Goal: Task Accomplishment & Management: Manage account settings

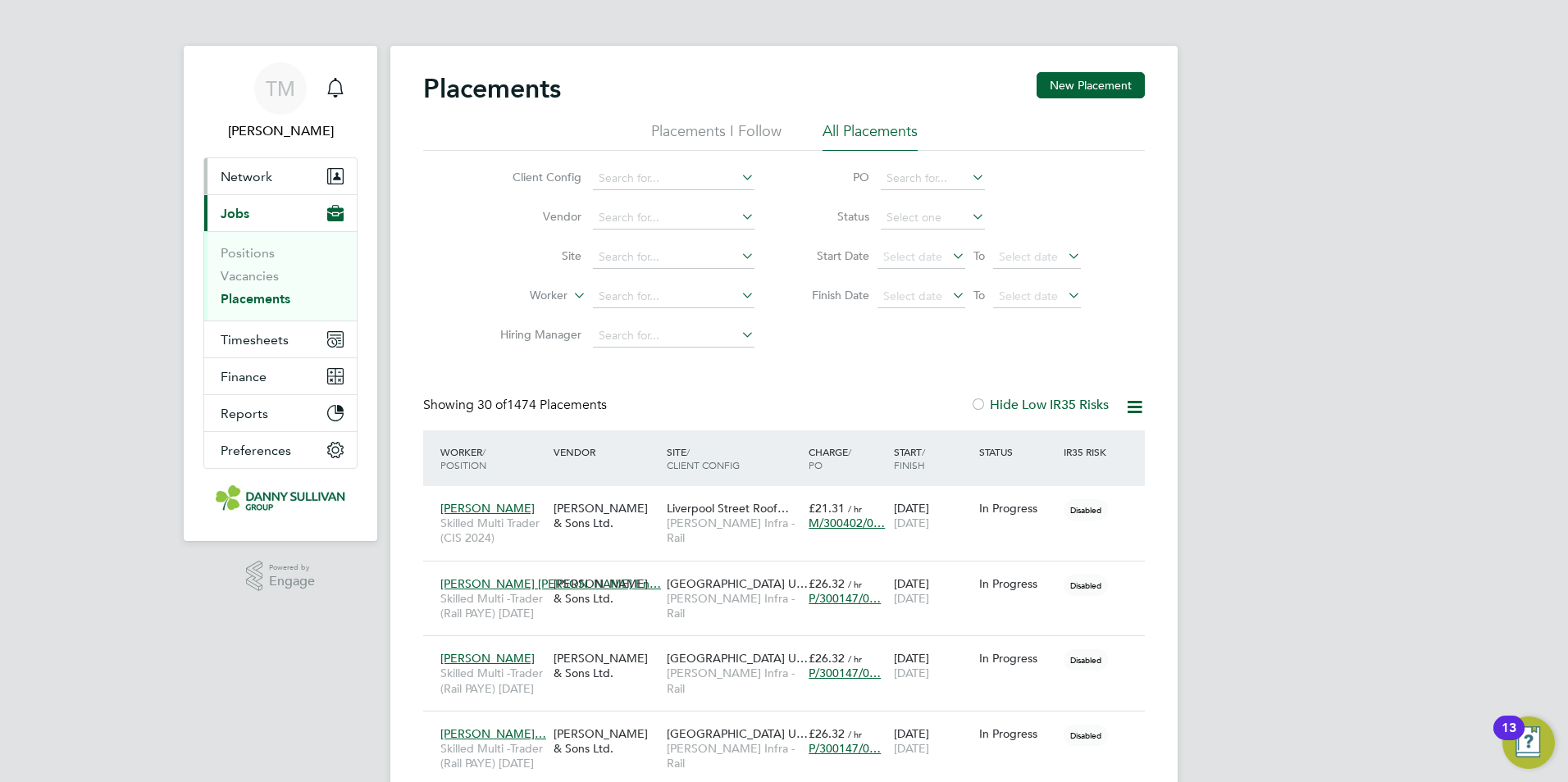
click at [254, 175] on span "Network" at bounding box center [246, 176] width 52 height 15
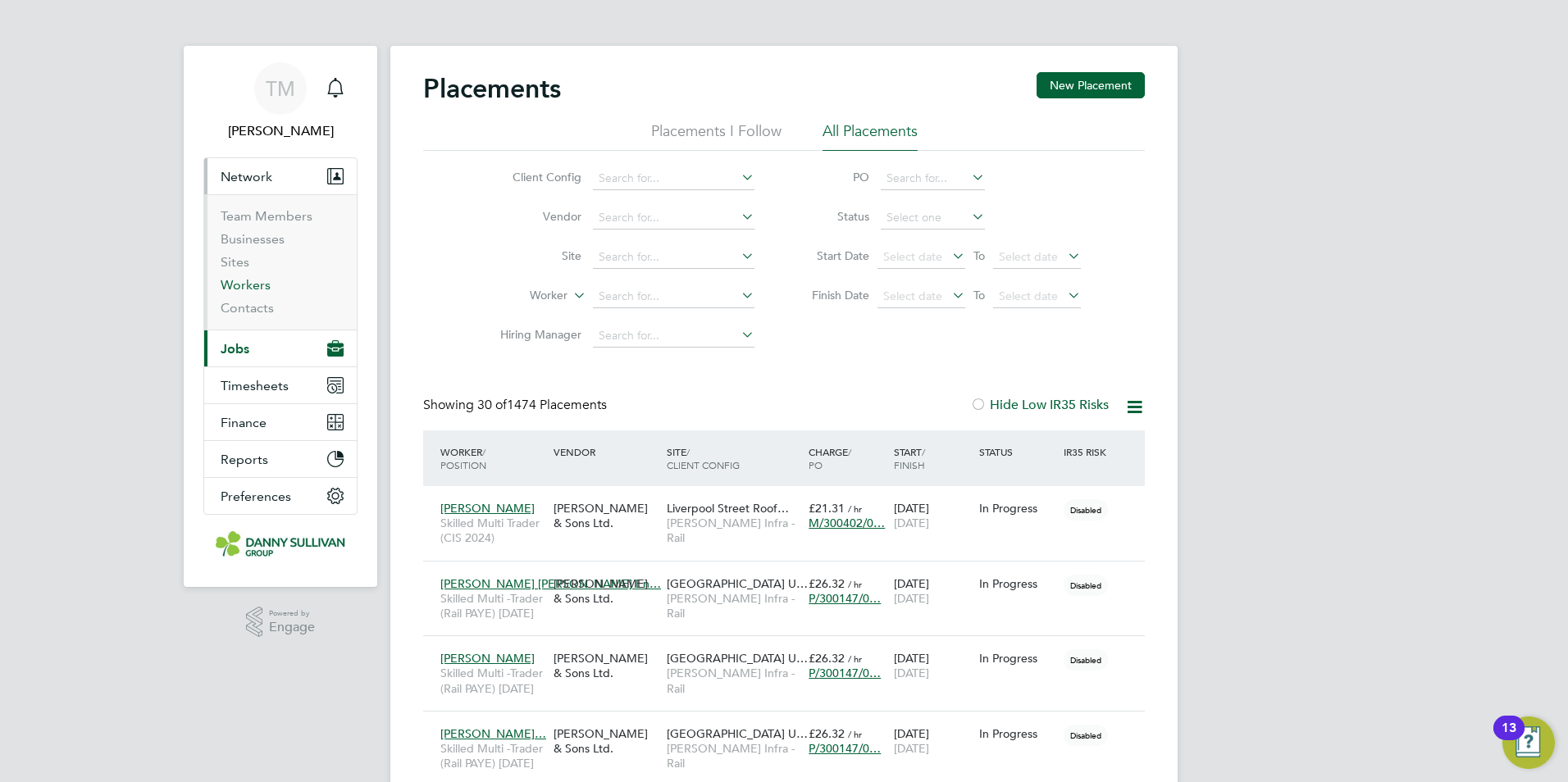
click at [245, 286] on link "Workers" at bounding box center [245, 285] width 50 height 15
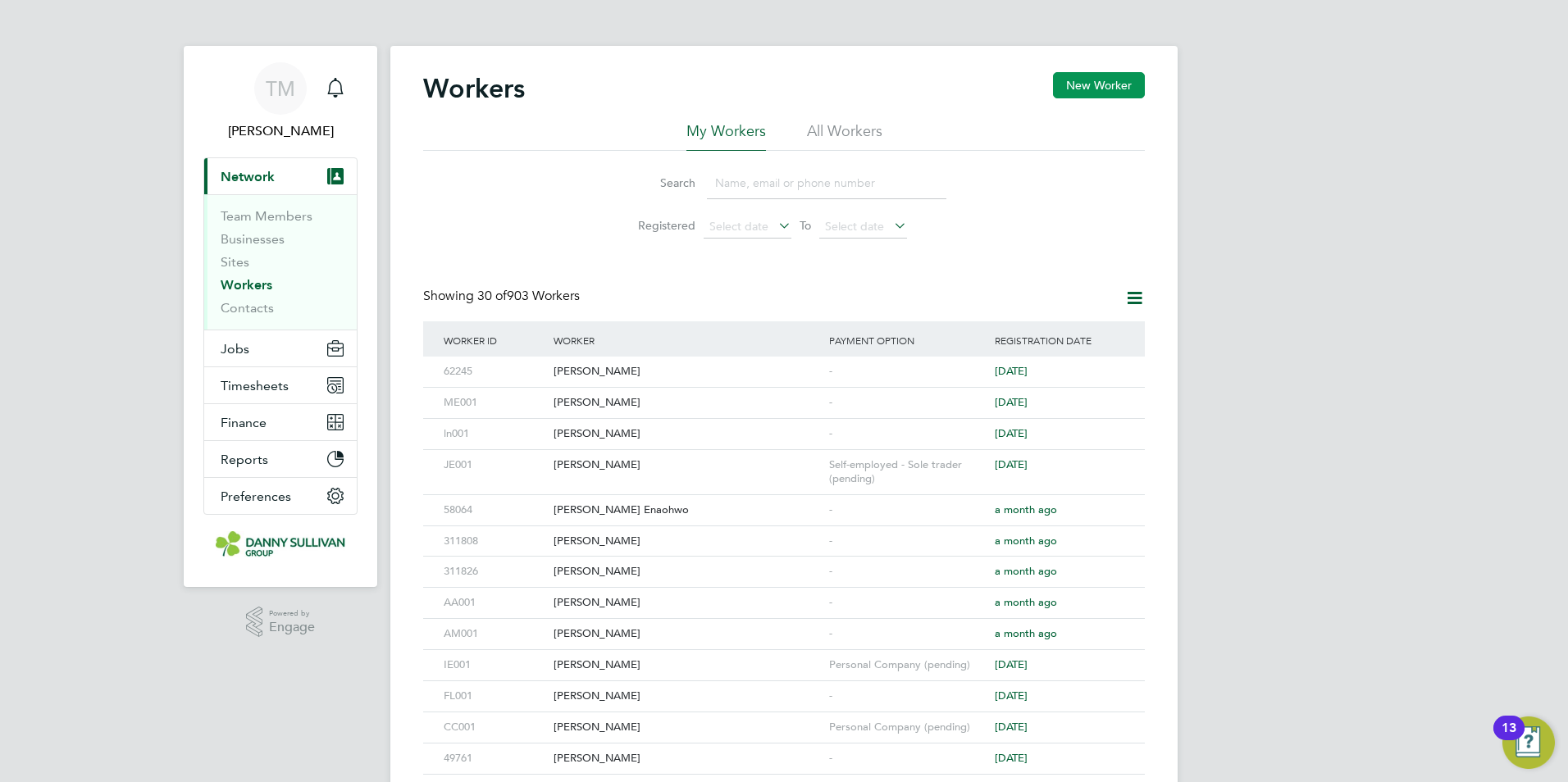
click at [1056, 85] on button "New Worker" at bounding box center [1098, 85] width 92 height 26
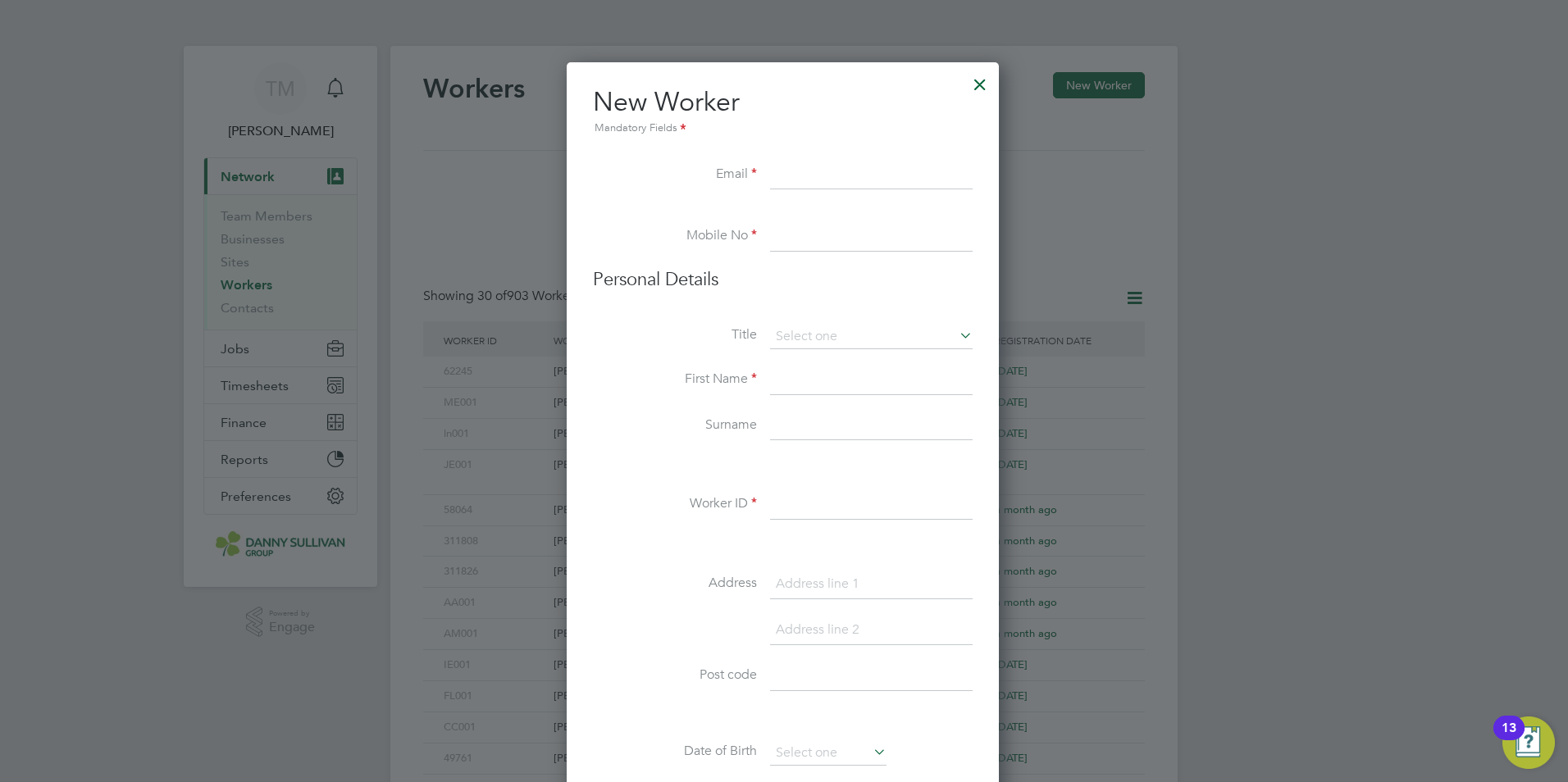
click at [977, 81] on div at bounding box center [979, 80] width 29 height 29
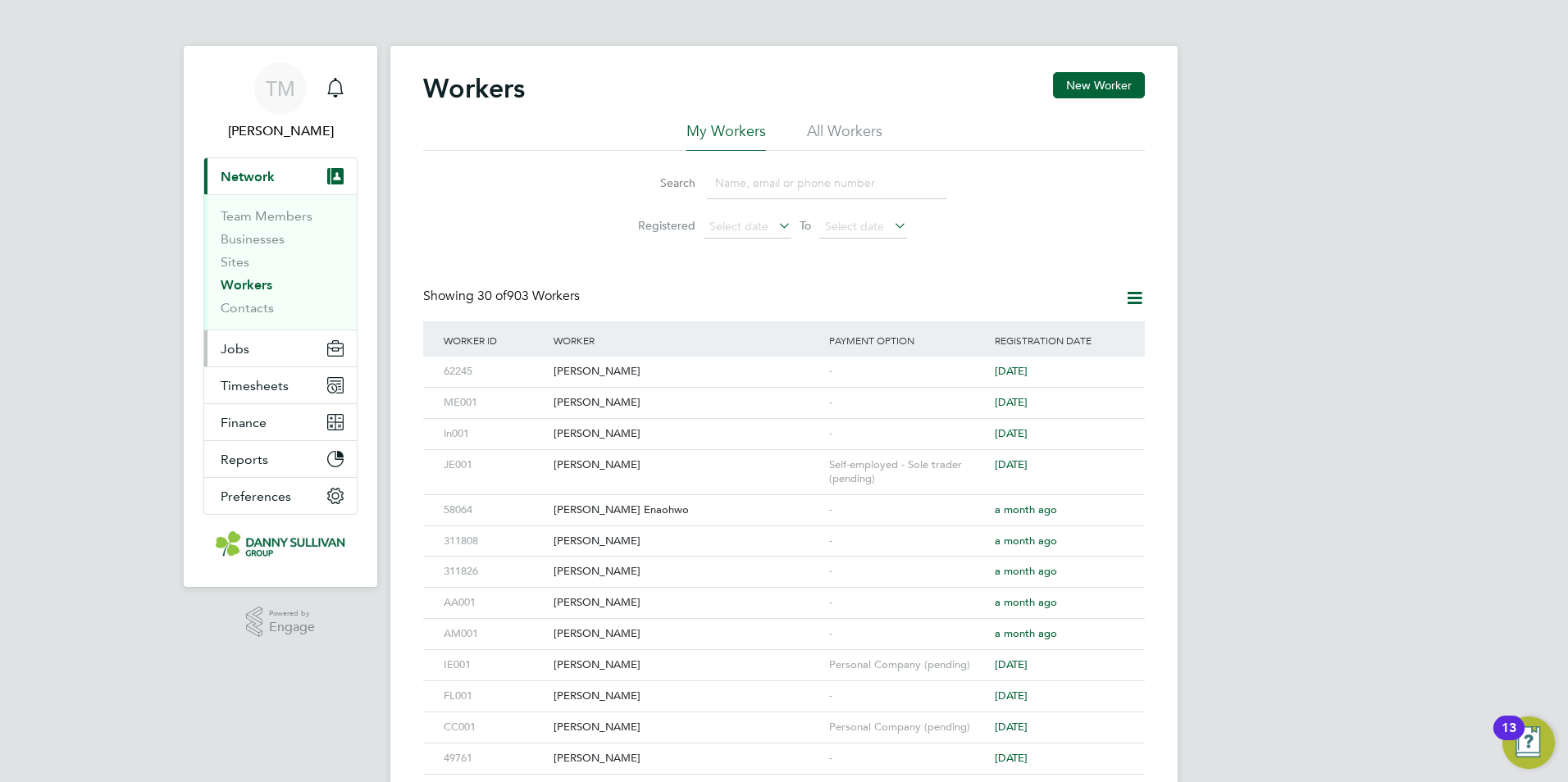
click at [246, 355] on span "Jobs" at bounding box center [234, 348] width 28 height 15
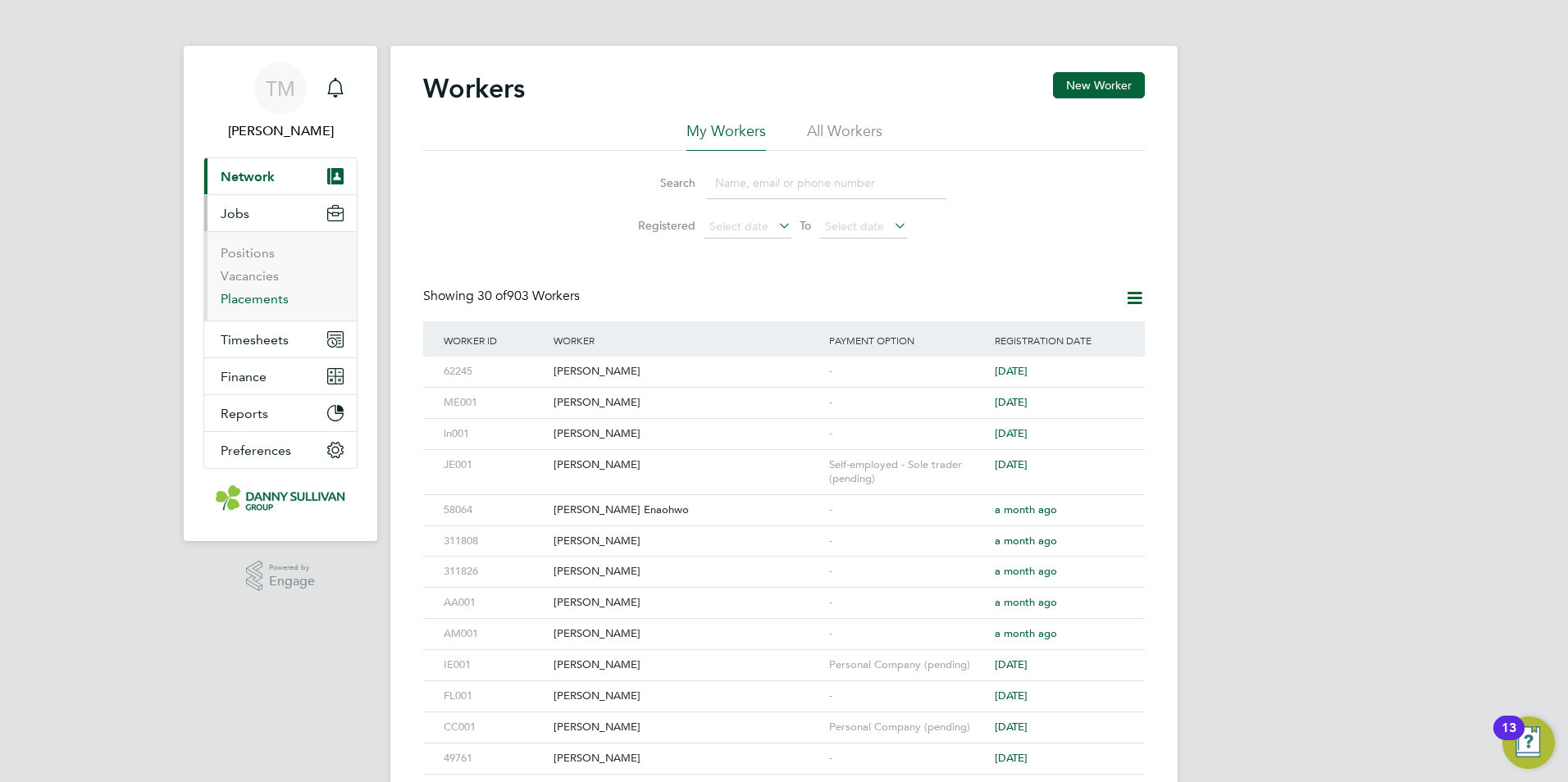
click at [251, 304] on link "Placements" at bounding box center [254, 299] width 68 height 15
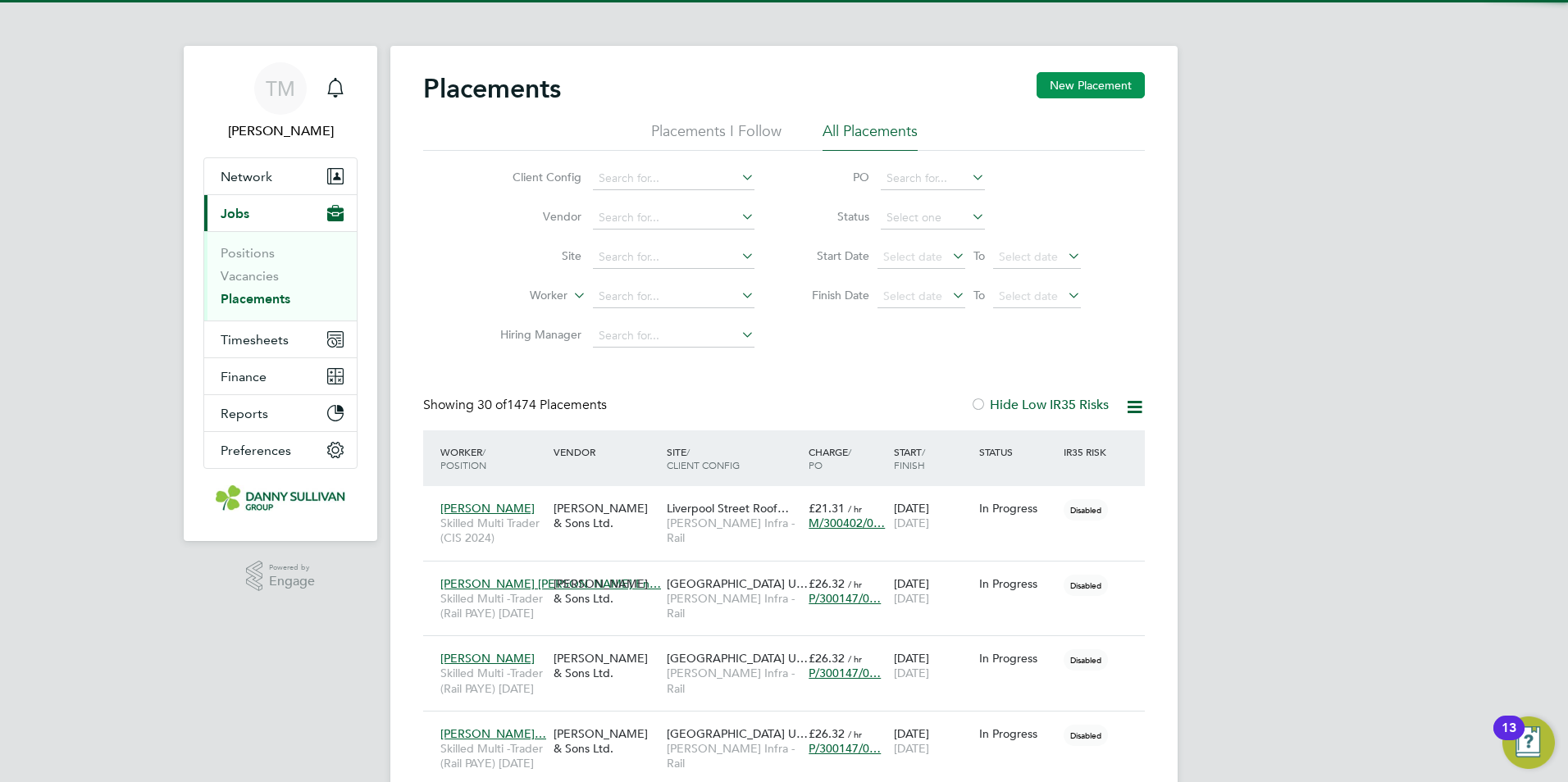
click at [1100, 90] on button "New Placement" at bounding box center [1090, 85] width 108 height 26
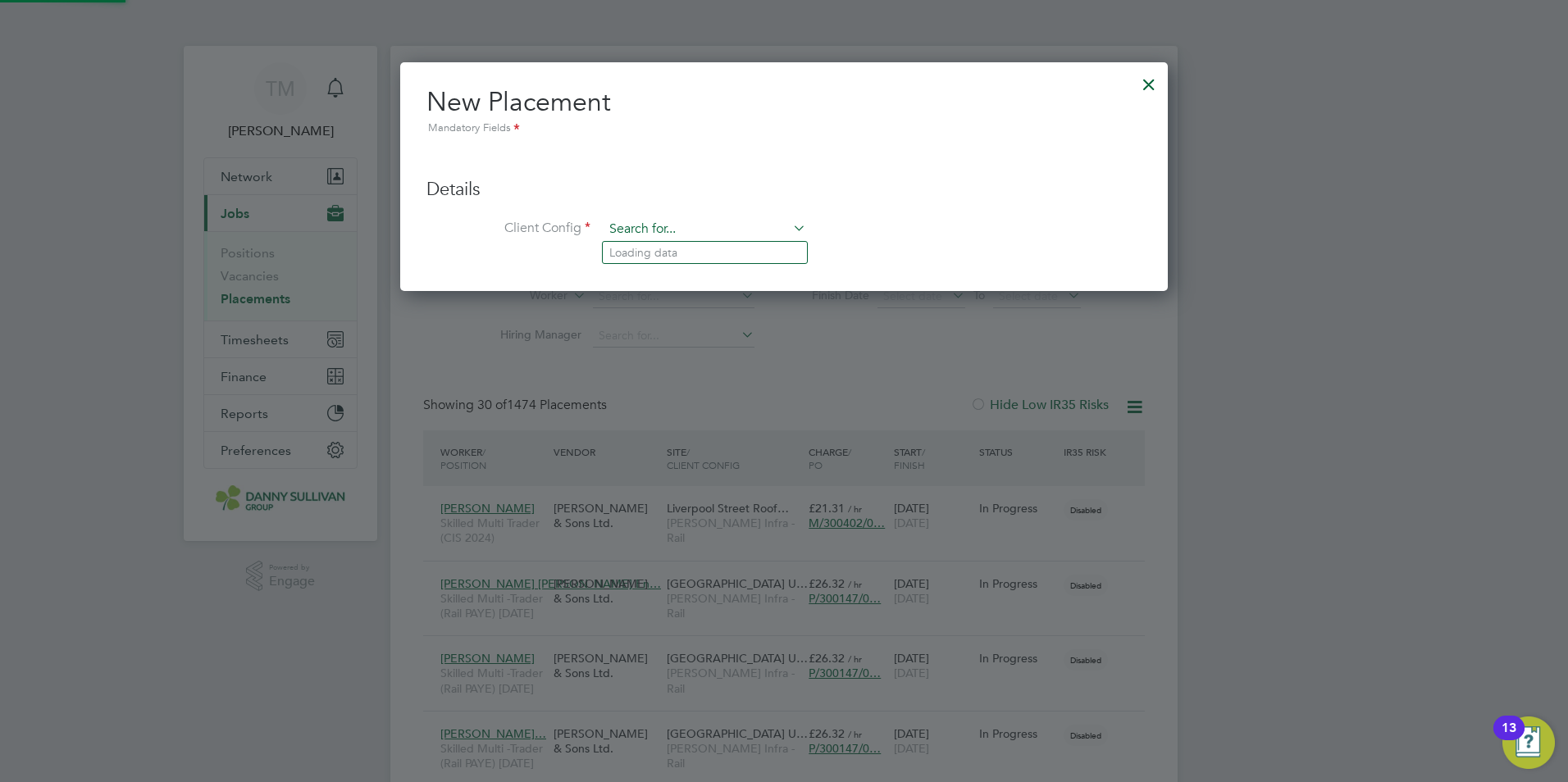
click at [697, 221] on input at bounding box center [704, 229] width 202 height 25
click at [680, 260] on li "[PERSON_NAME] Infra - Rail" at bounding box center [704, 253] width 204 height 22
type input "[PERSON_NAME] Infra - Rail"
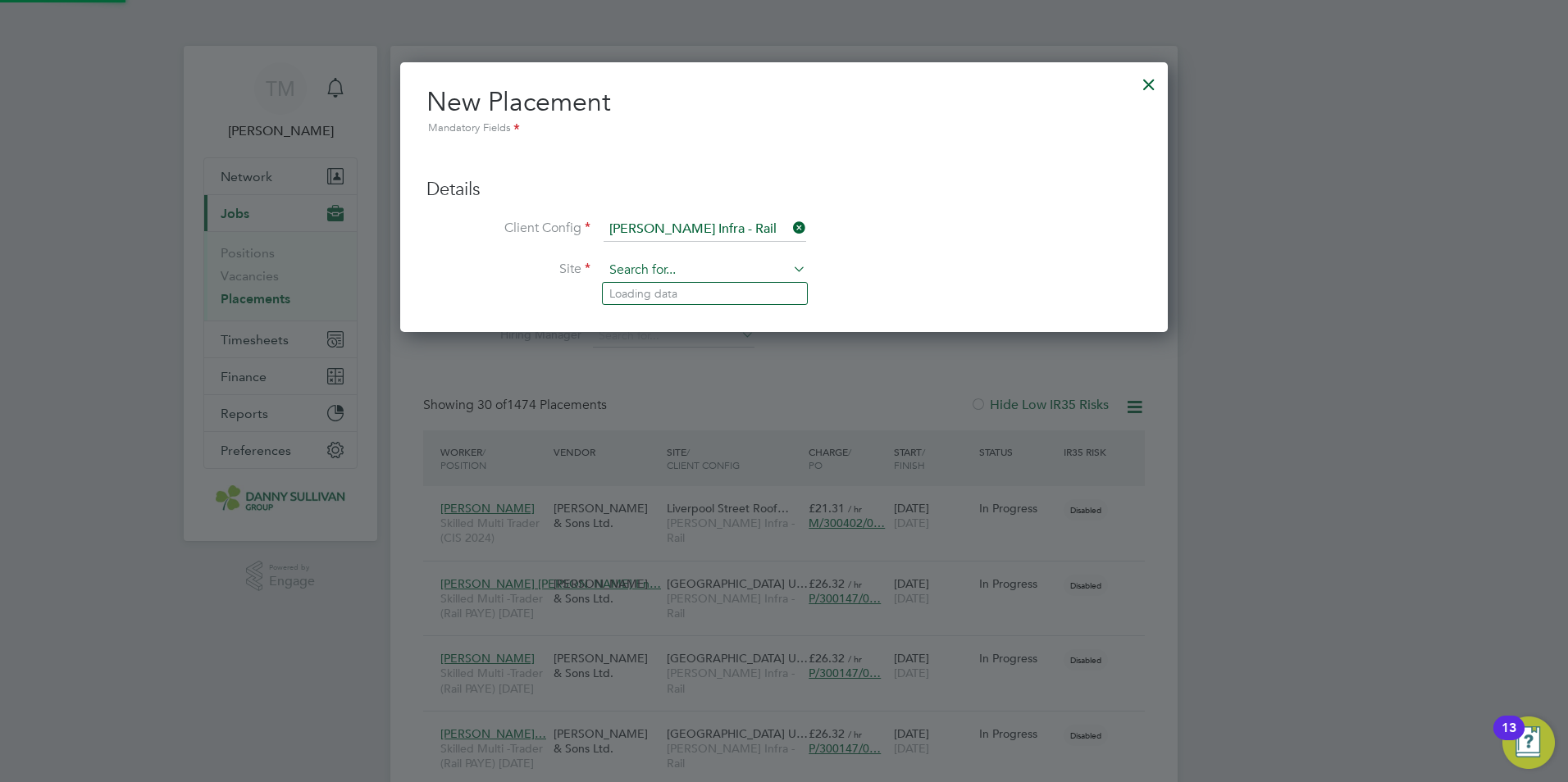
click at [663, 268] on input at bounding box center [704, 270] width 202 height 25
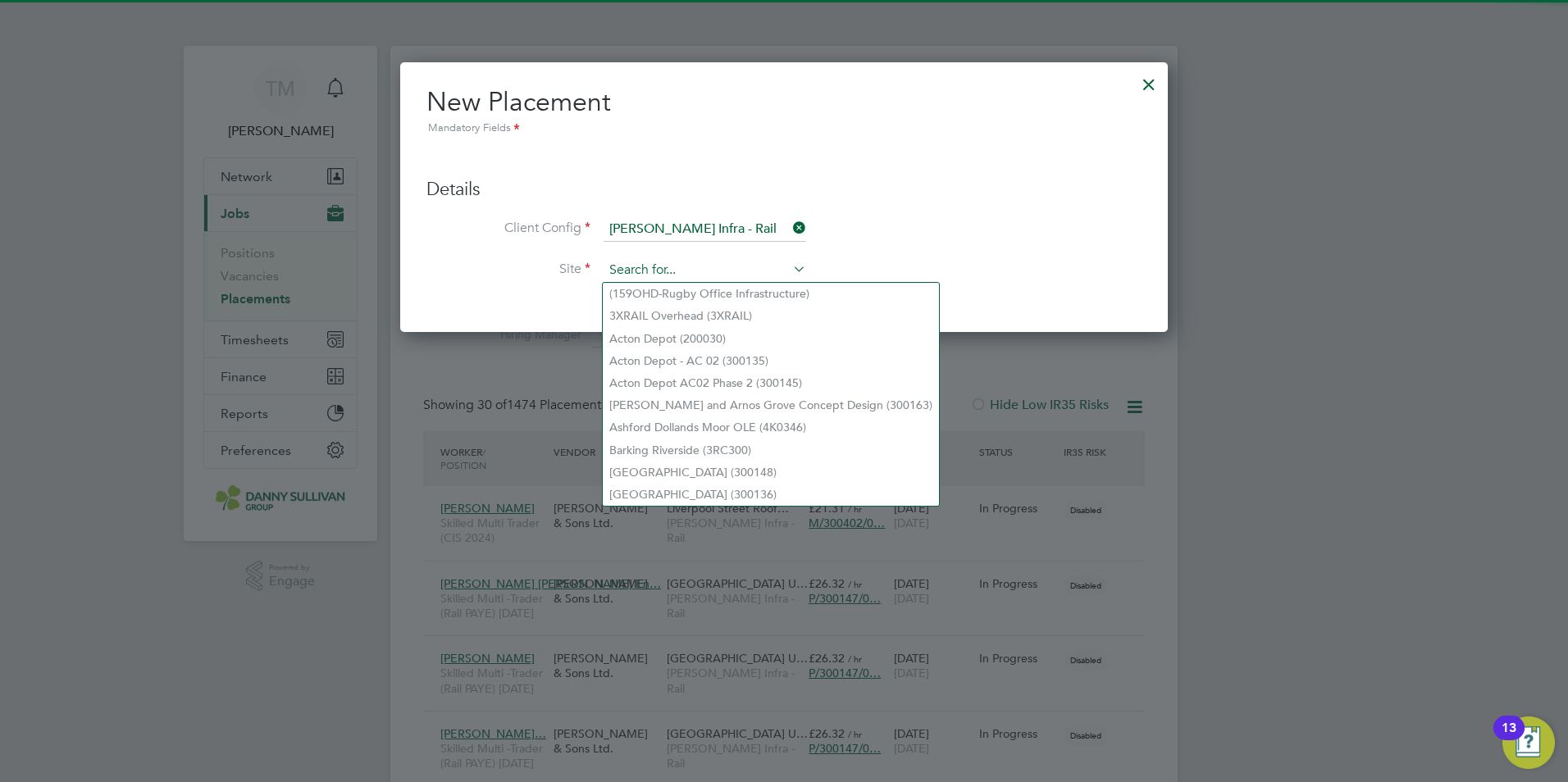
type input "E"
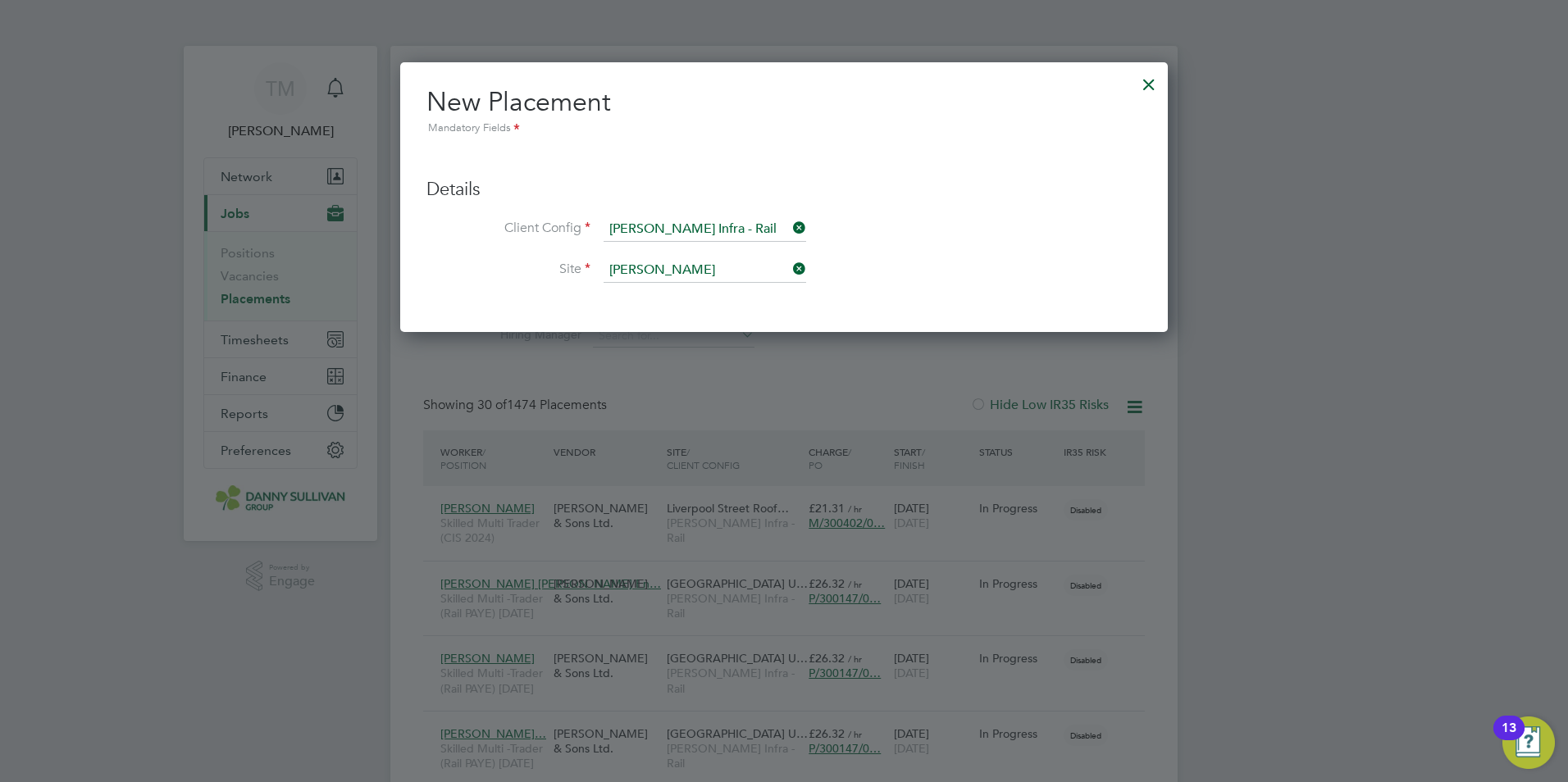
click at [716, 292] on li "[PERSON_NAME] ton Depot (300148)" at bounding box center [707, 294] width 211 height 22
type input "[GEOGRAPHIC_DATA] (300148)"
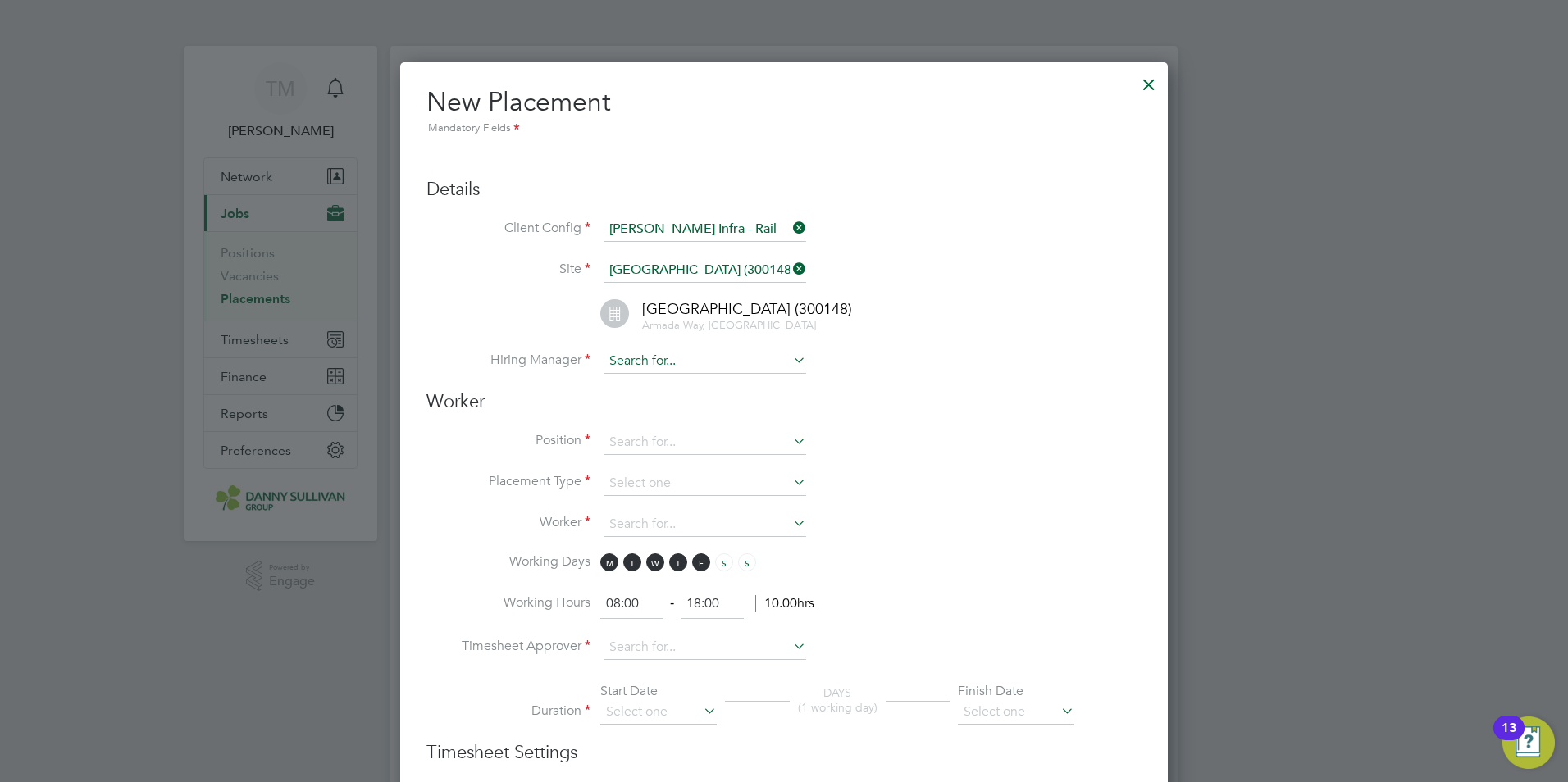
click at [688, 367] on input at bounding box center [704, 361] width 202 height 25
click at [695, 392] on li "[PERSON_NAME]" at bounding box center [704, 385] width 204 height 22
type input "[PERSON_NAME]"
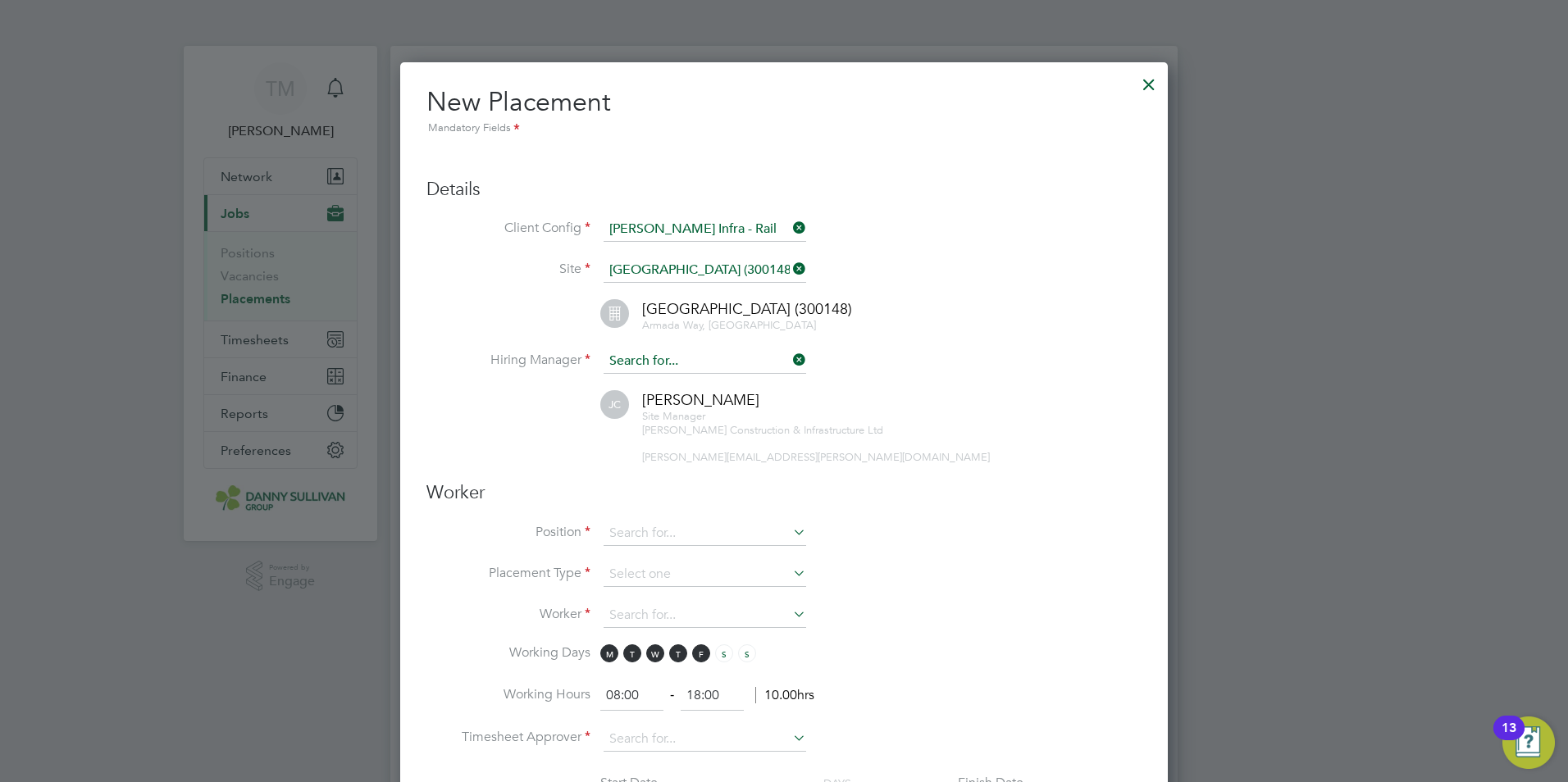
click at [702, 362] on input at bounding box center [704, 361] width 202 height 25
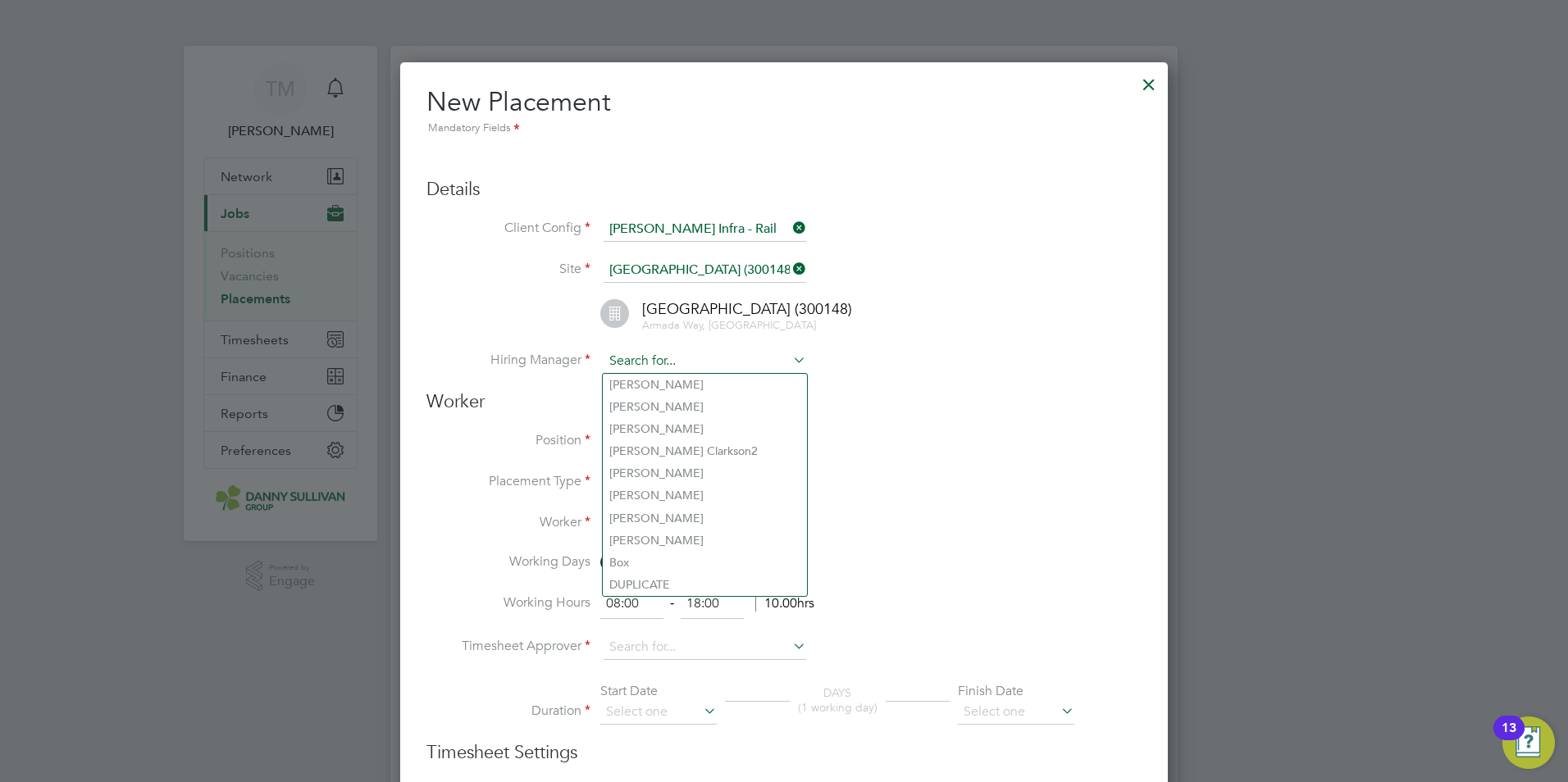
click at [702, 362] on input at bounding box center [704, 361] width 202 height 25
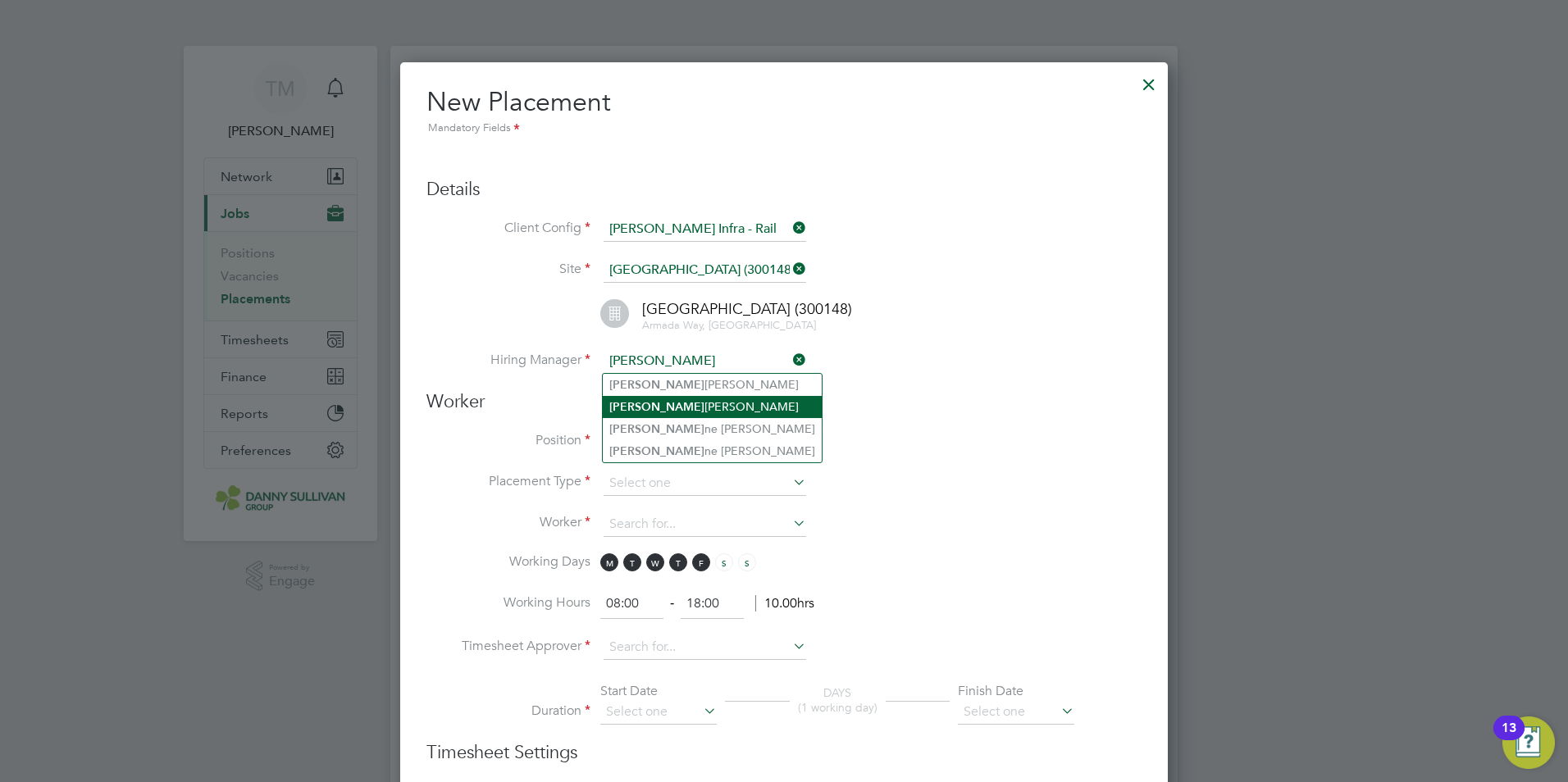
click at [708, 415] on li "[PERSON_NAME] [PERSON_NAME]" at bounding box center [712, 407] width 219 height 22
type input "[PERSON_NAME]"
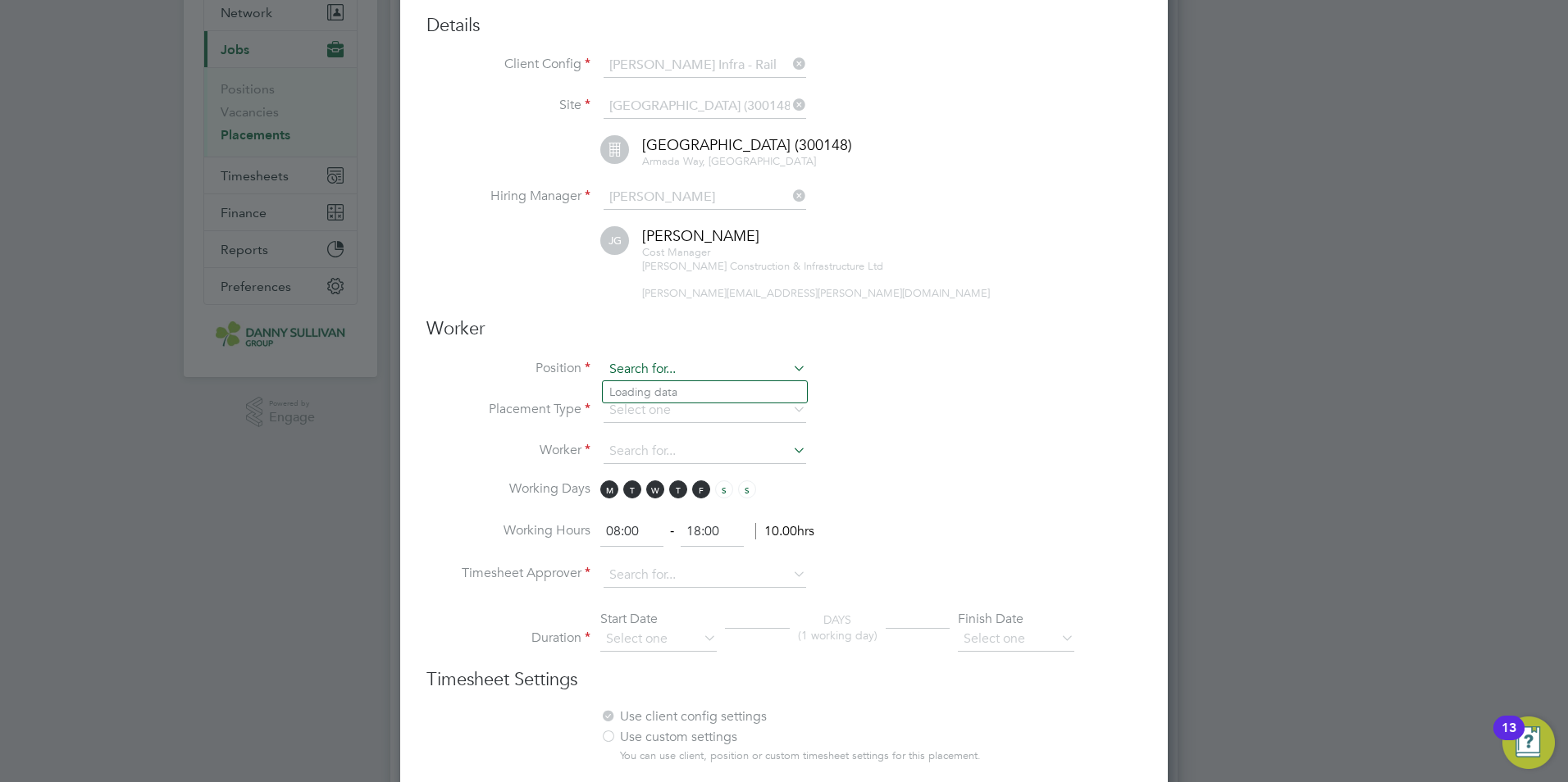
click at [704, 365] on input at bounding box center [704, 369] width 202 height 25
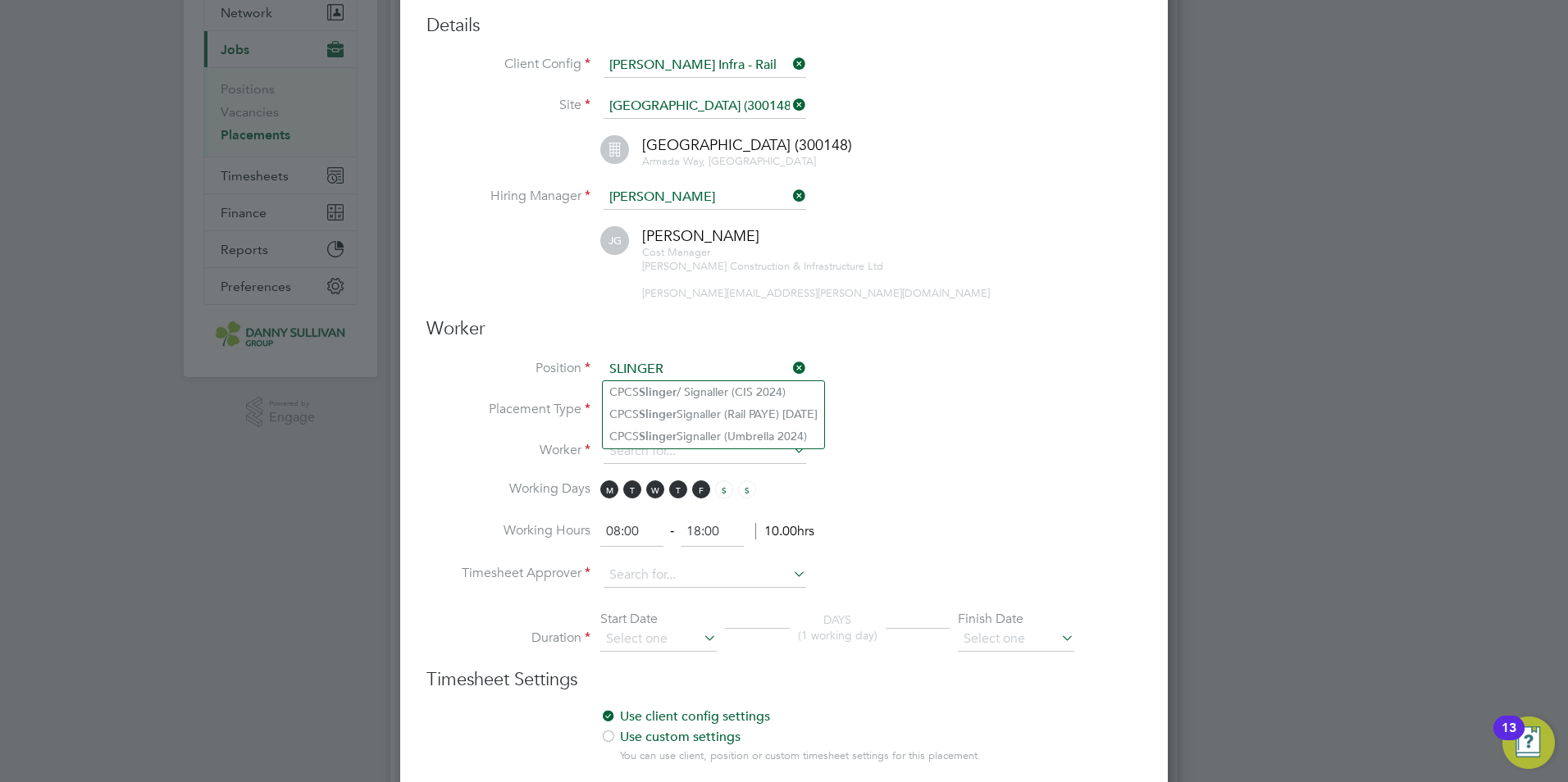
type input "SLINGER"
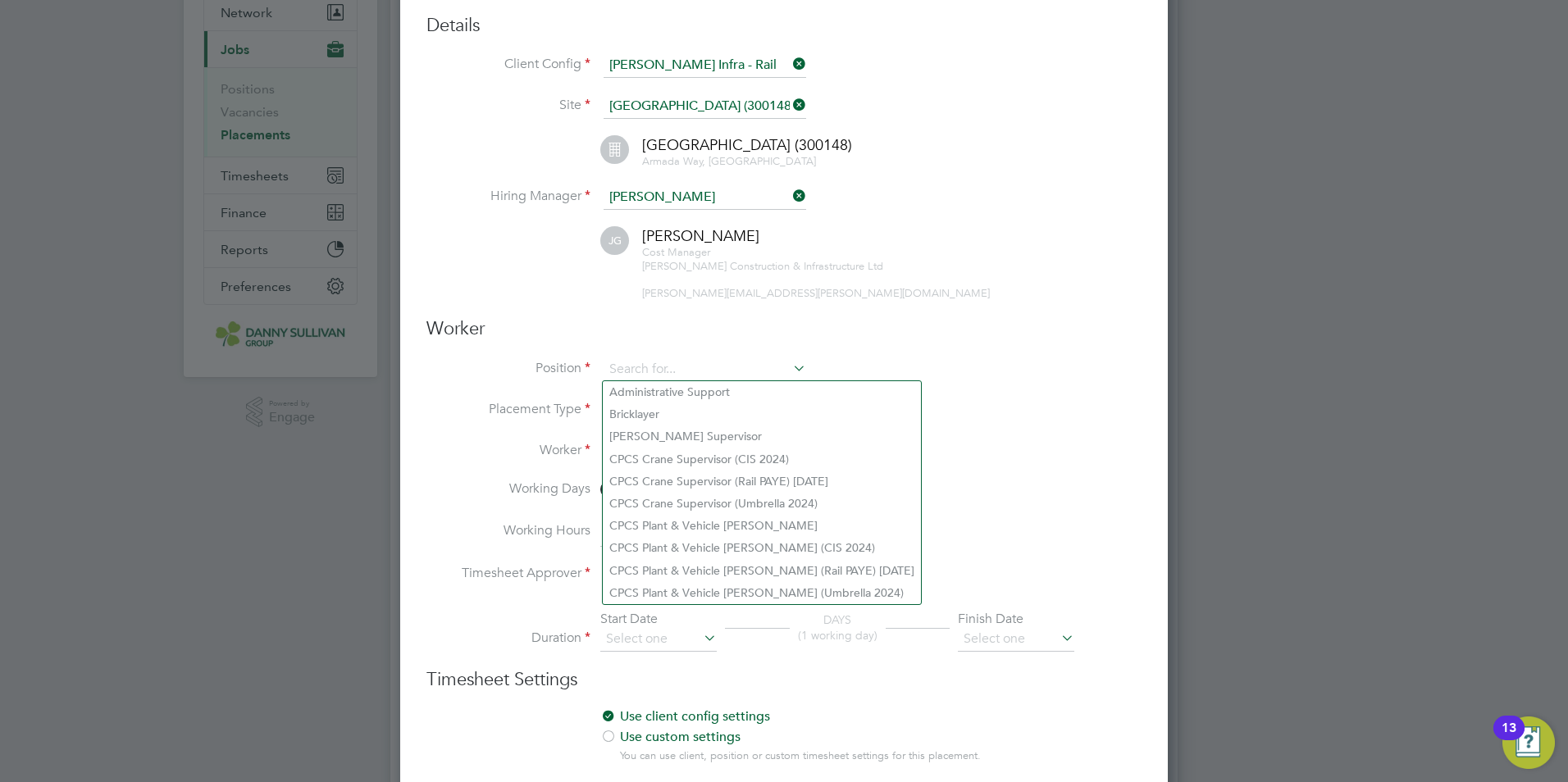
type input "L"
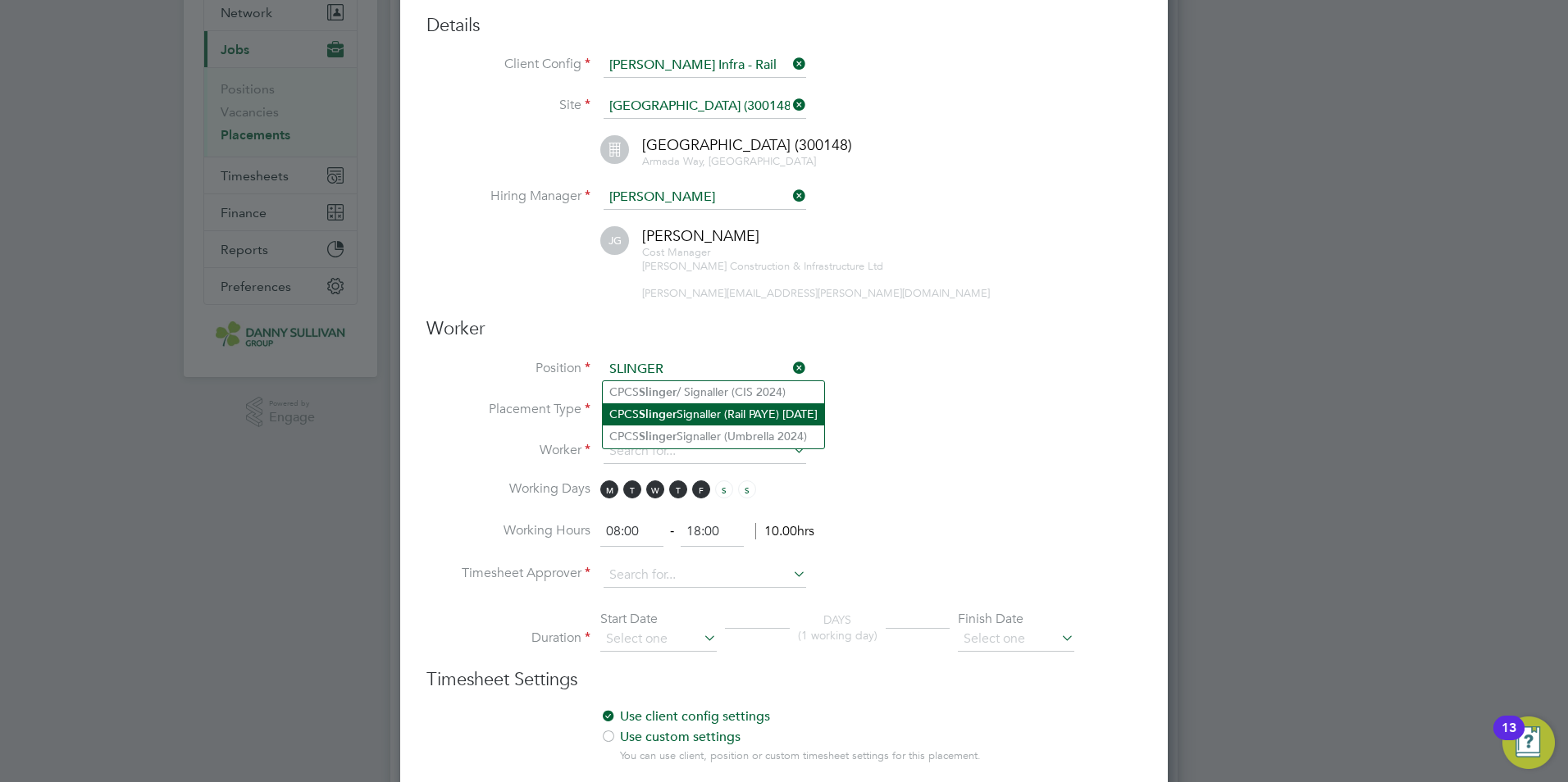
click at [696, 404] on li "CPCS Slinger Signaller (Rail PAYE) [DATE]" at bounding box center [713, 415] width 221 height 22
type input "CPCS Slinger Signaller (Rail PAYE) [DATE]"
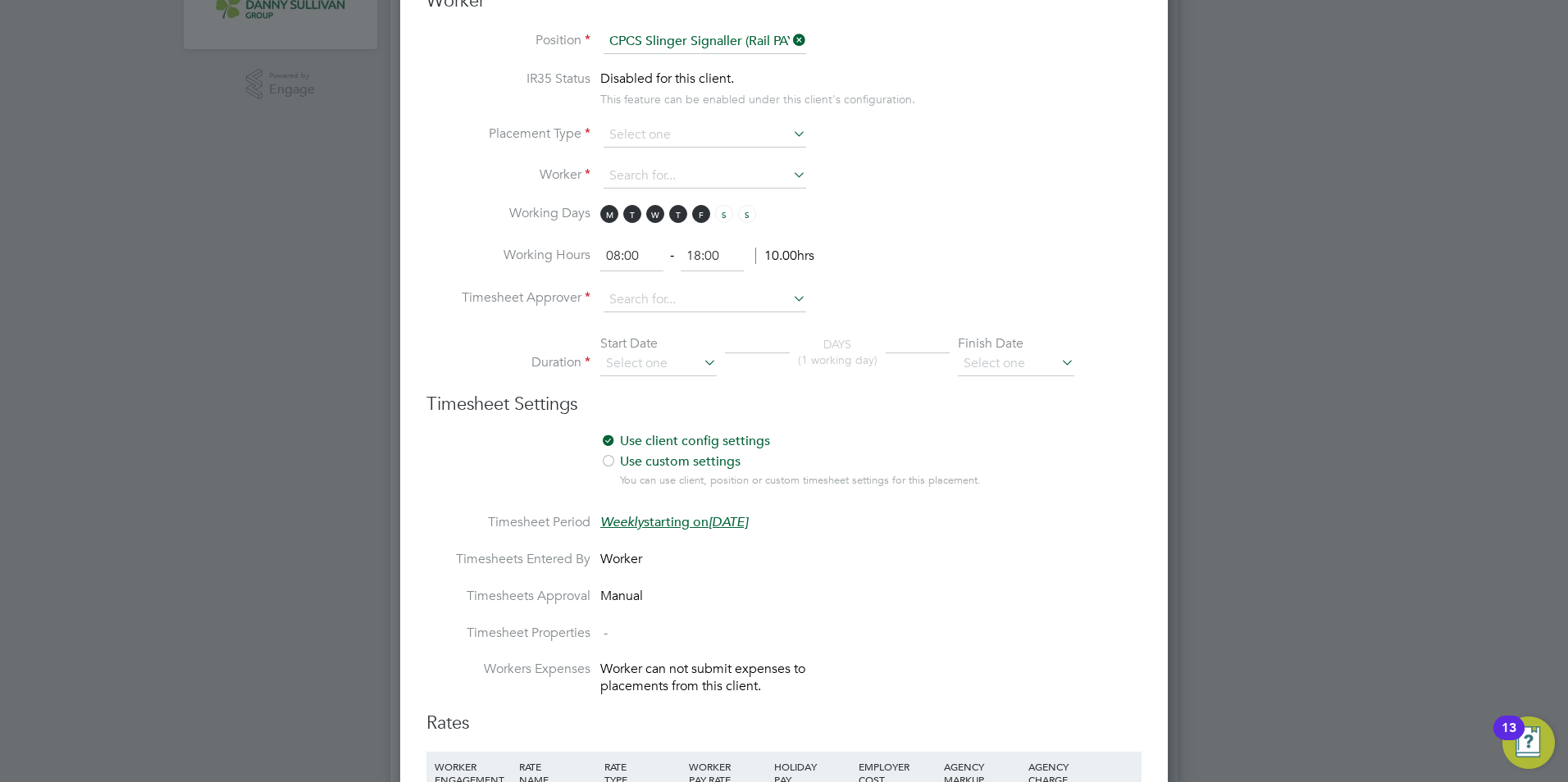
scroll to position [328, 0]
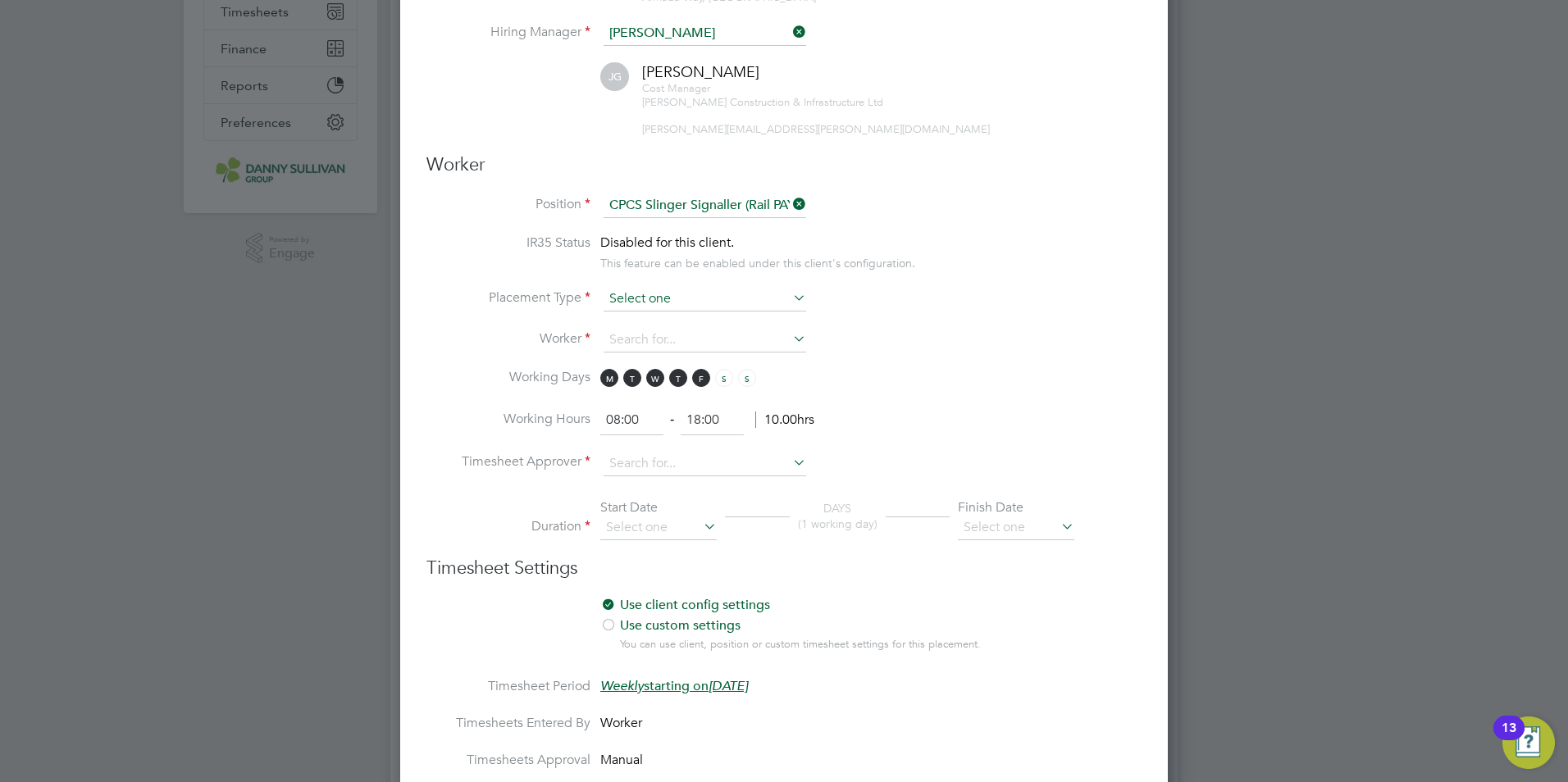
click at [783, 303] on input at bounding box center [704, 299] width 202 height 25
click at [766, 315] on li "Temporary" at bounding box center [704, 321] width 204 height 22
type input "Temporary"
click at [744, 335] on input at bounding box center [704, 340] width 202 height 25
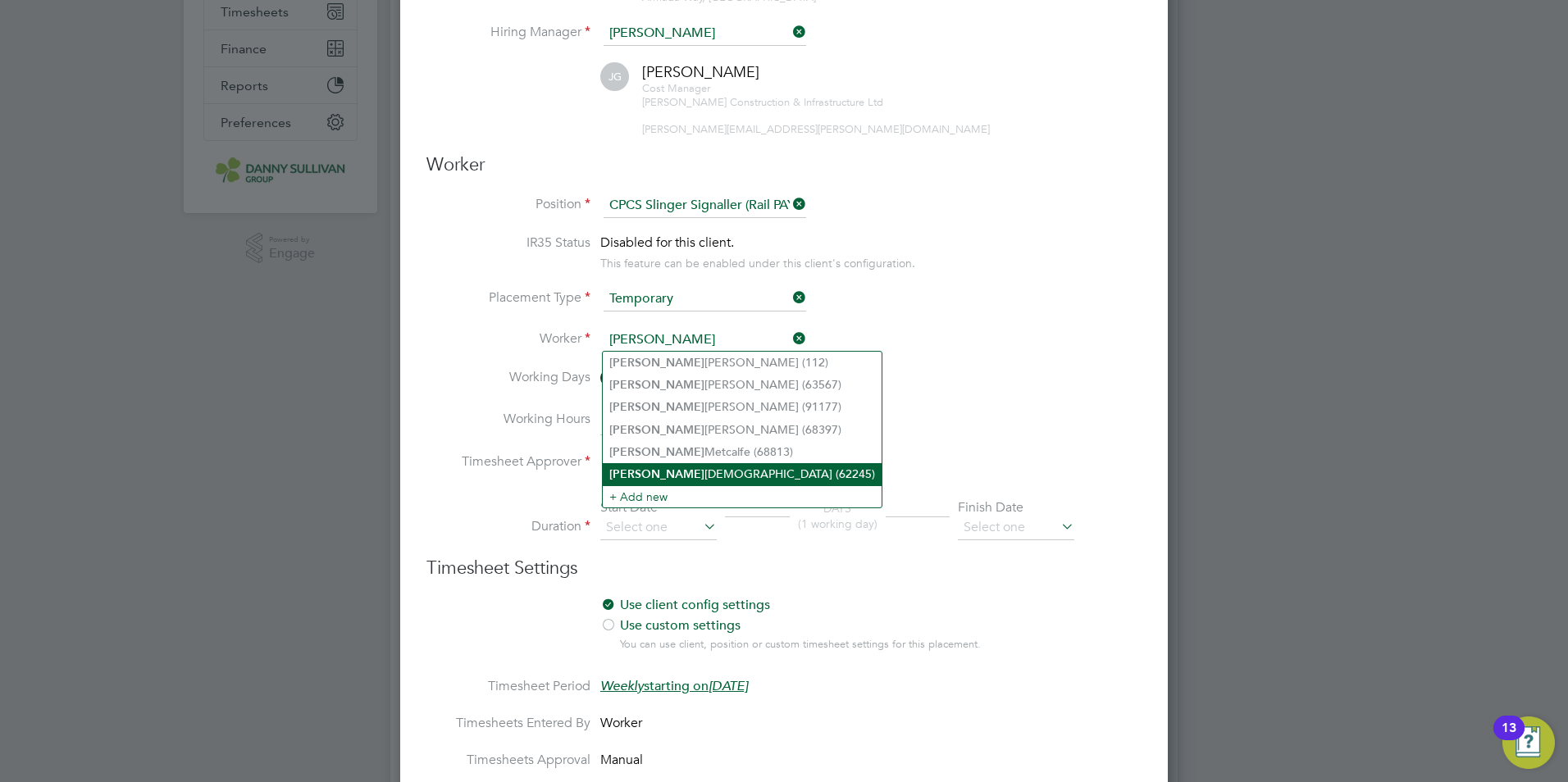
click at [722, 463] on li "[PERSON_NAME] (62245)" at bounding box center [742, 474] width 279 height 22
type input "[PERSON_NAME] (62245)"
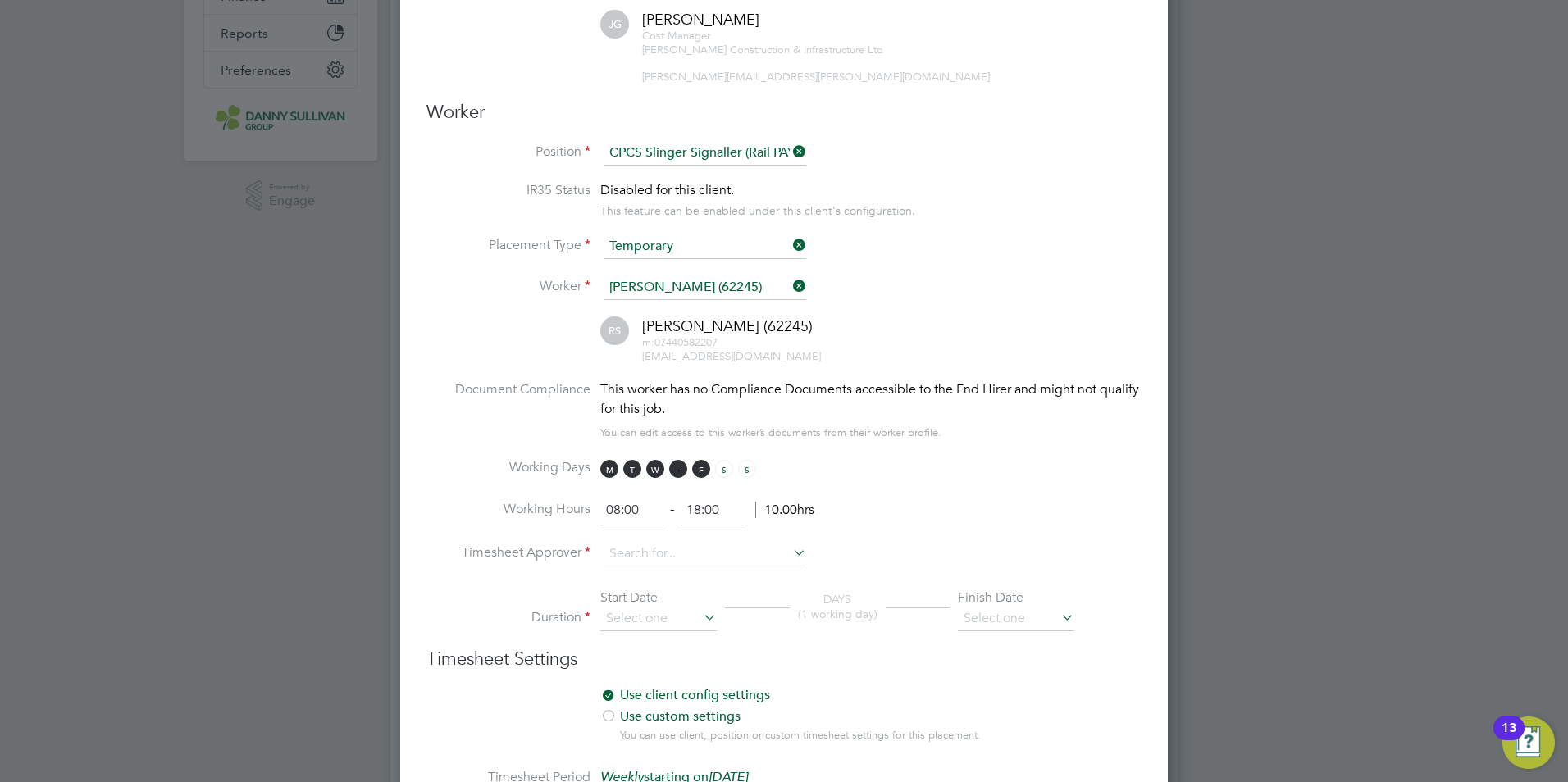
scroll to position [409, 0]
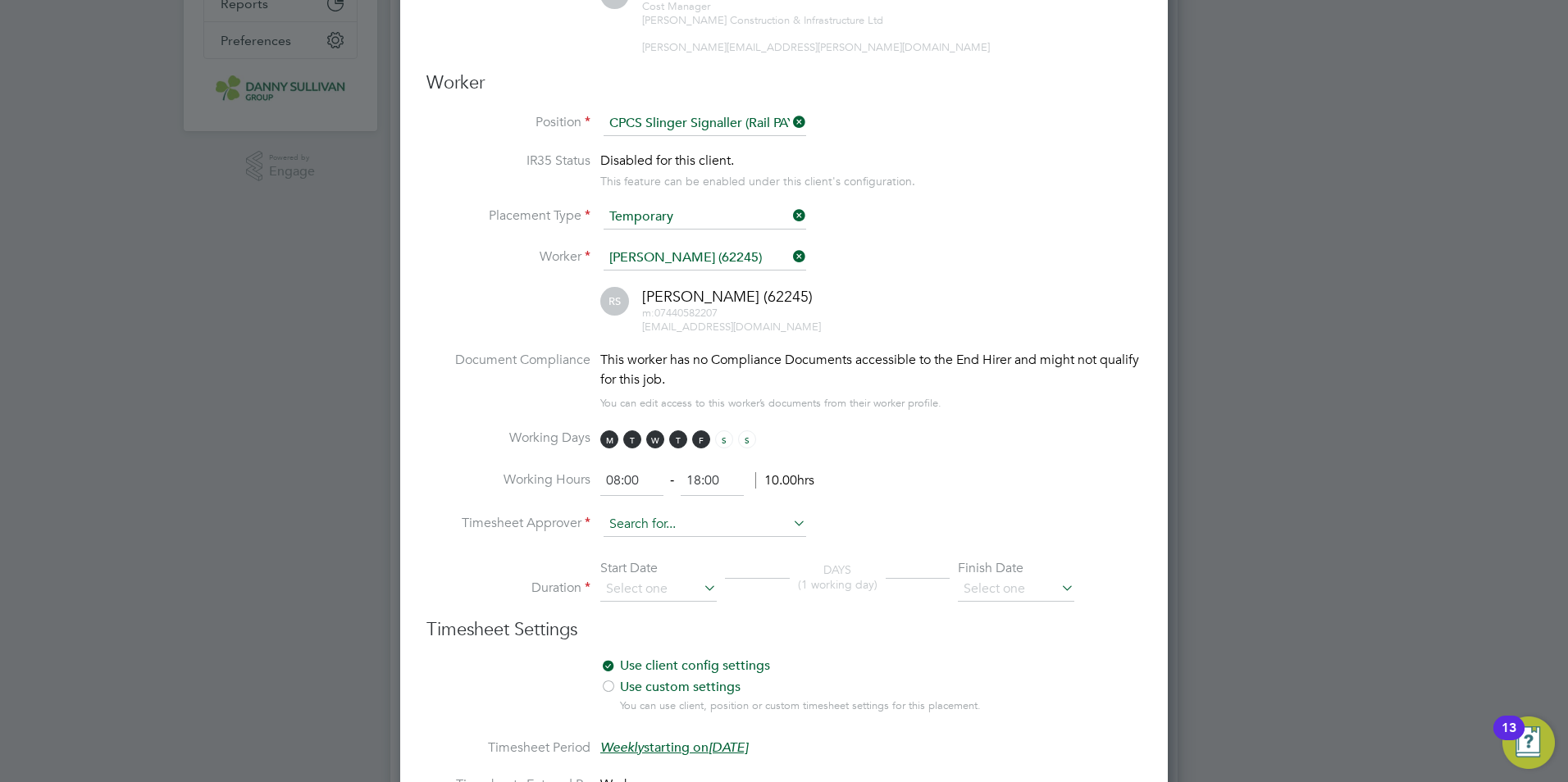
click at [647, 517] on input at bounding box center [704, 524] width 202 height 25
click at [711, 570] on li "[PERSON_NAME]" at bounding box center [704, 570] width 204 height 22
type input "[PERSON_NAME]"
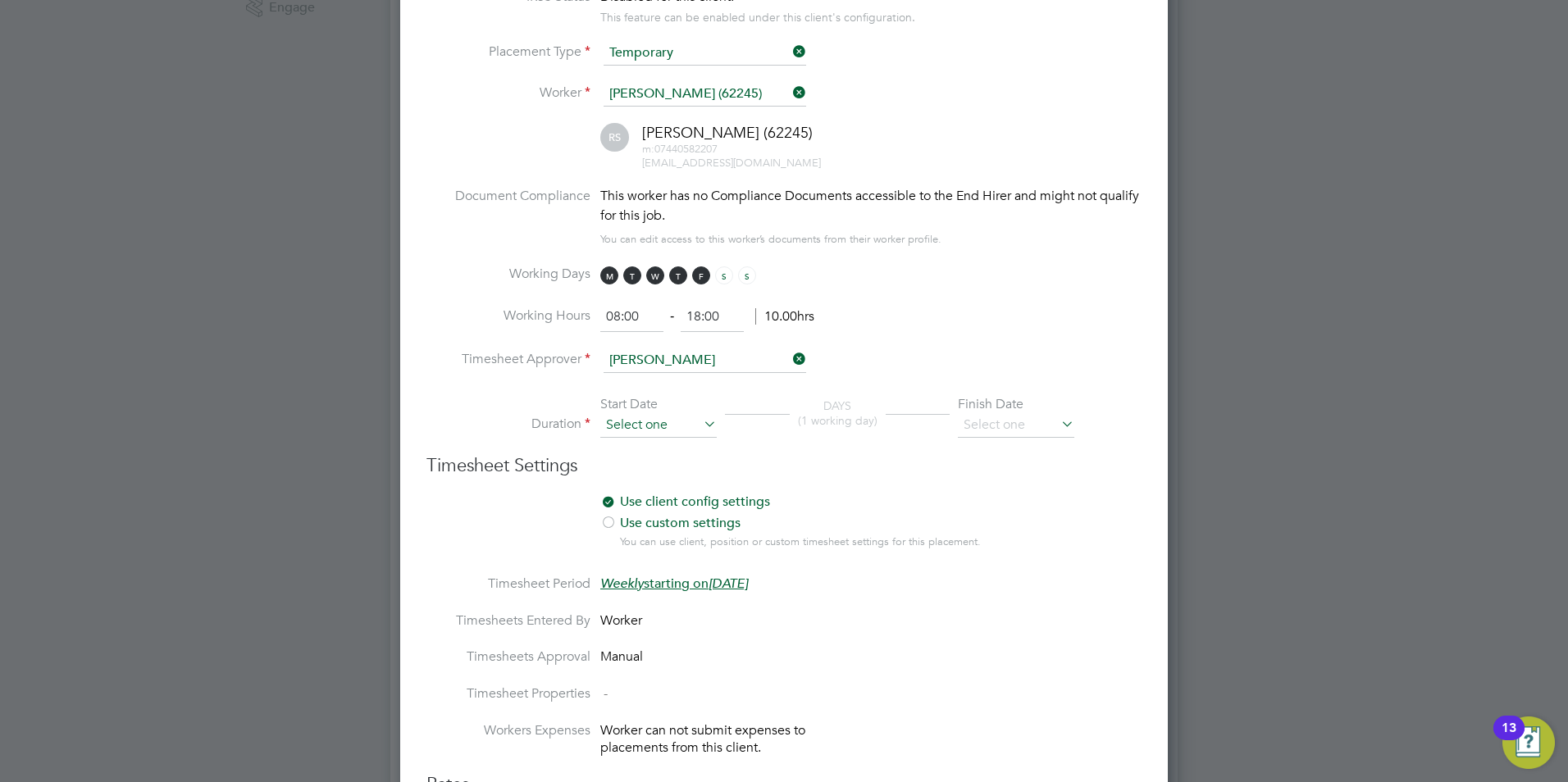
click at [679, 427] on input at bounding box center [657, 425] width 116 height 25
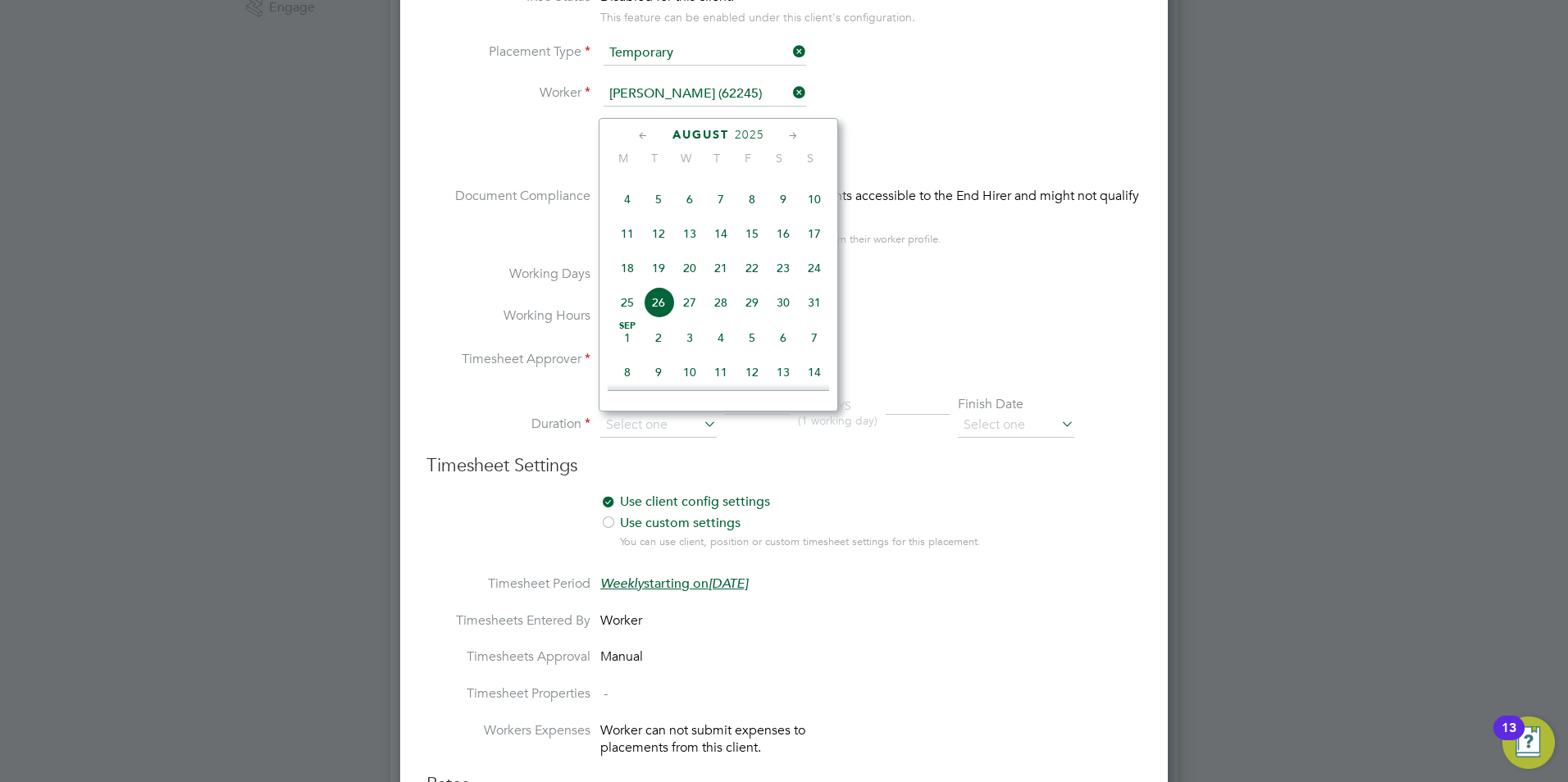
scroll to position [557, 0]
click at [725, 305] on span "21" at bounding box center [720, 296] width 31 height 31
type input "[DATE]"
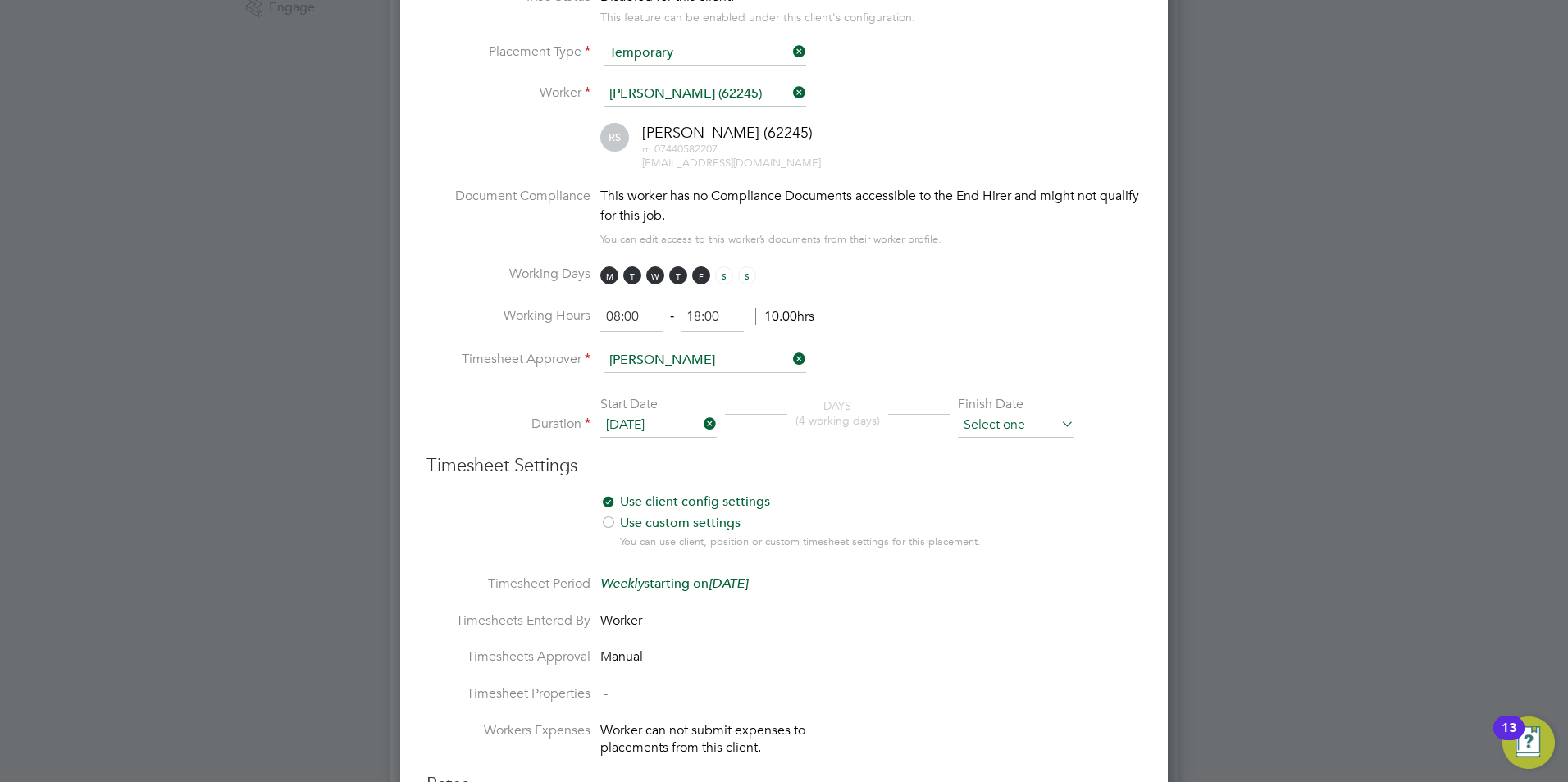
click at [1037, 425] on input at bounding box center [1015, 425] width 116 height 25
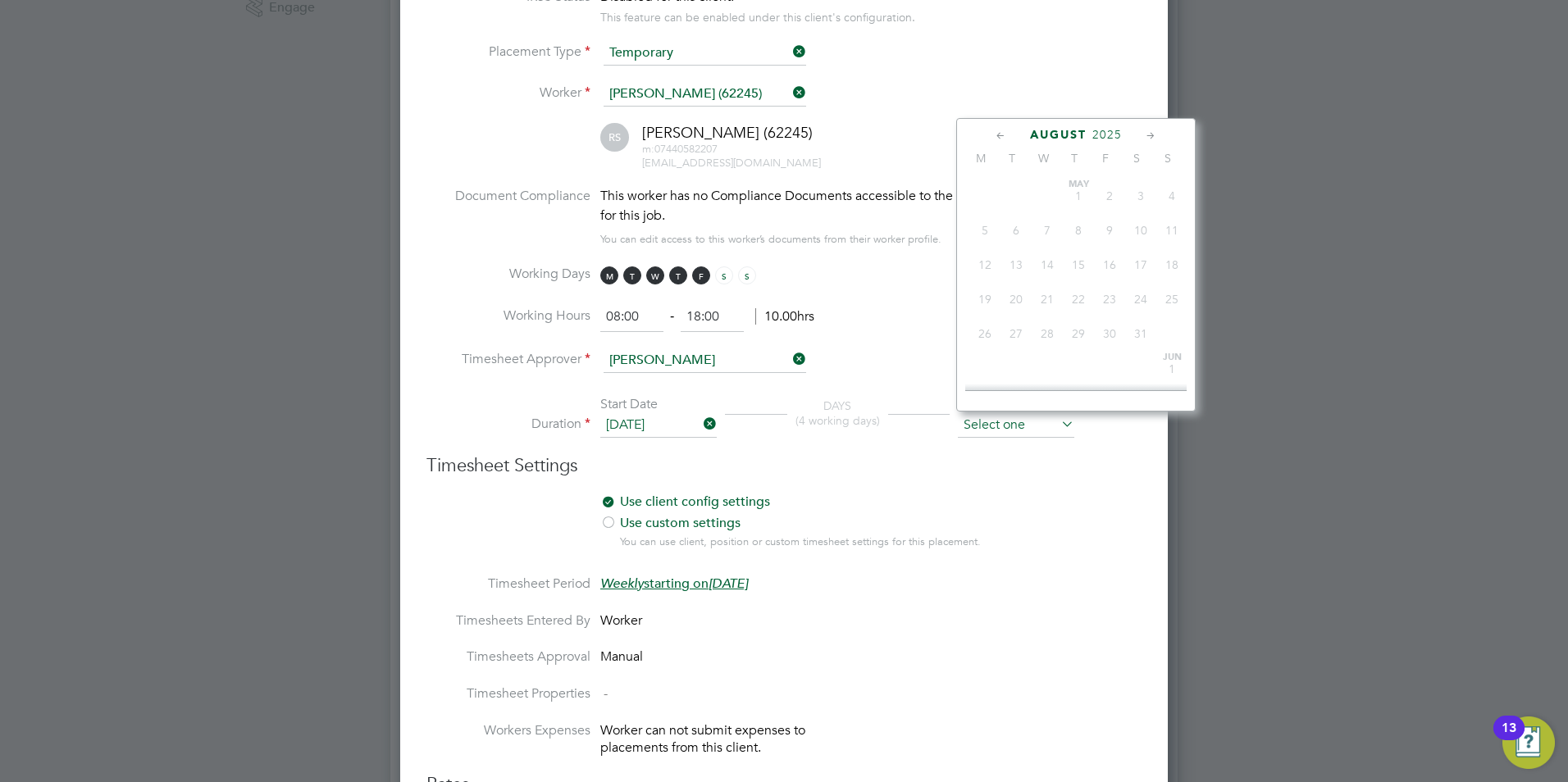
scroll to position [638, 0]
click at [1146, 130] on icon at bounding box center [1151, 136] width 15 height 18
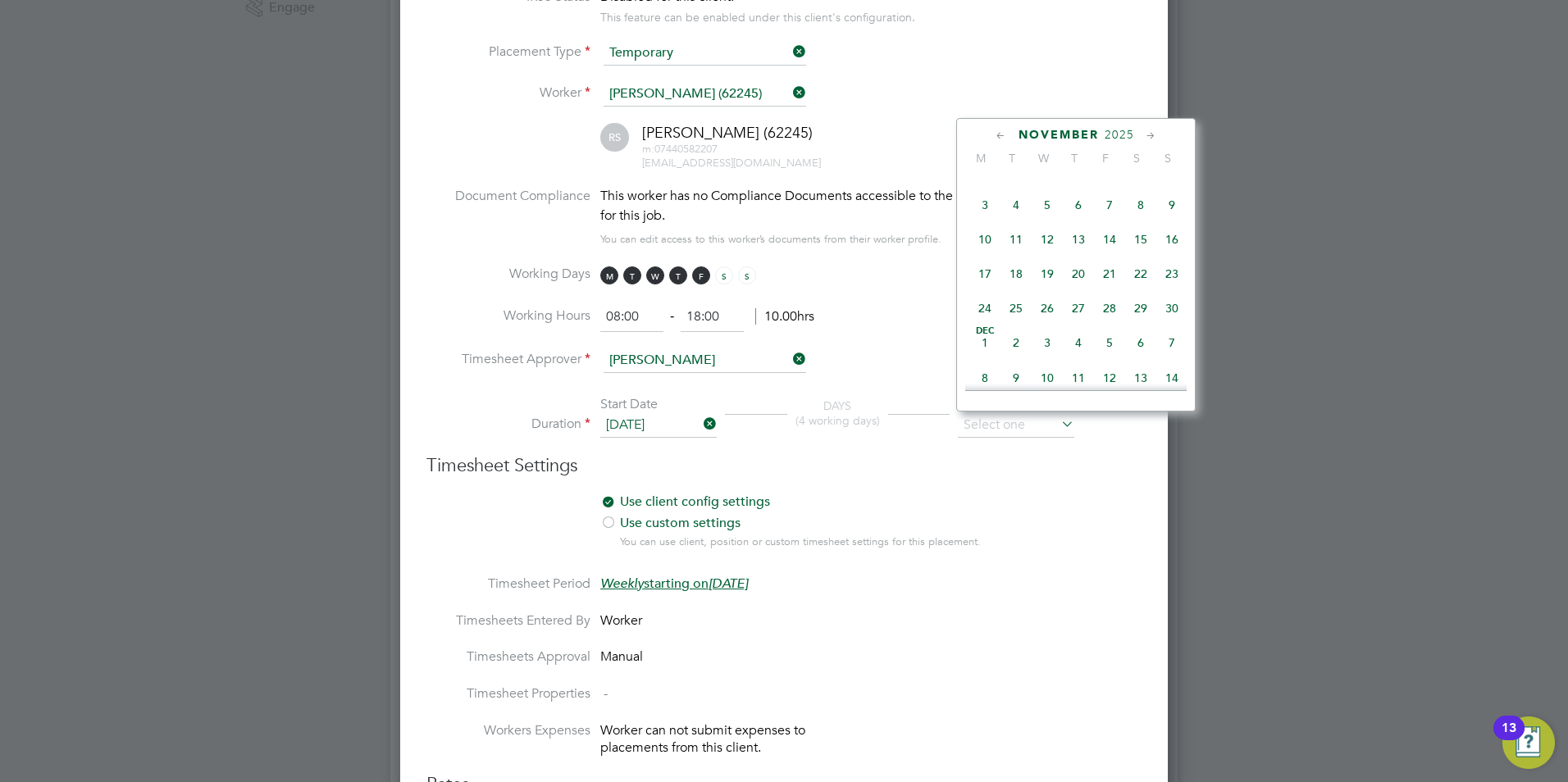
click at [1164, 323] on span "30" at bounding box center [1171, 308] width 31 height 31
type input "[DATE]"
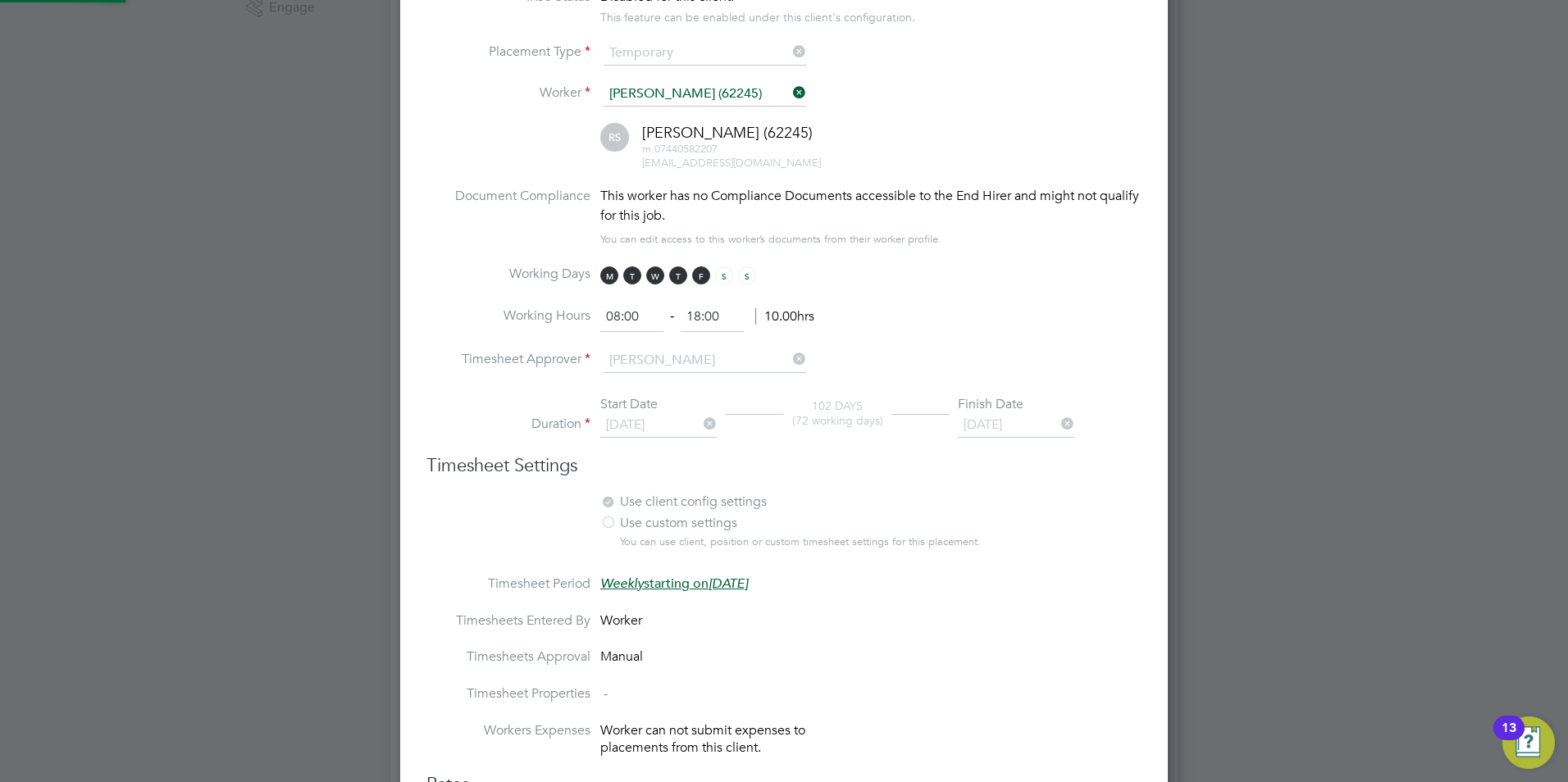
scroll to position [2293, 769]
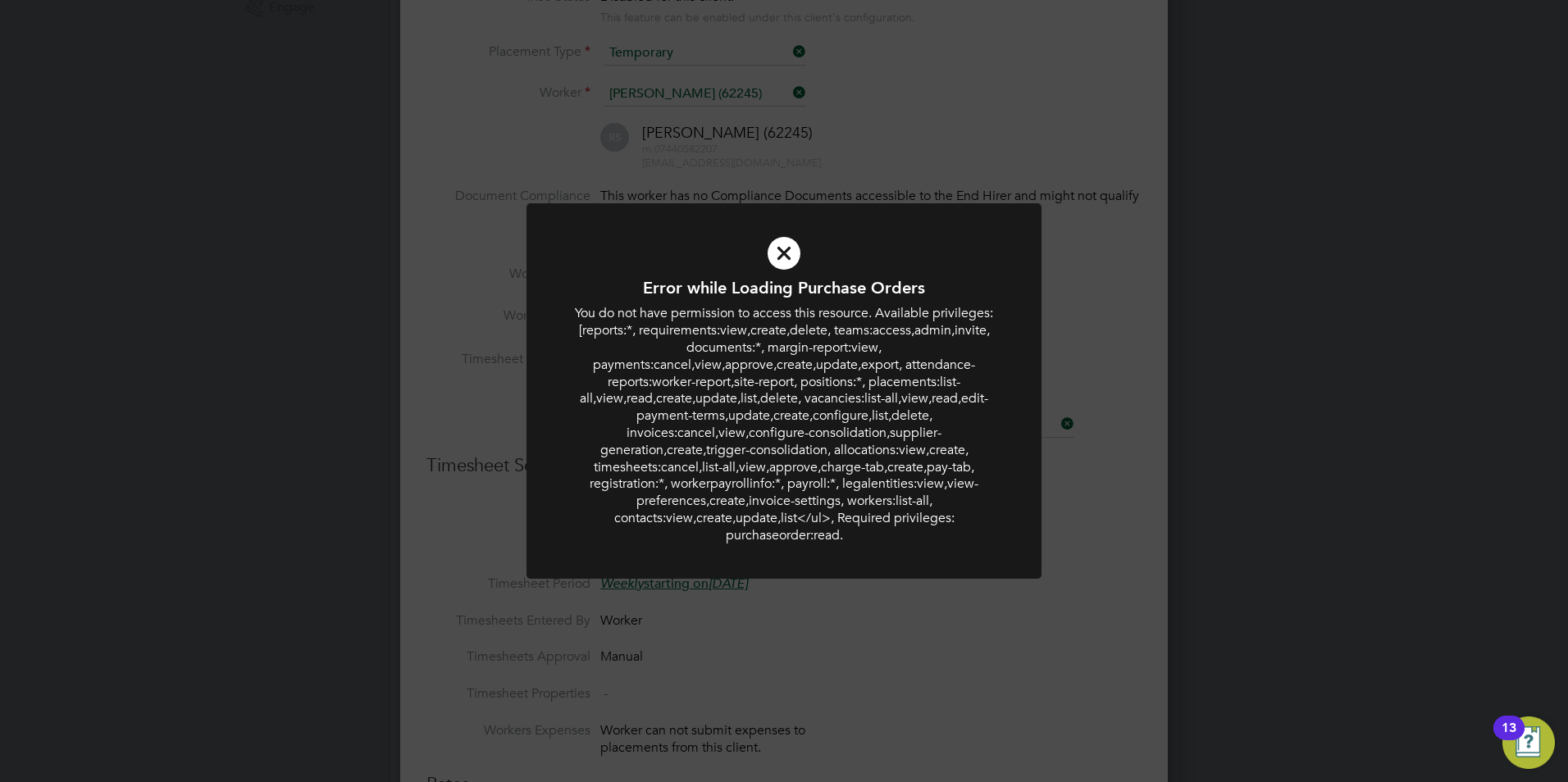
click at [1066, 493] on div "Error while Loading Purchase Orders You do not have permission to access this r…" at bounding box center [784, 391] width 1568 height 782
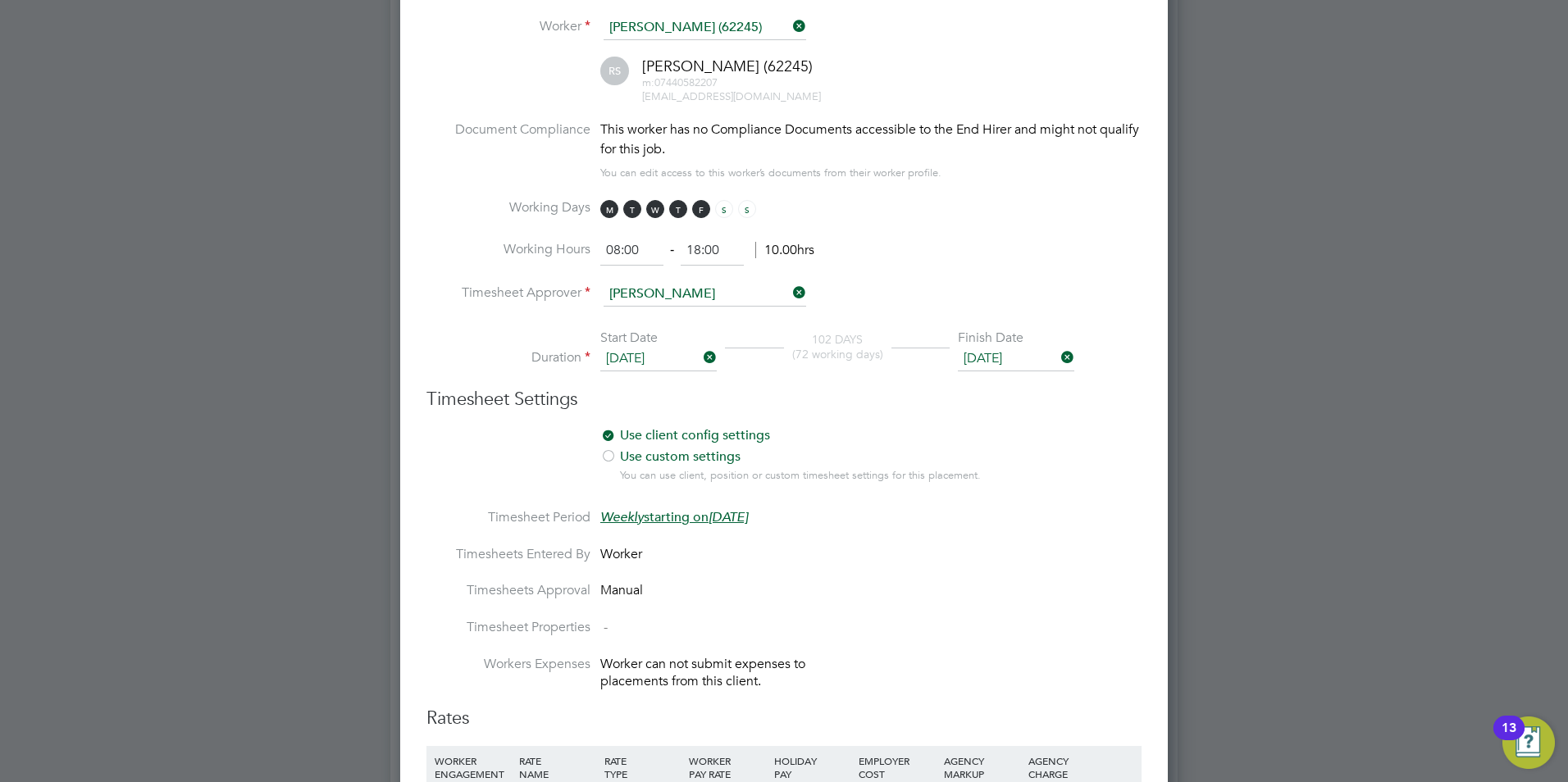
scroll to position [737, 0]
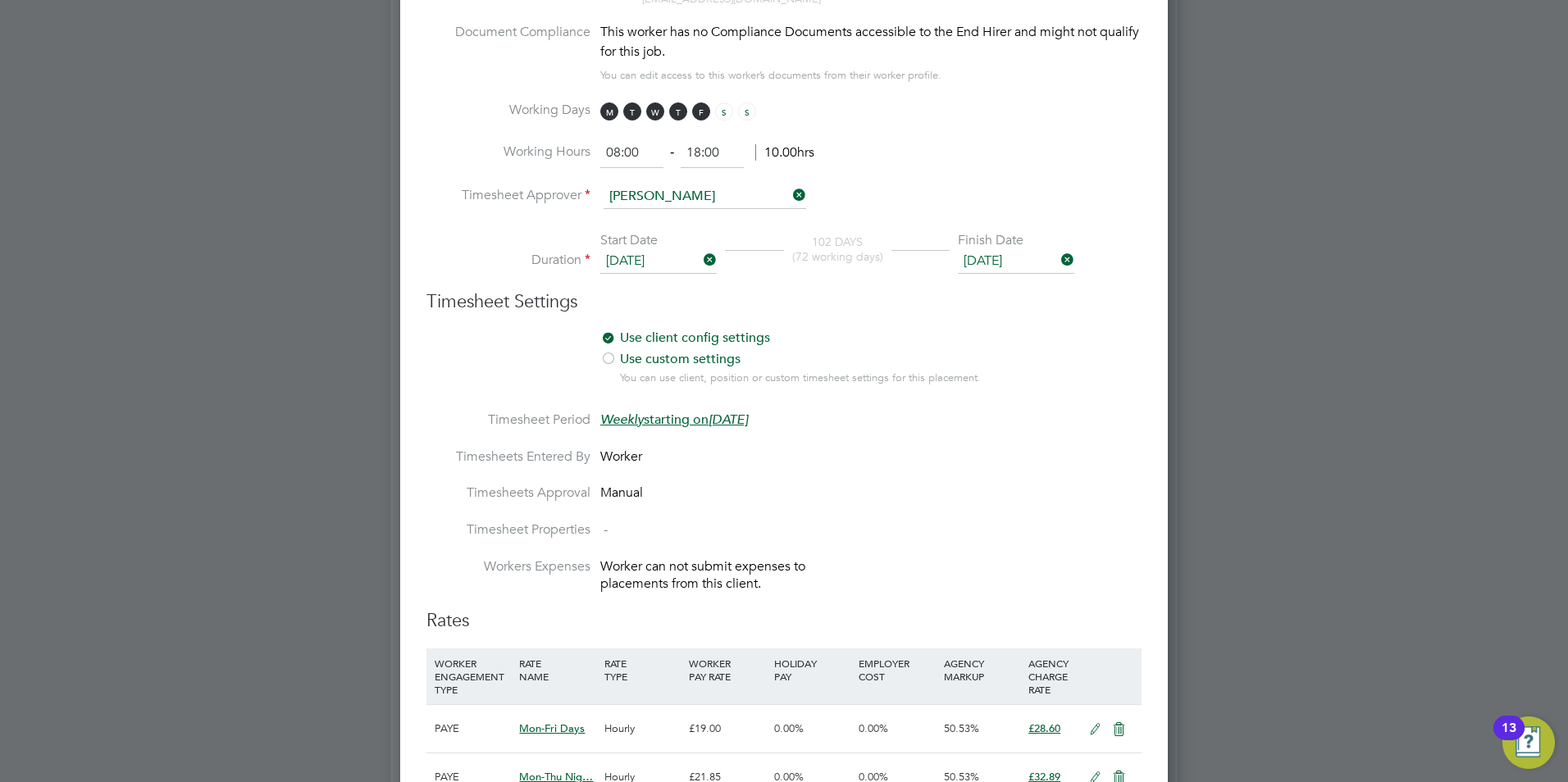
click at [693, 354] on label "Use custom settings" at bounding box center [803, 360] width 406 height 17
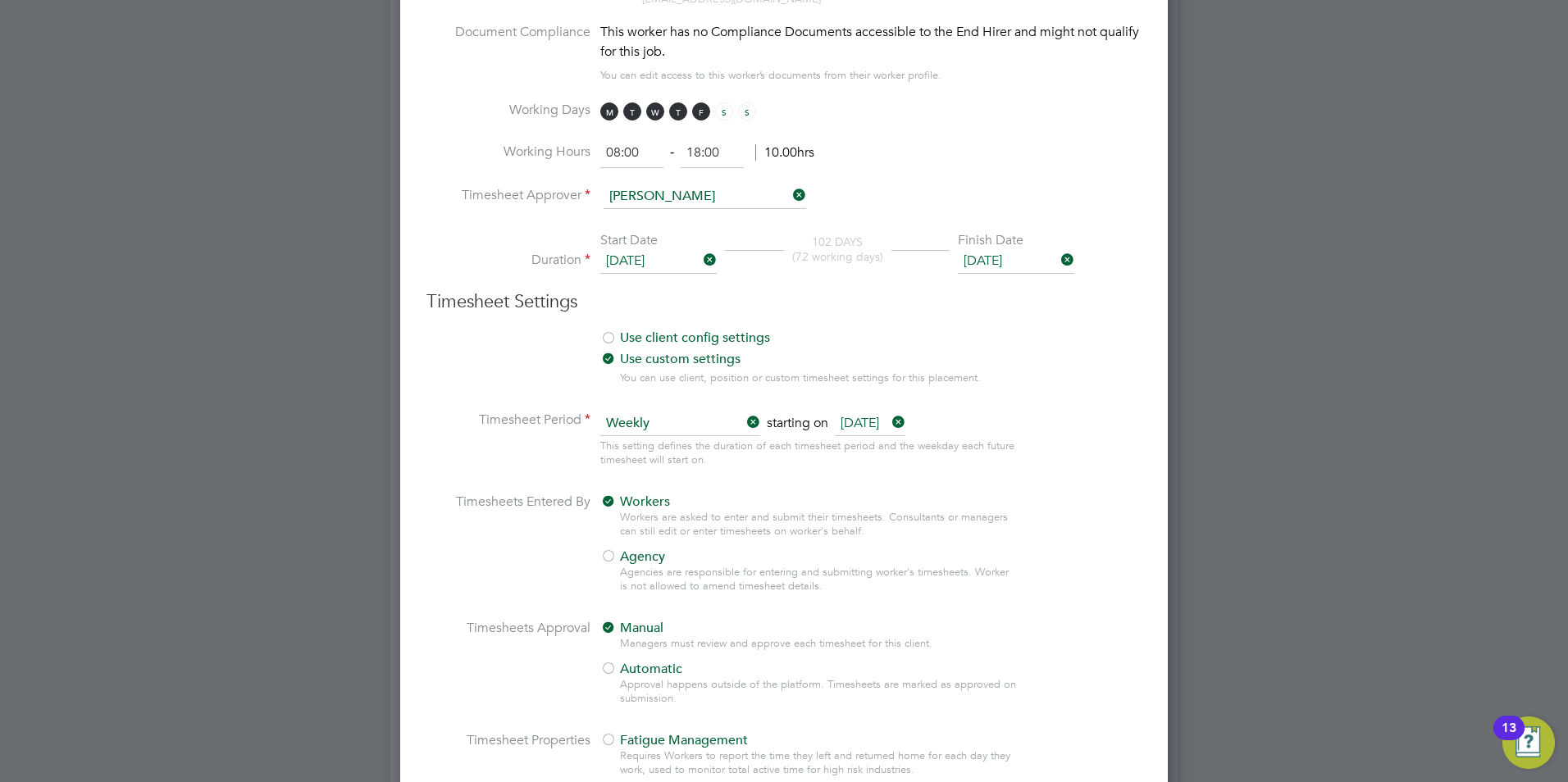
click at [627, 550] on span "Agency" at bounding box center [632, 556] width 65 height 16
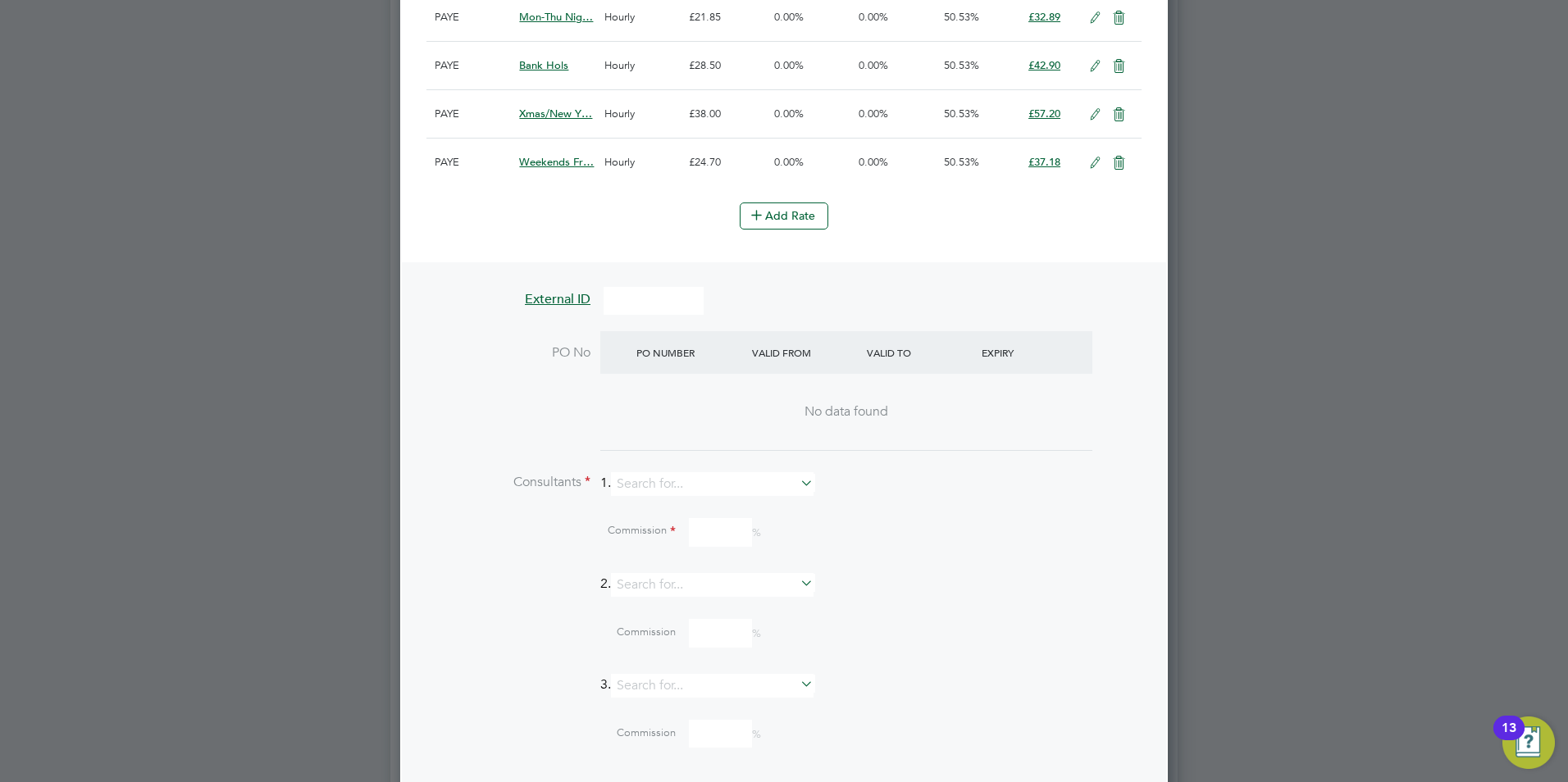
scroll to position [2049, 0]
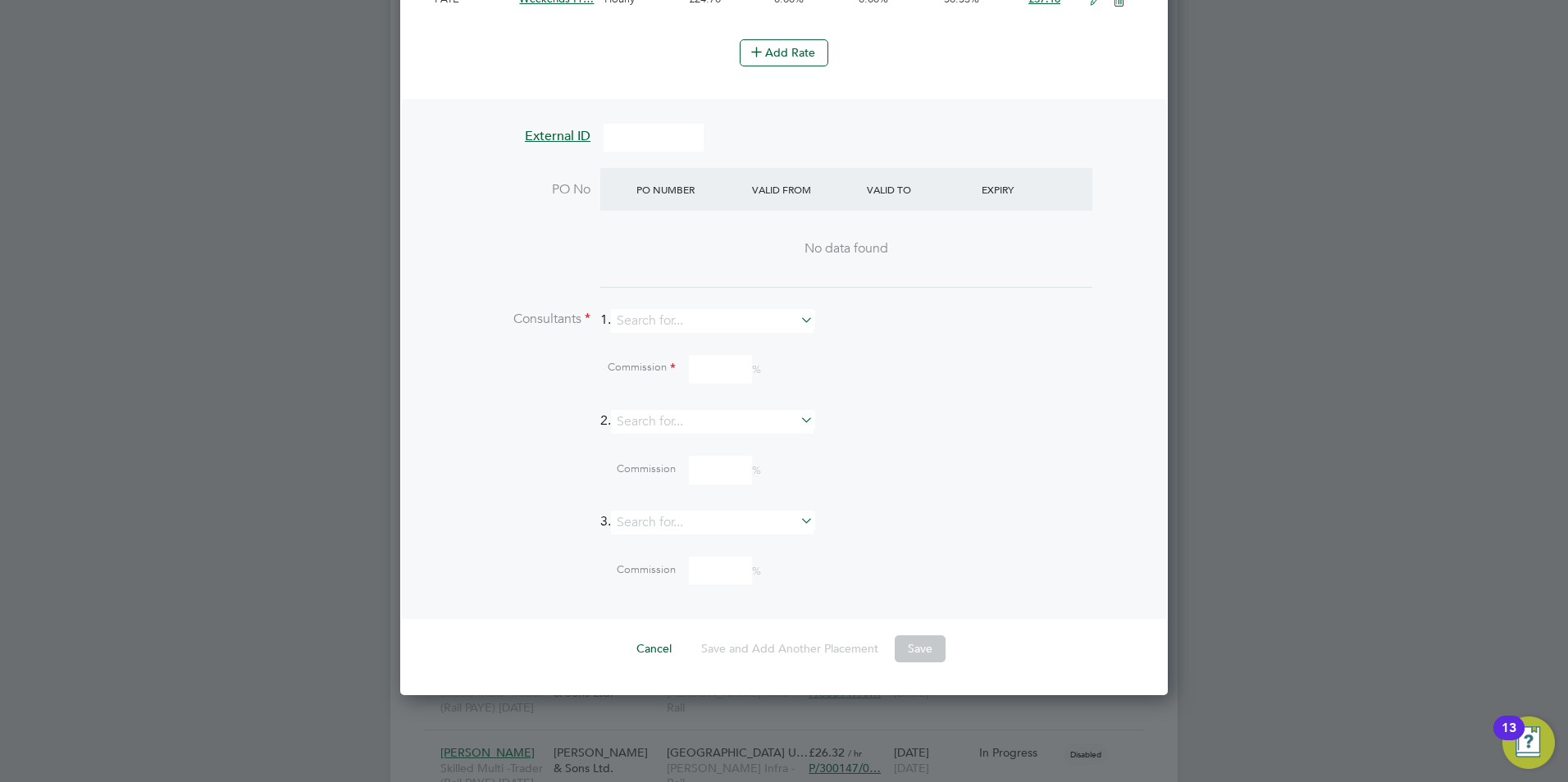
click at [686, 336] on li "Consultants 1." at bounding box center [783, 329] width 715 height 40
click at [686, 328] on input at bounding box center [712, 321] width 202 height 24
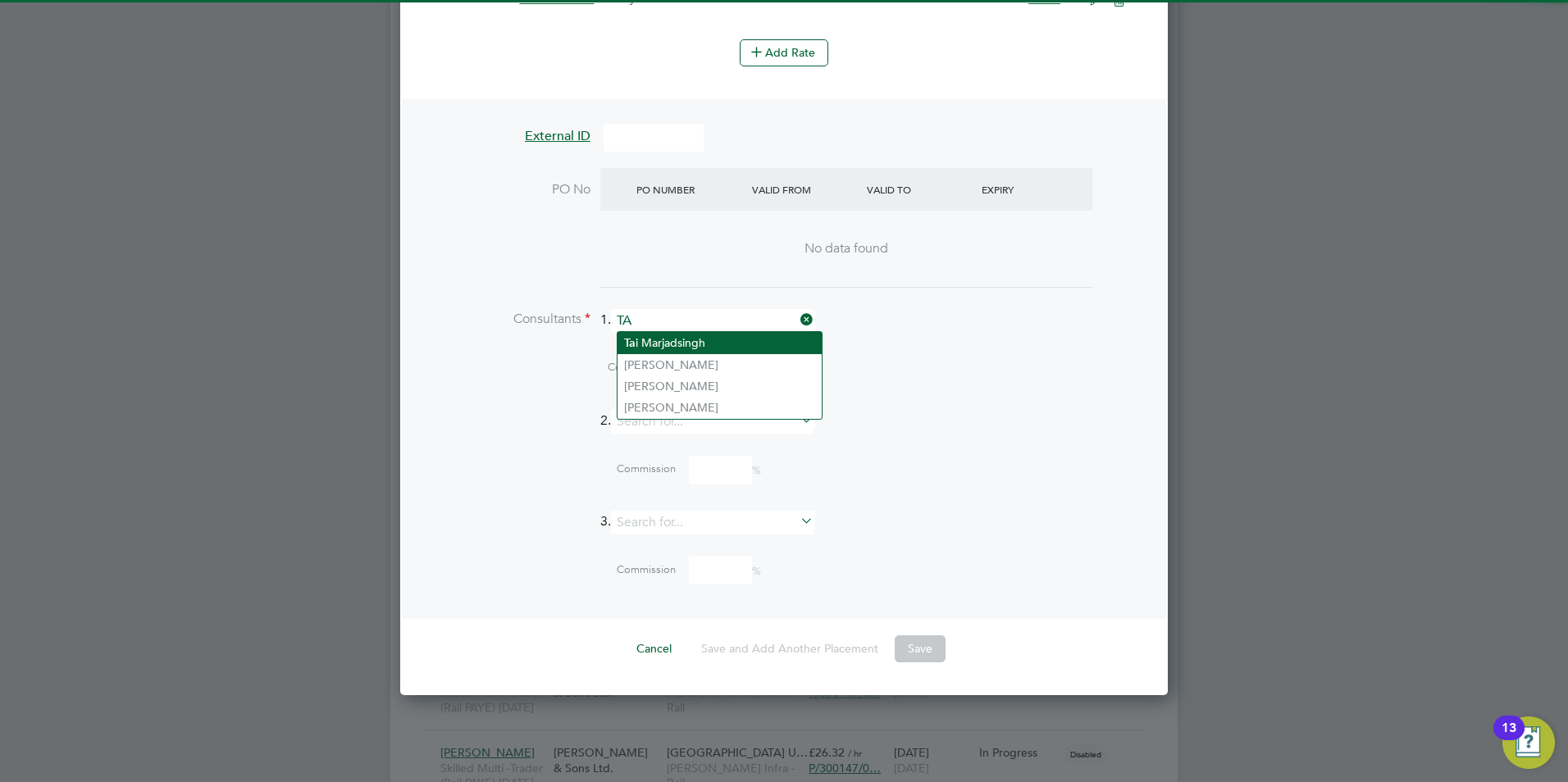
click at [659, 333] on li "Ta i Marjadsingh" at bounding box center [719, 343] width 204 height 22
type input "[PERSON_NAME]"
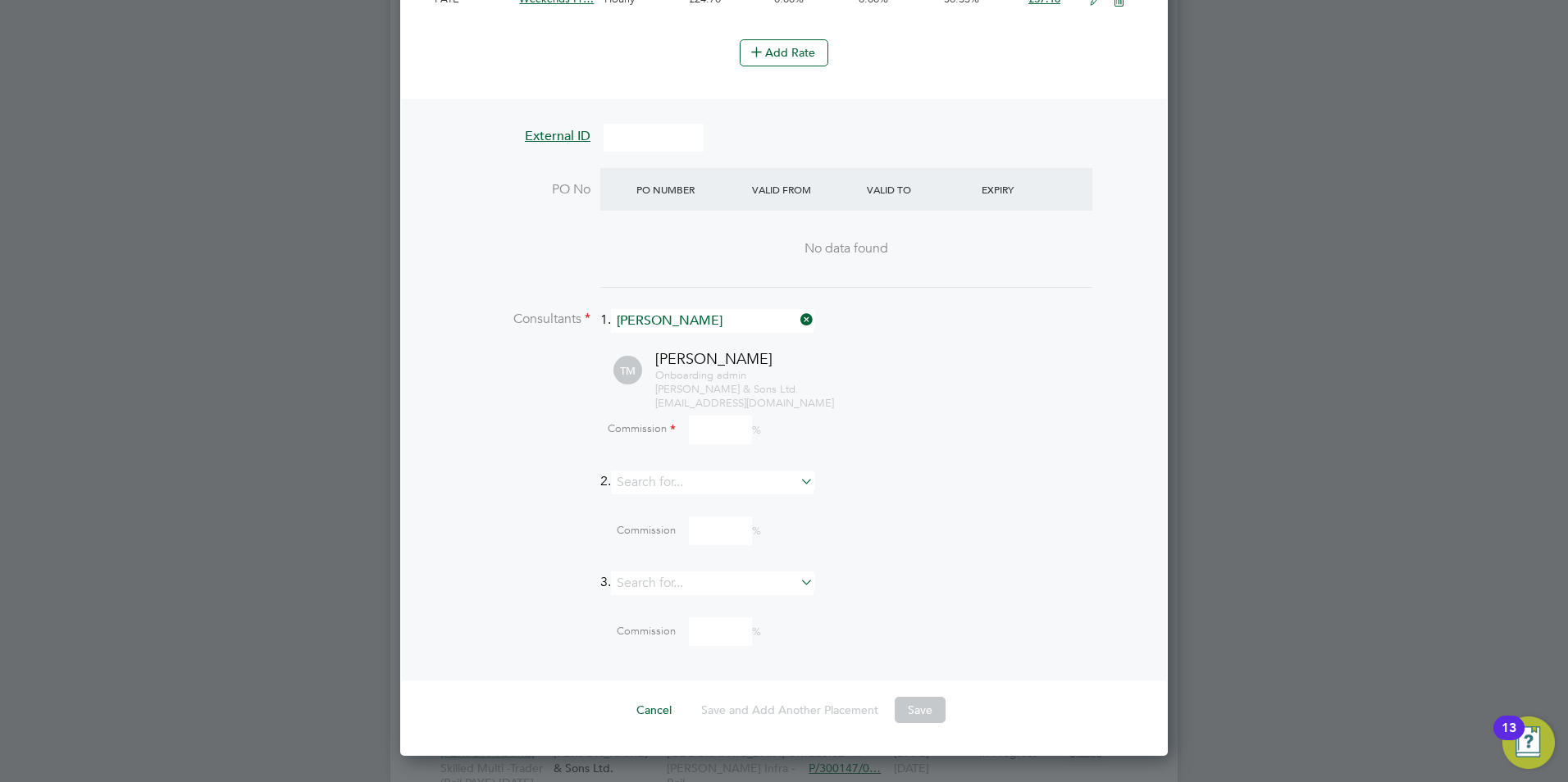
scroll to position [2743, 769]
click at [716, 430] on input at bounding box center [719, 429] width 63 height 28
type input "100"
click at [882, 408] on div "Onboarding admin [PERSON_NAME] & Sons Ltd. [EMAIL_ADDRESS][DOMAIN_NAME]" at bounding box center [898, 390] width 486 height 42
click at [921, 703] on button "Save" at bounding box center [919, 710] width 51 height 26
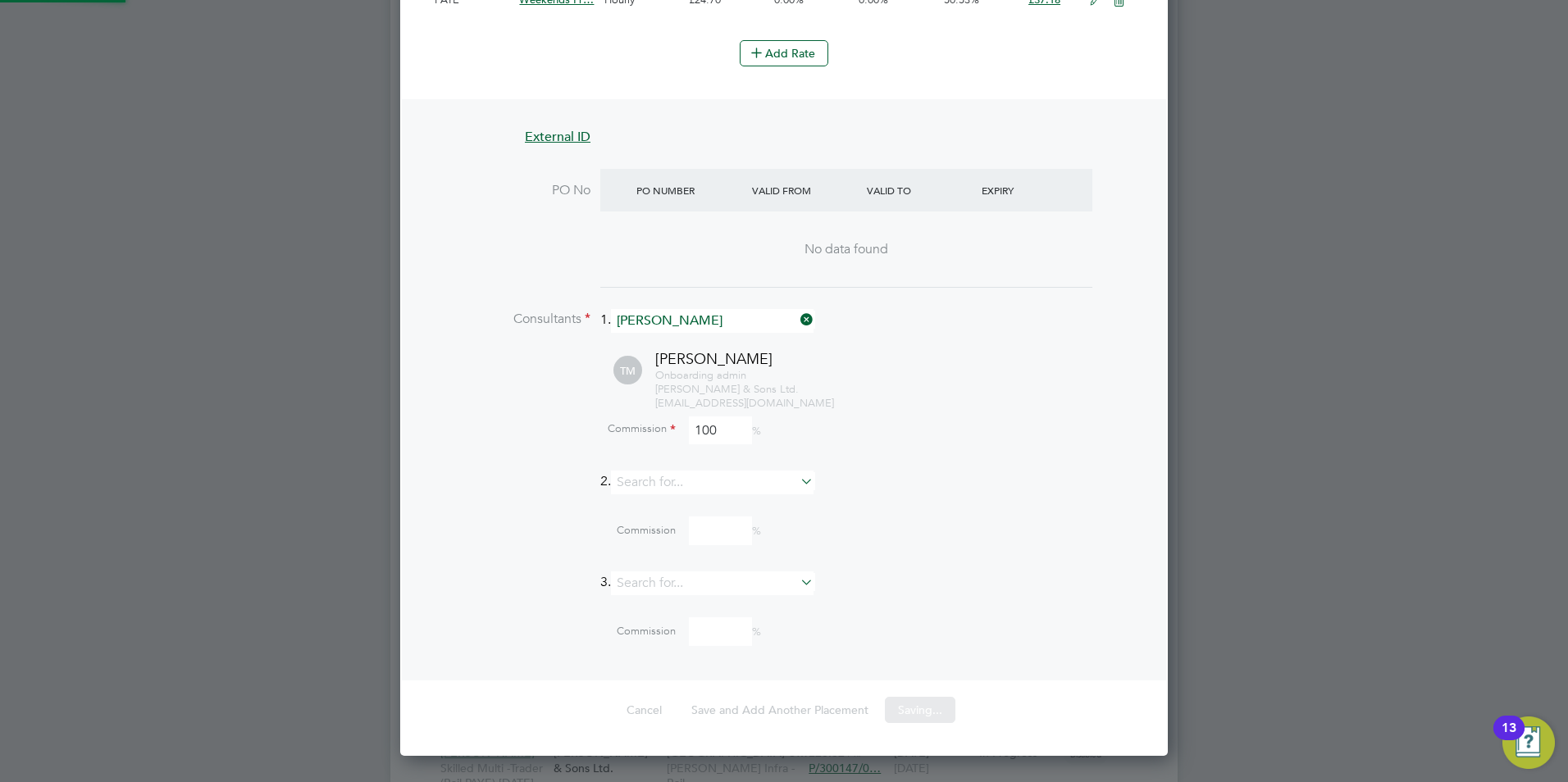
scroll to position [9, 9]
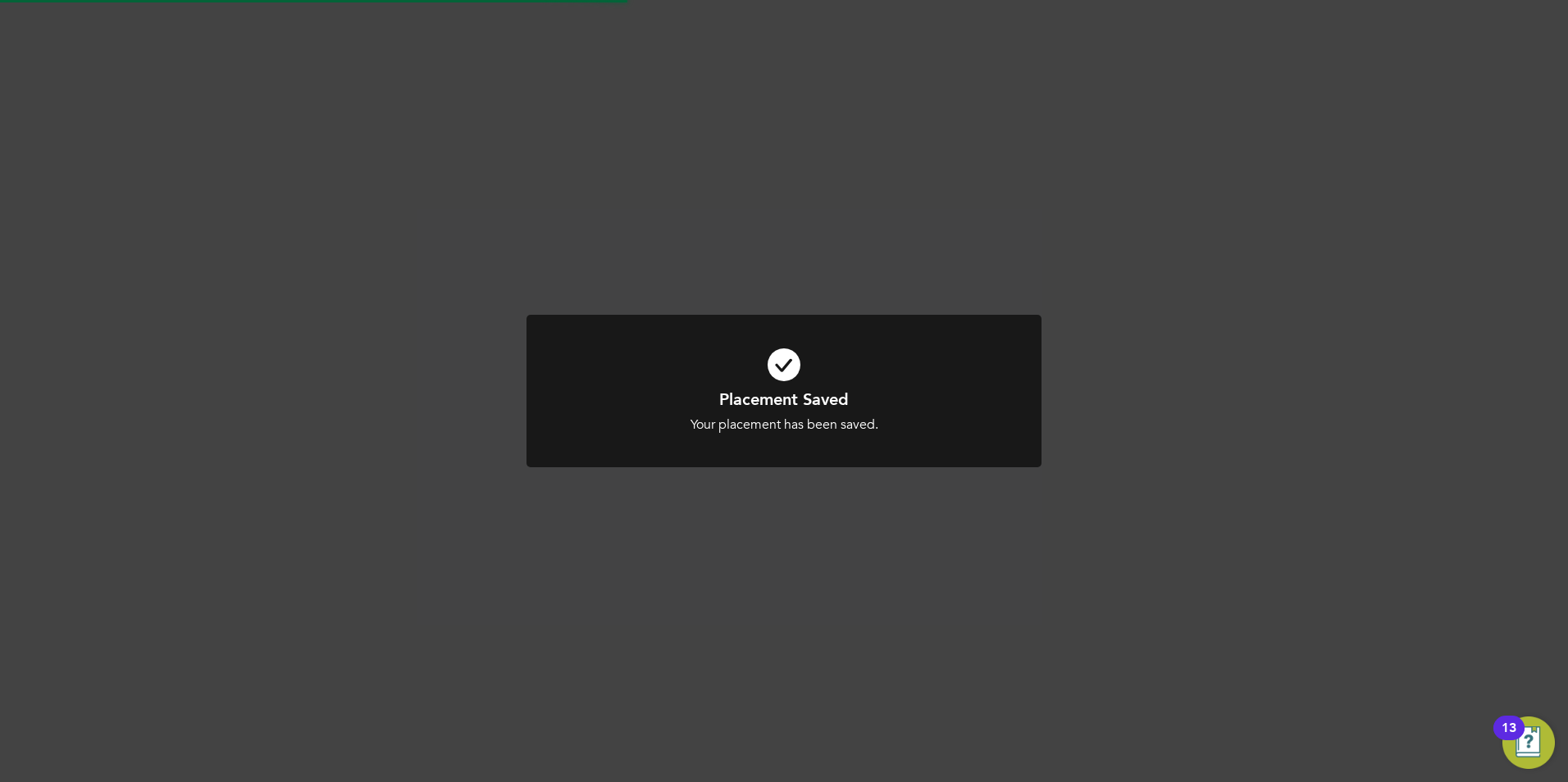
scroll to position [9, 9]
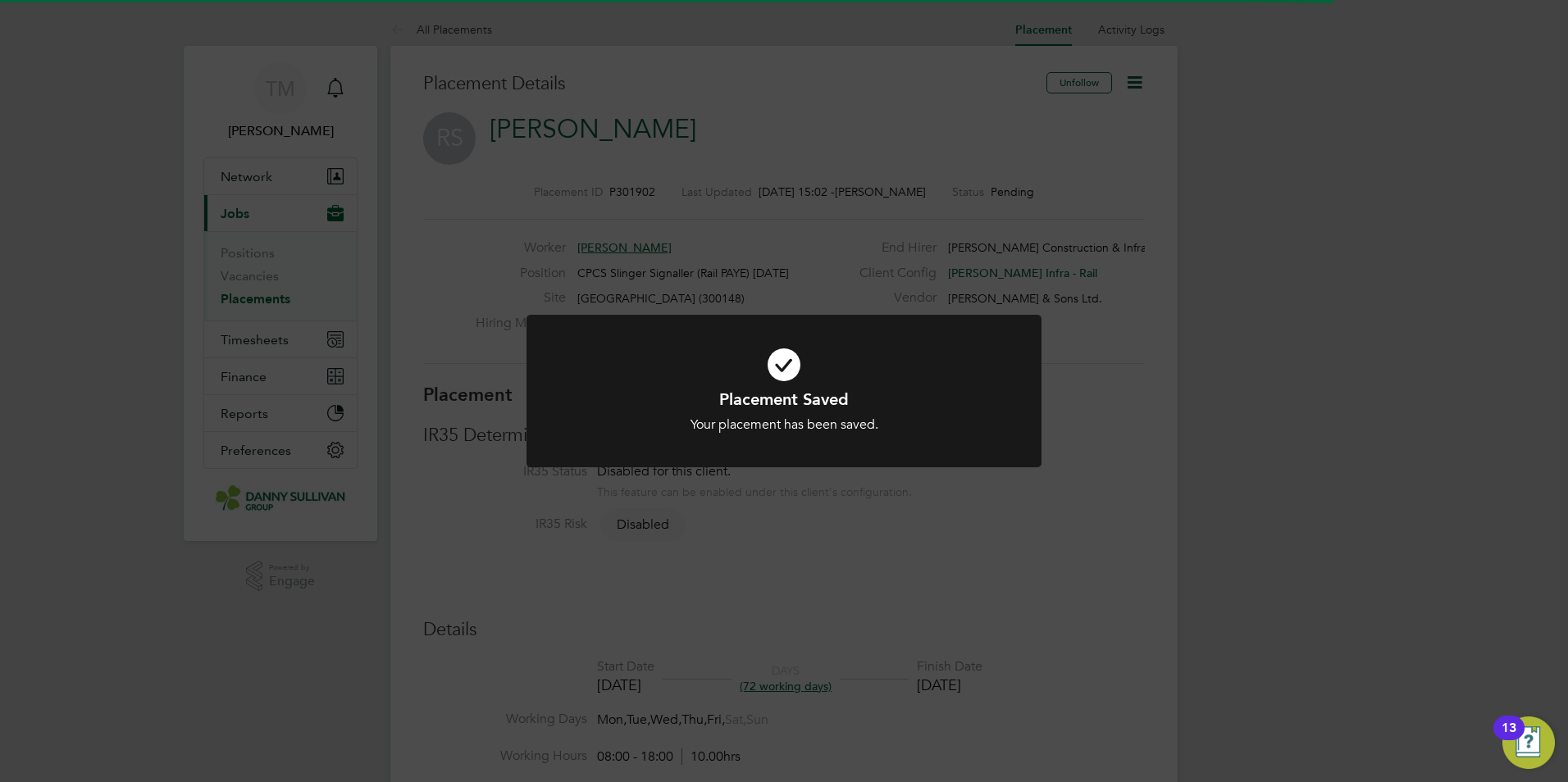
click at [817, 534] on div "Placement Saved Your placement has been saved. Cancel Okay" at bounding box center [784, 391] width 1568 height 782
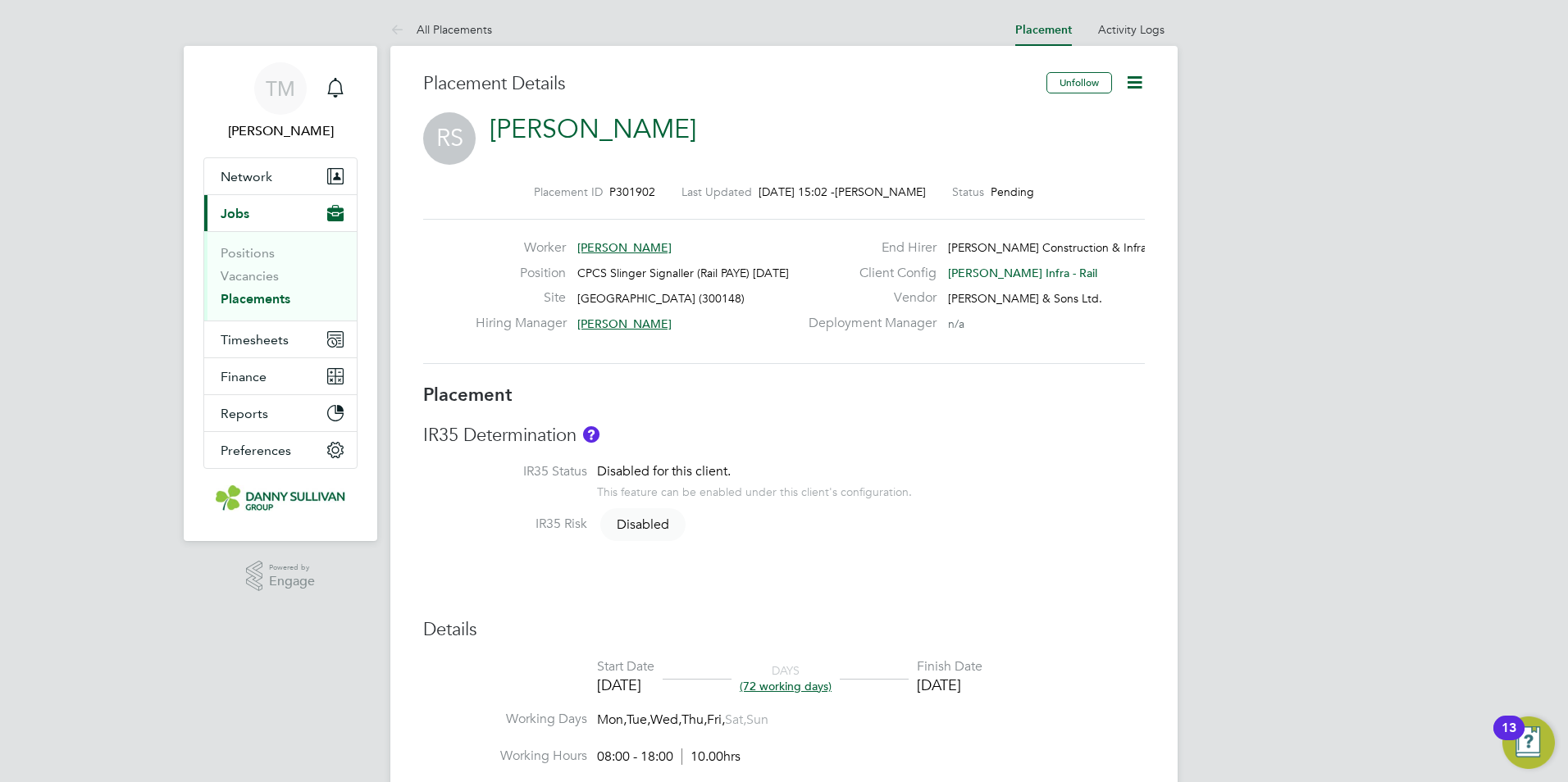
click at [1136, 88] on icon at bounding box center [1134, 83] width 21 height 21
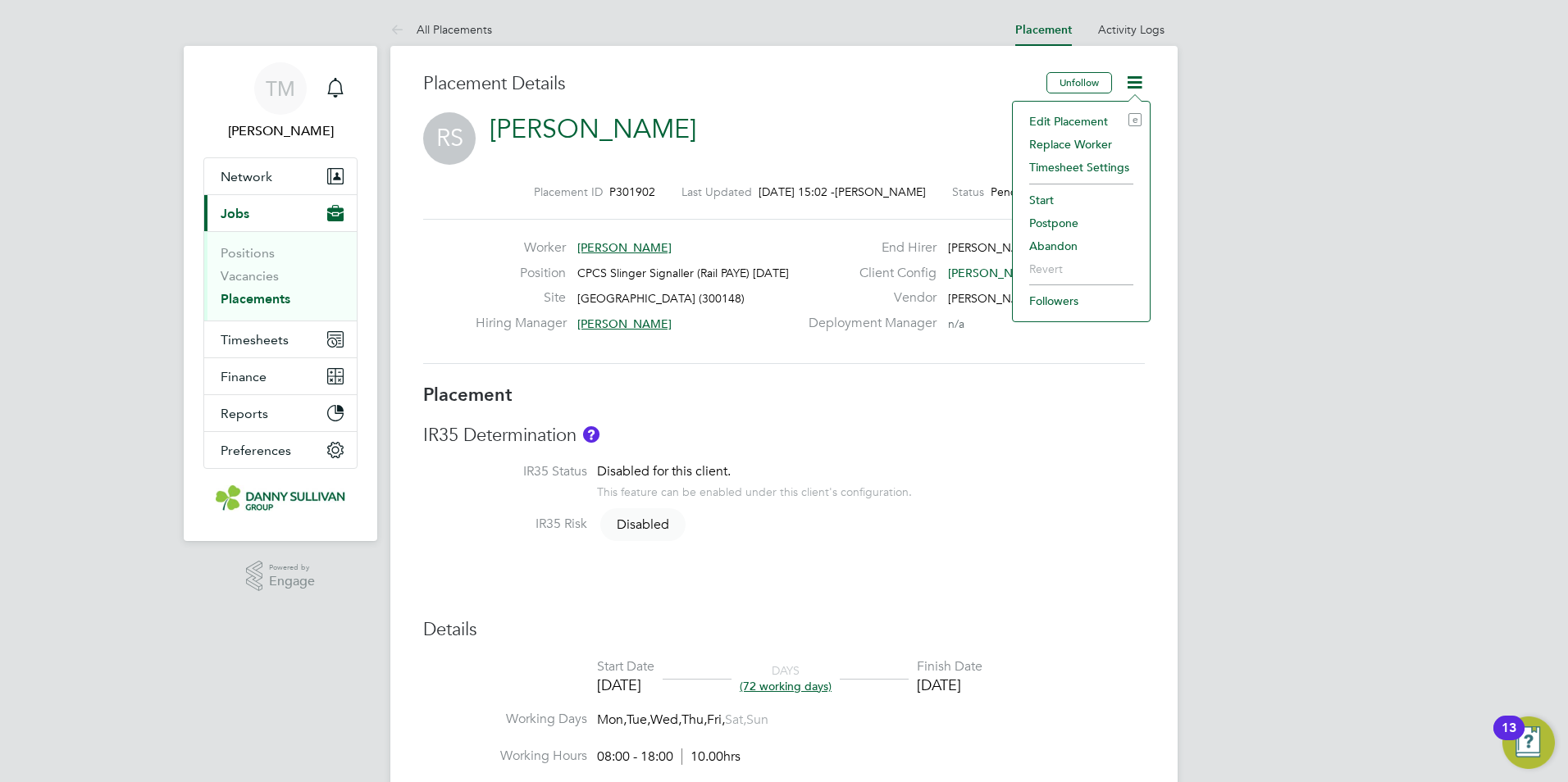
click at [1073, 196] on li "Start" at bounding box center [1081, 200] width 120 height 23
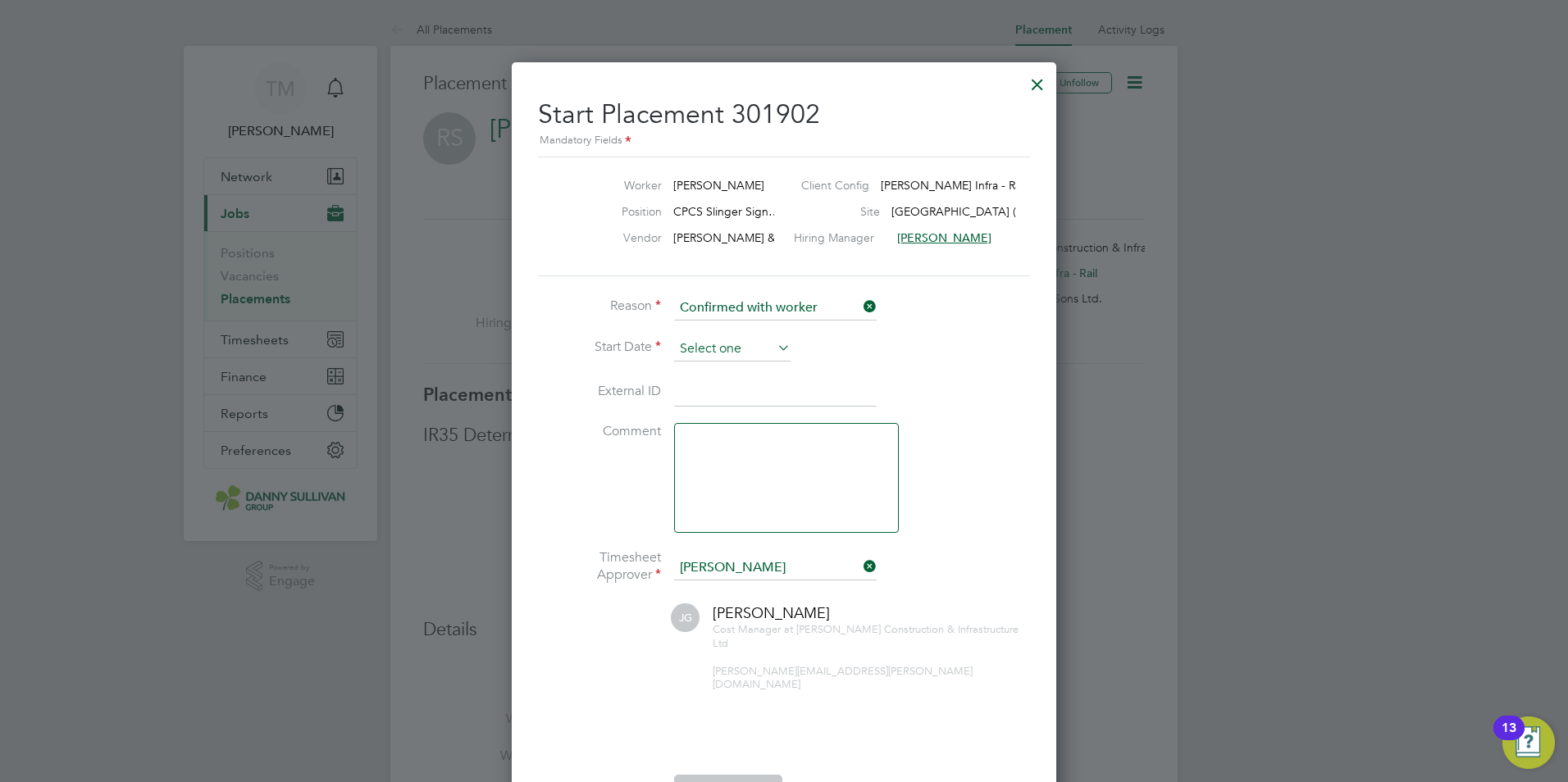
click at [753, 341] on input at bounding box center [732, 349] width 116 height 25
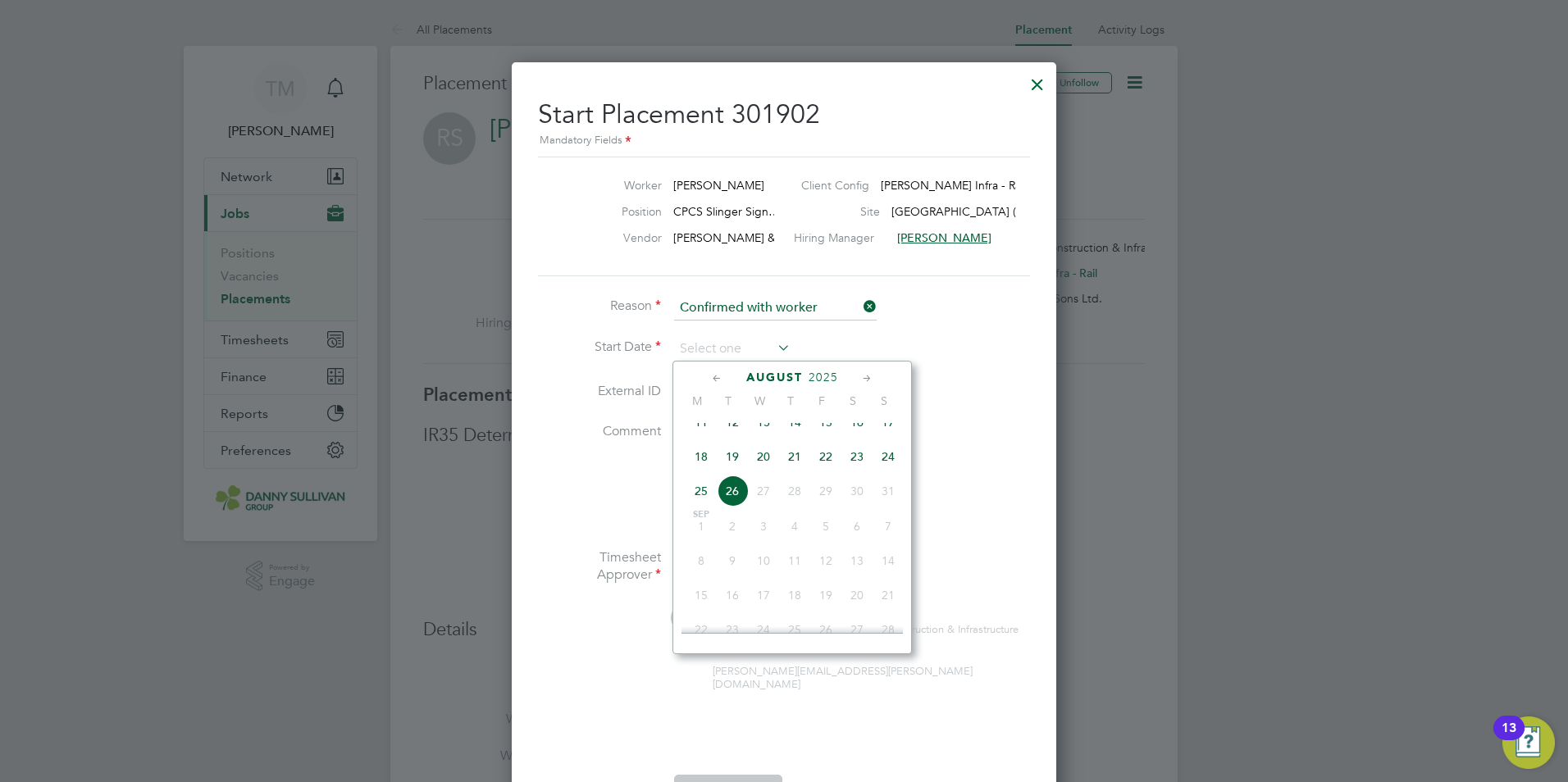
click at [869, 329] on li "Reason Confirmed with worker" at bounding box center [784, 317] width 492 height 41
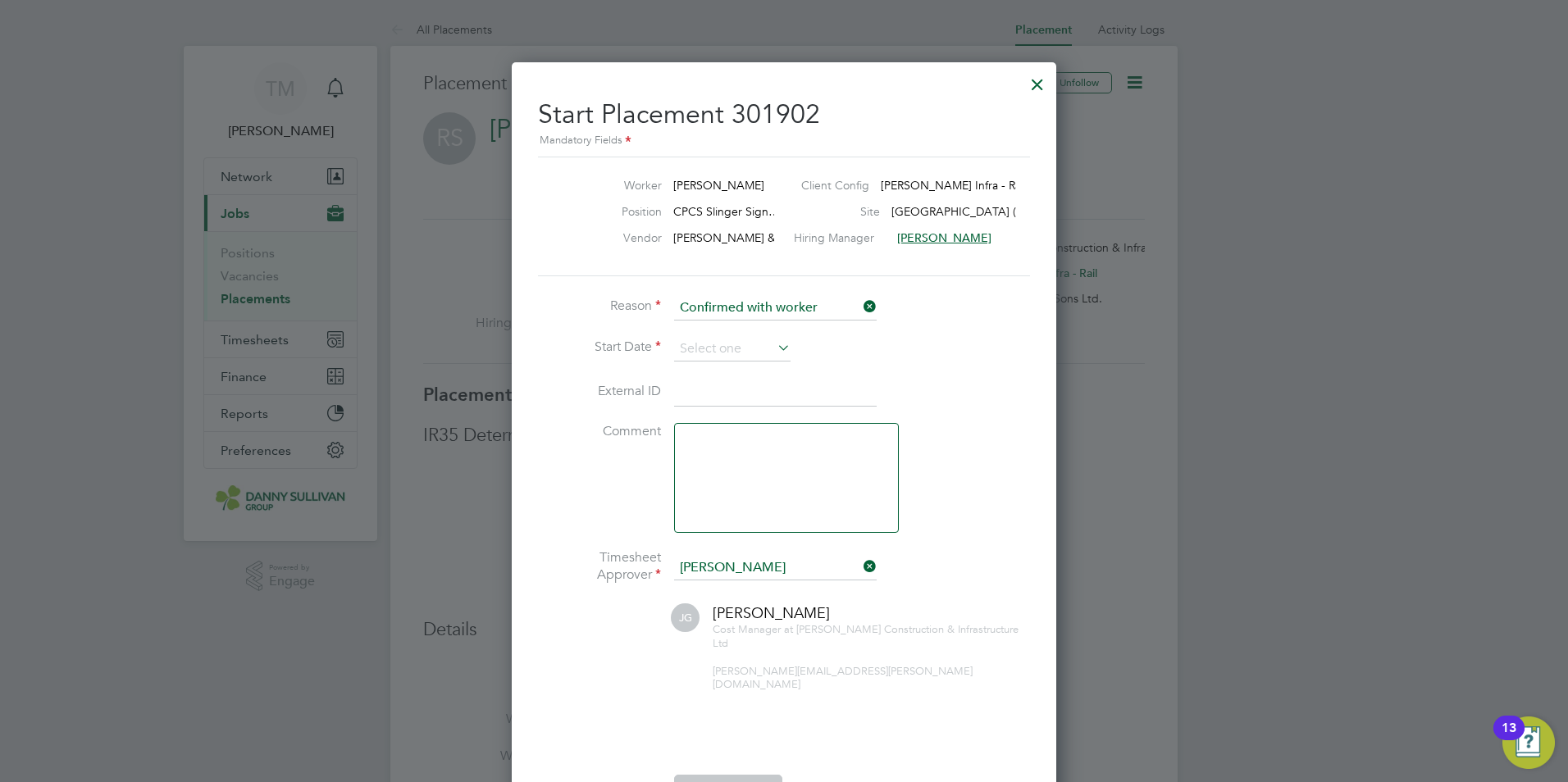
click at [774, 348] on icon at bounding box center [774, 348] width 0 height 23
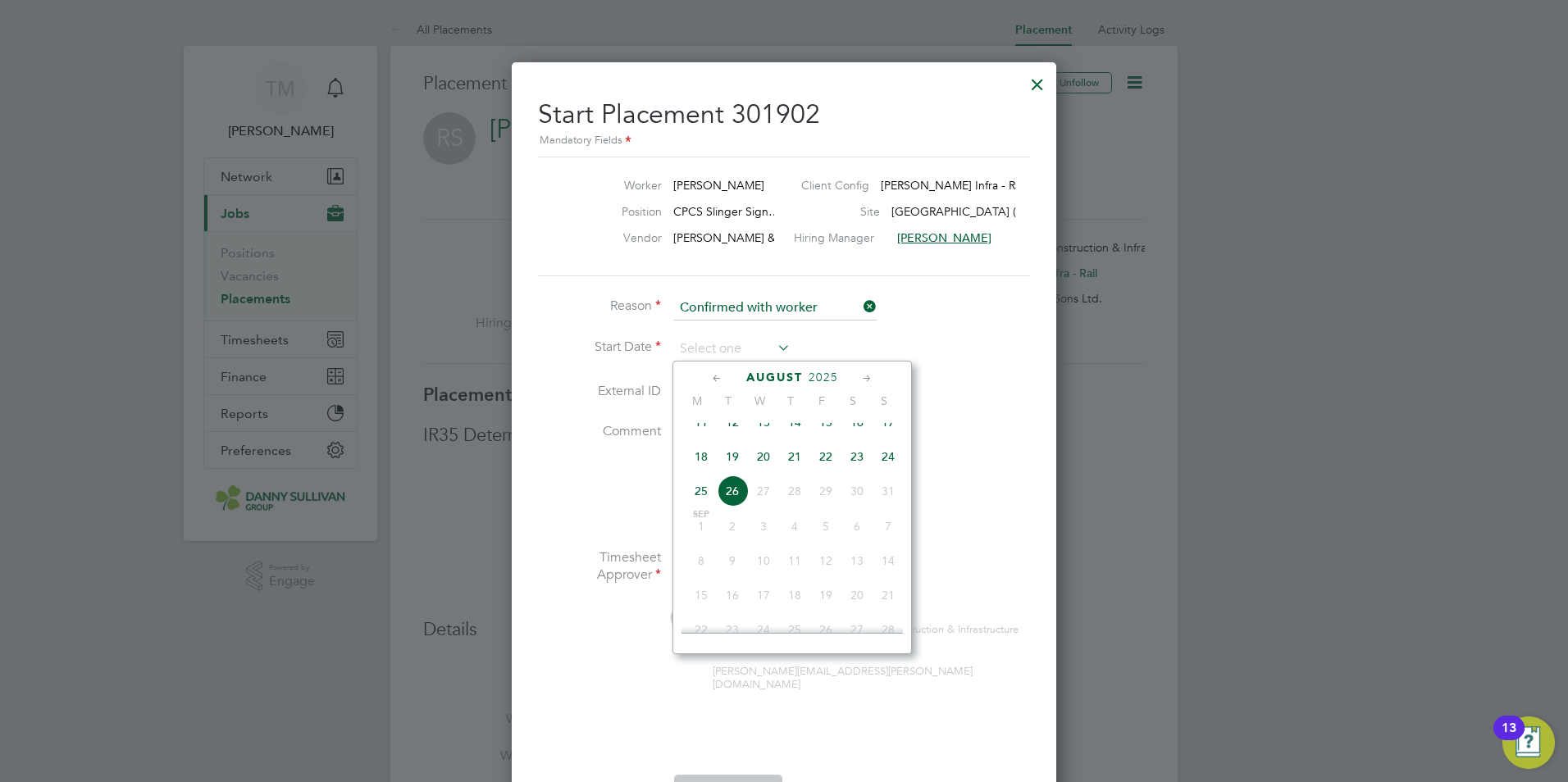
click at [800, 465] on span "21" at bounding box center [794, 457] width 31 height 31
type input "[DATE]"
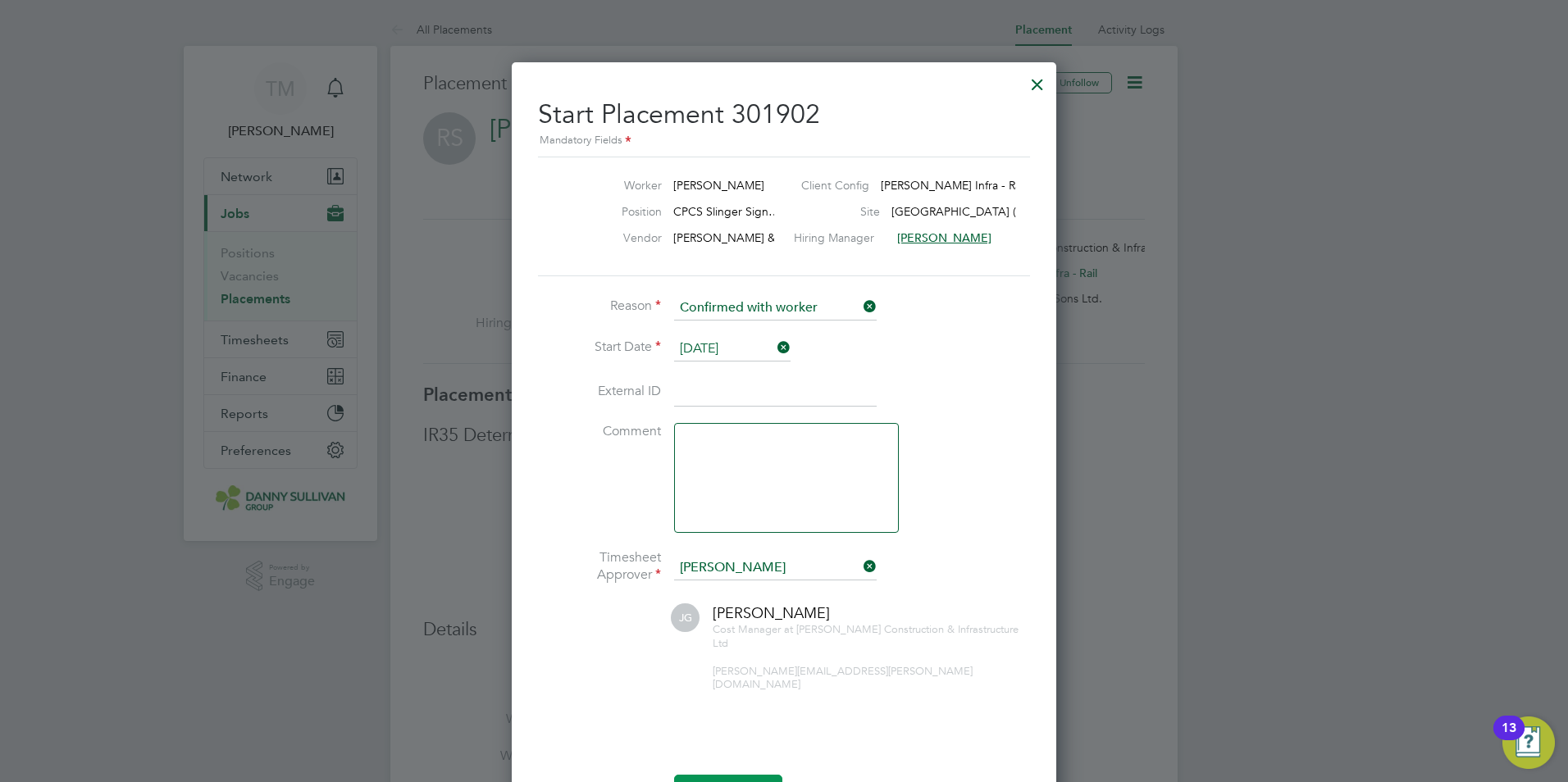
click at [729, 774] on button "Start Placement" at bounding box center [728, 787] width 108 height 26
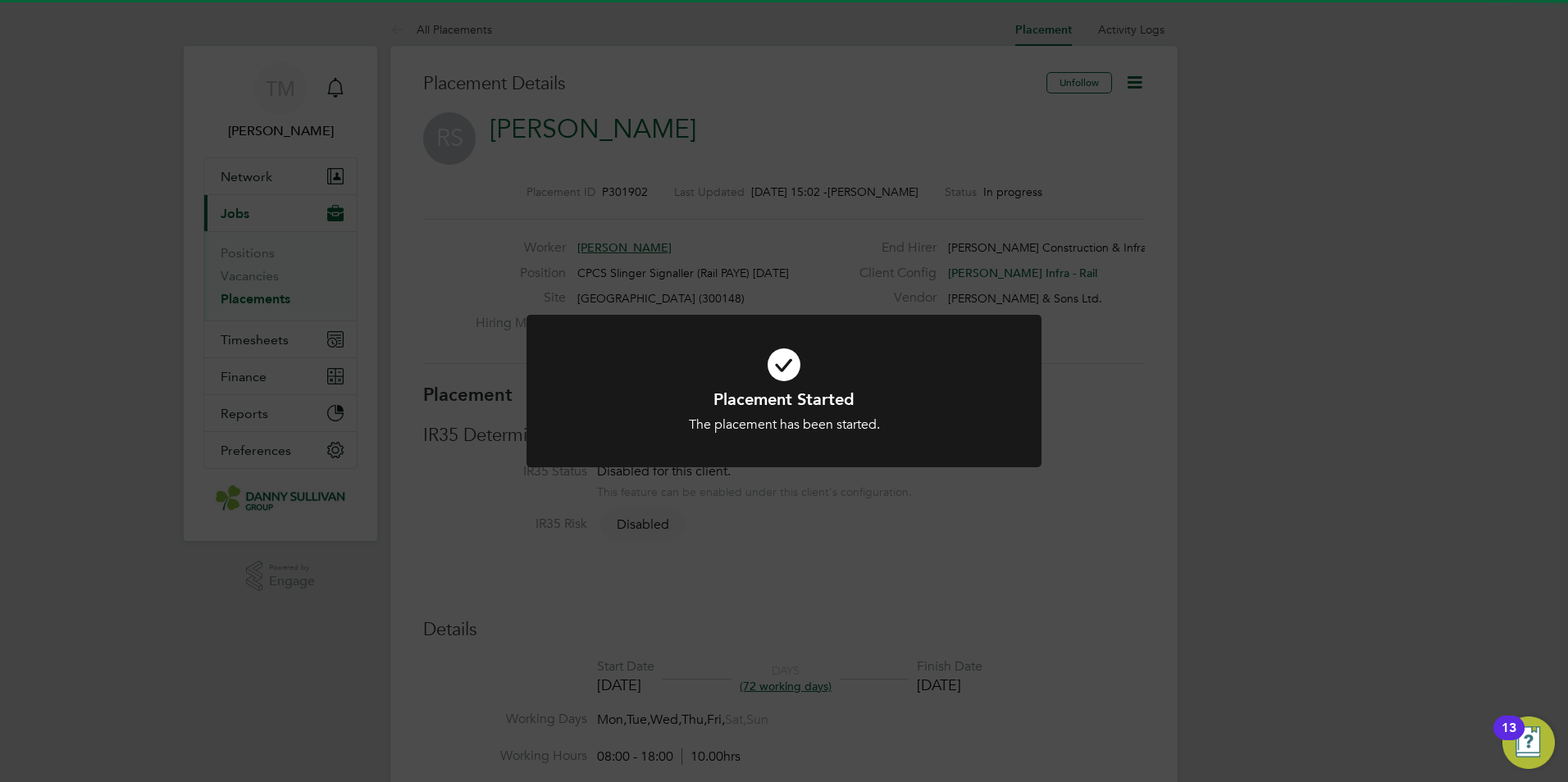
click at [719, 573] on div "Placement Started The placement has been started. Cancel Okay" at bounding box center [784, 391] width 1568 height 782
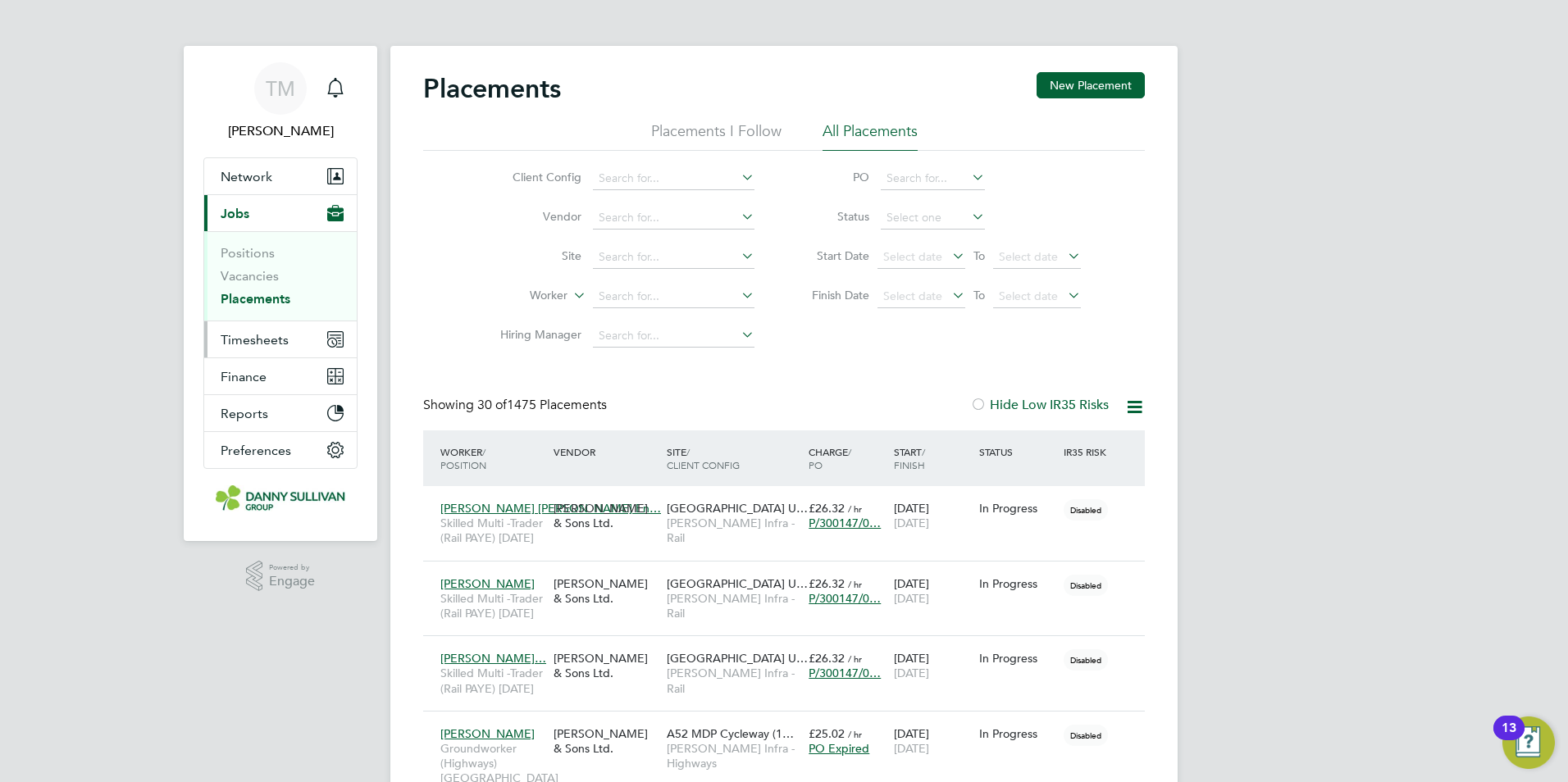
click at [268, 333] on span "Timesheets" at bounding box center [254, 340] width 68 height 15
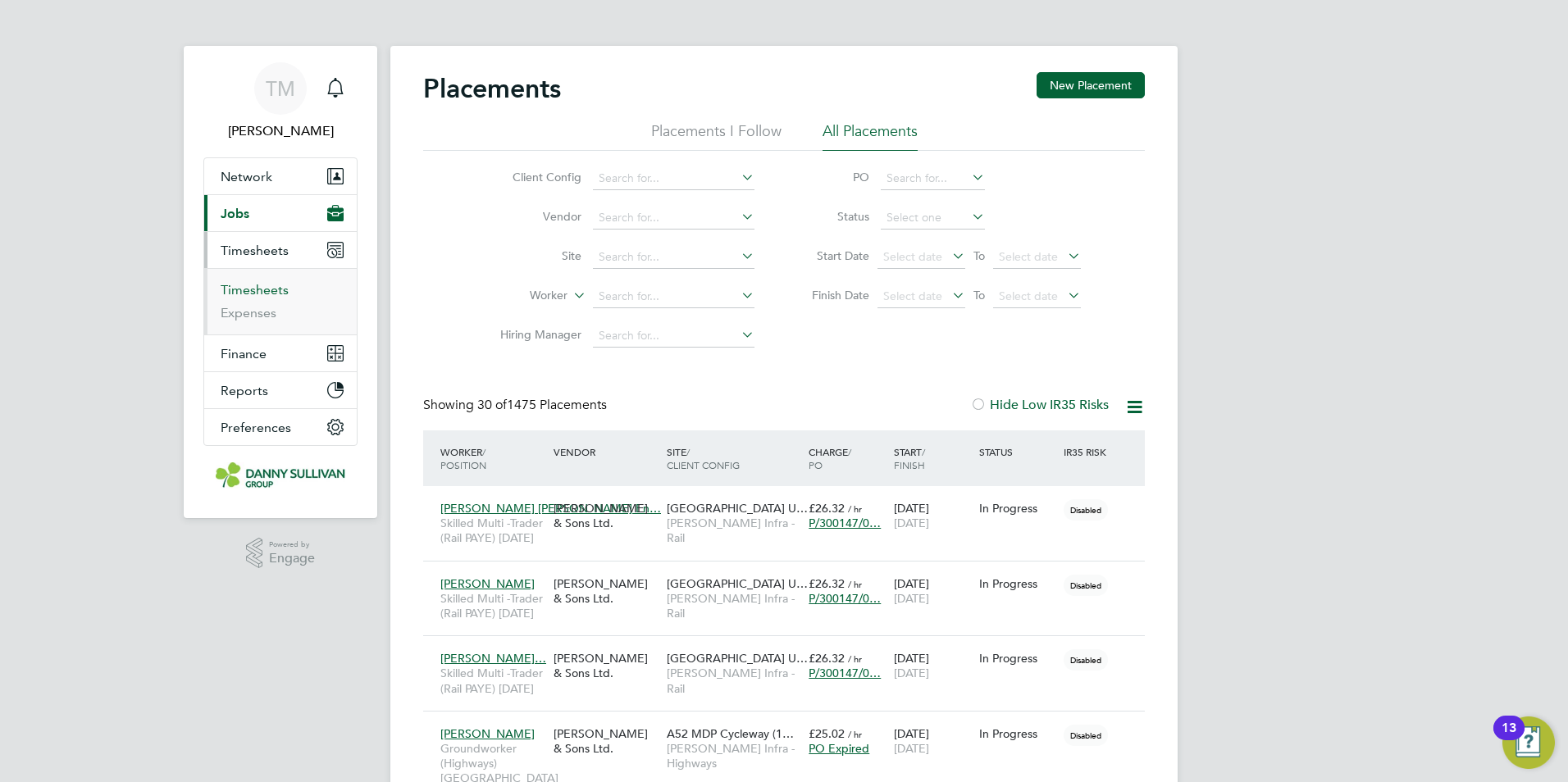
click at [262, 292] on link "Timesheets" at bounding box center [254, 290] width 68 height 15
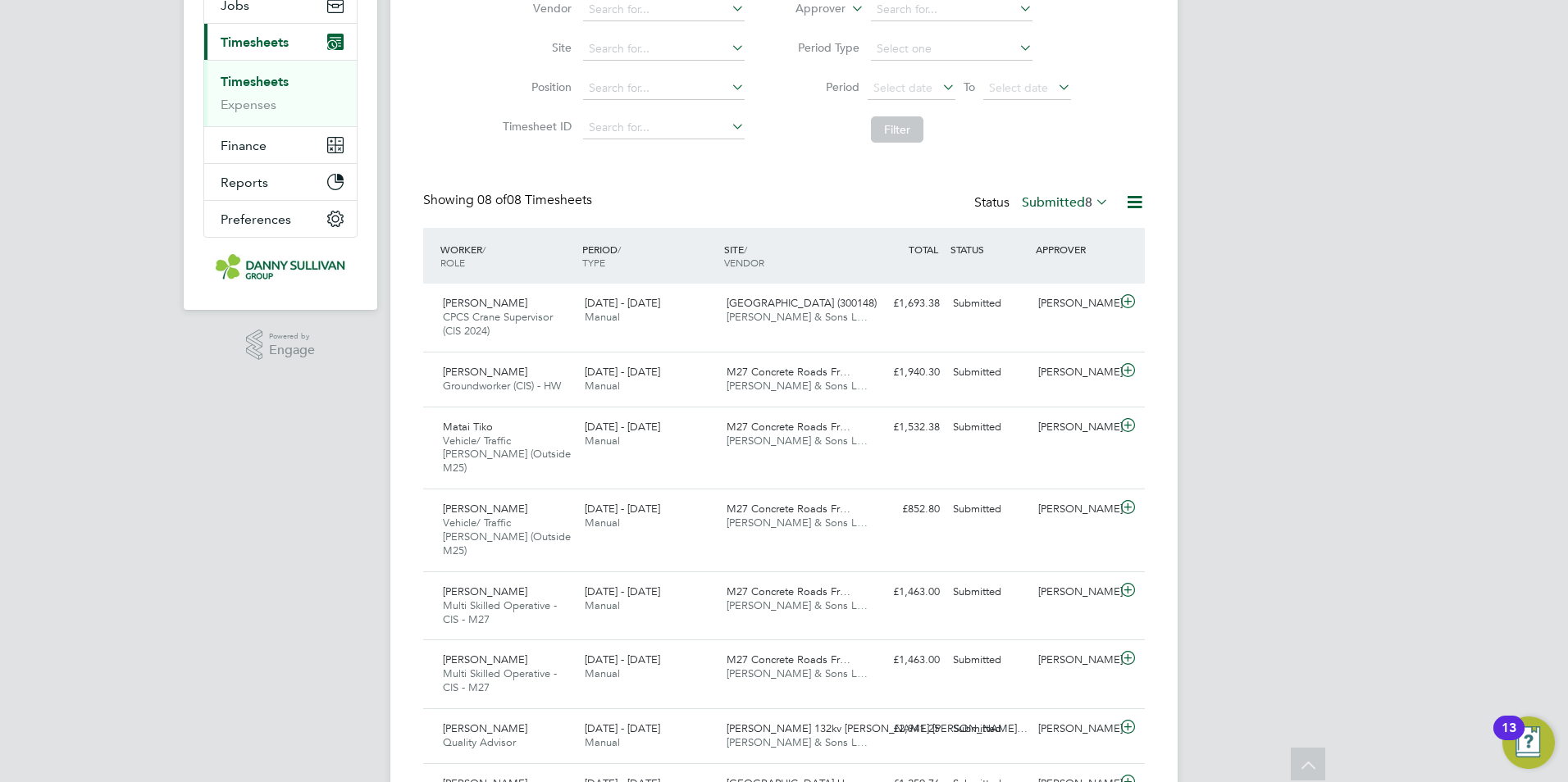
click at [1041, 211] on div "Status Submitted 8" at bounding box center [1043, 203] width 138 height 23
click at [1046, 204] on label "Submitted 8" at bounding box center [1065, 202] width 87 height 16
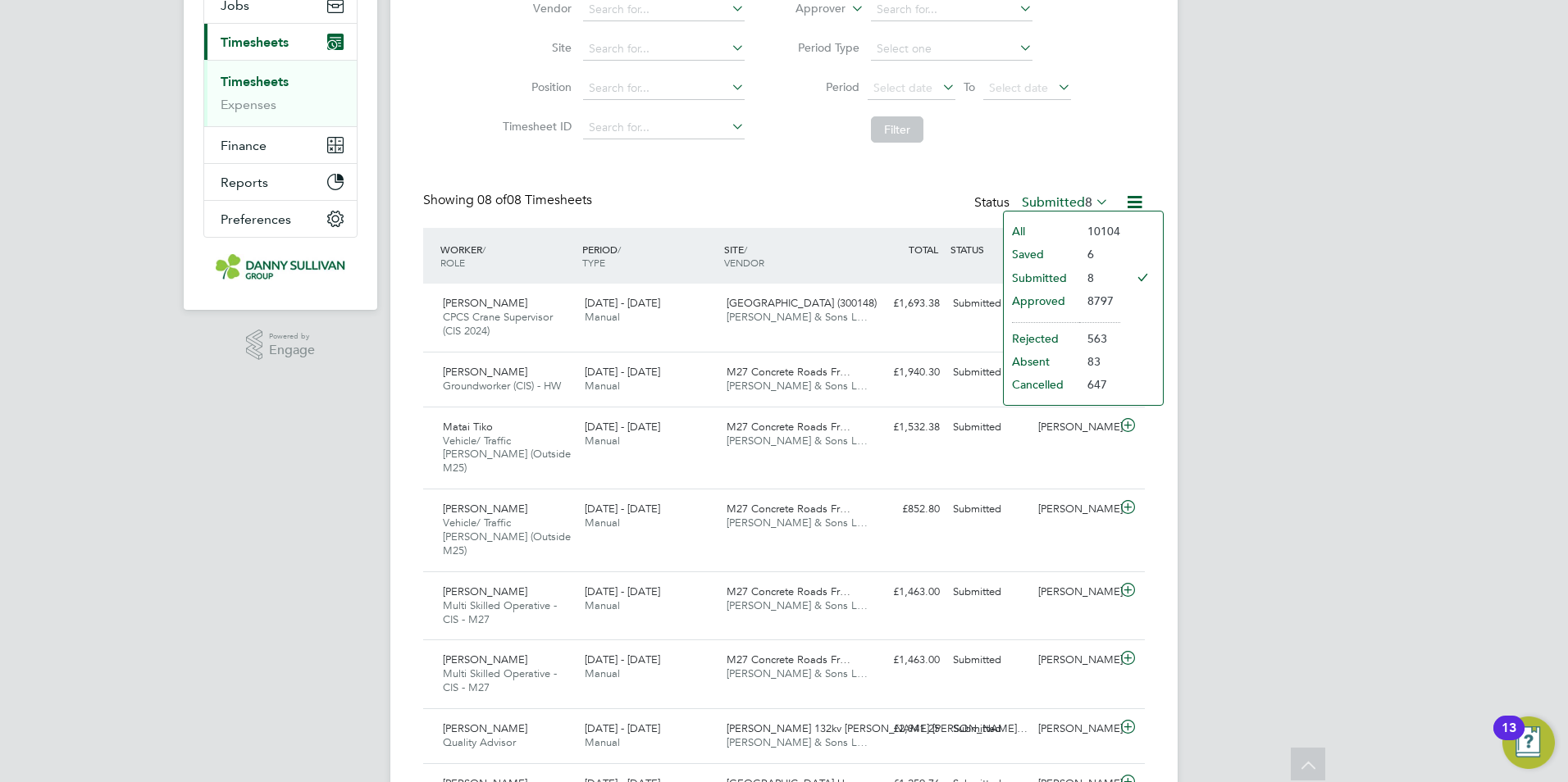
click at [1049, 288] on li "Submitted" at bounding box center [1041, 278] width 76 height 23
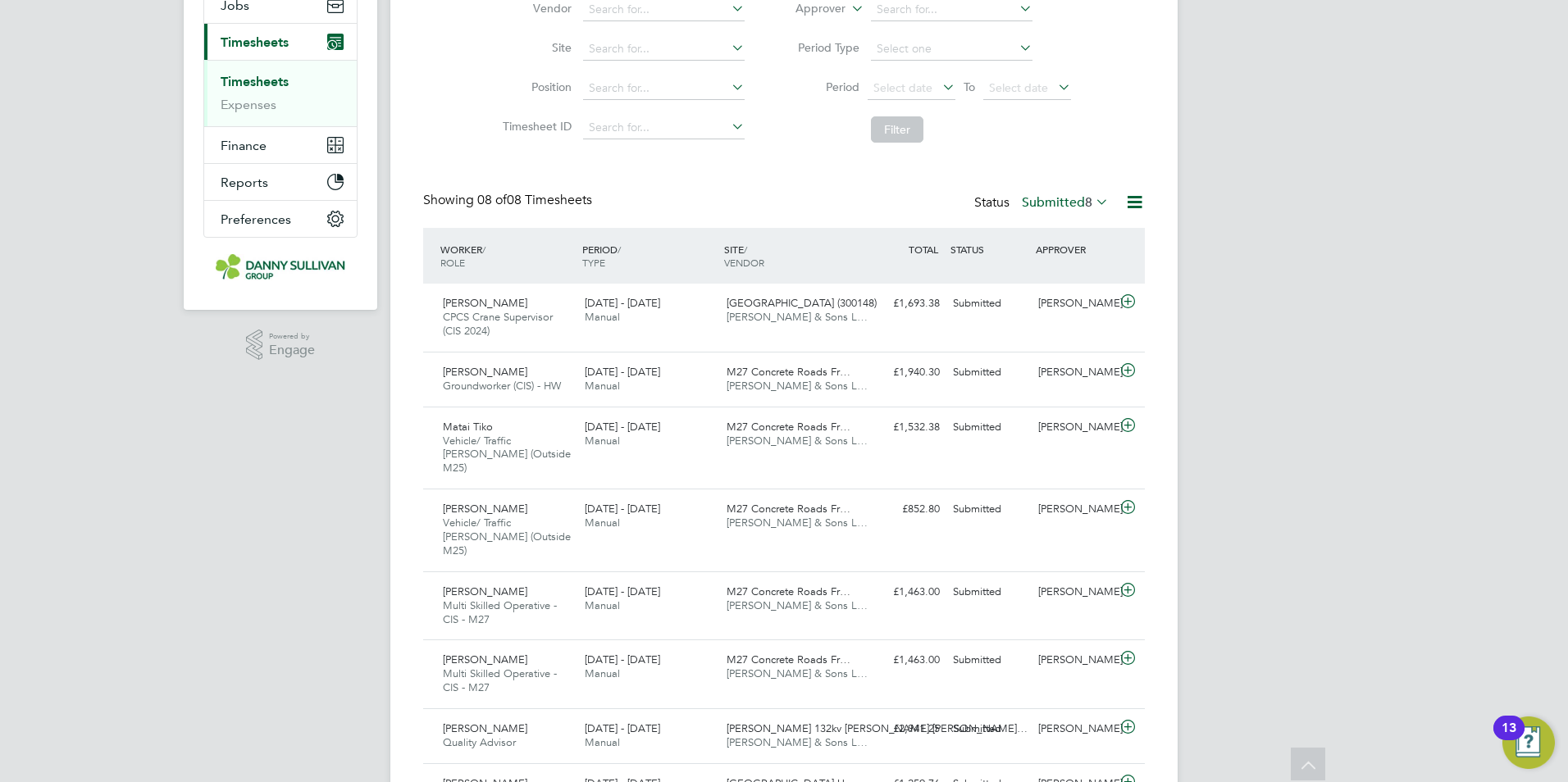
click at [1051, 185] on div "Timesheets New Timesheet Timesheets I Follow All Timesheets Client Config Vendo…" at bounding box center [784, 348] width 721 height 969
click at [1055, 202] on label "Submitted 8" at bounding box center [1065, 202] width 87 height 16
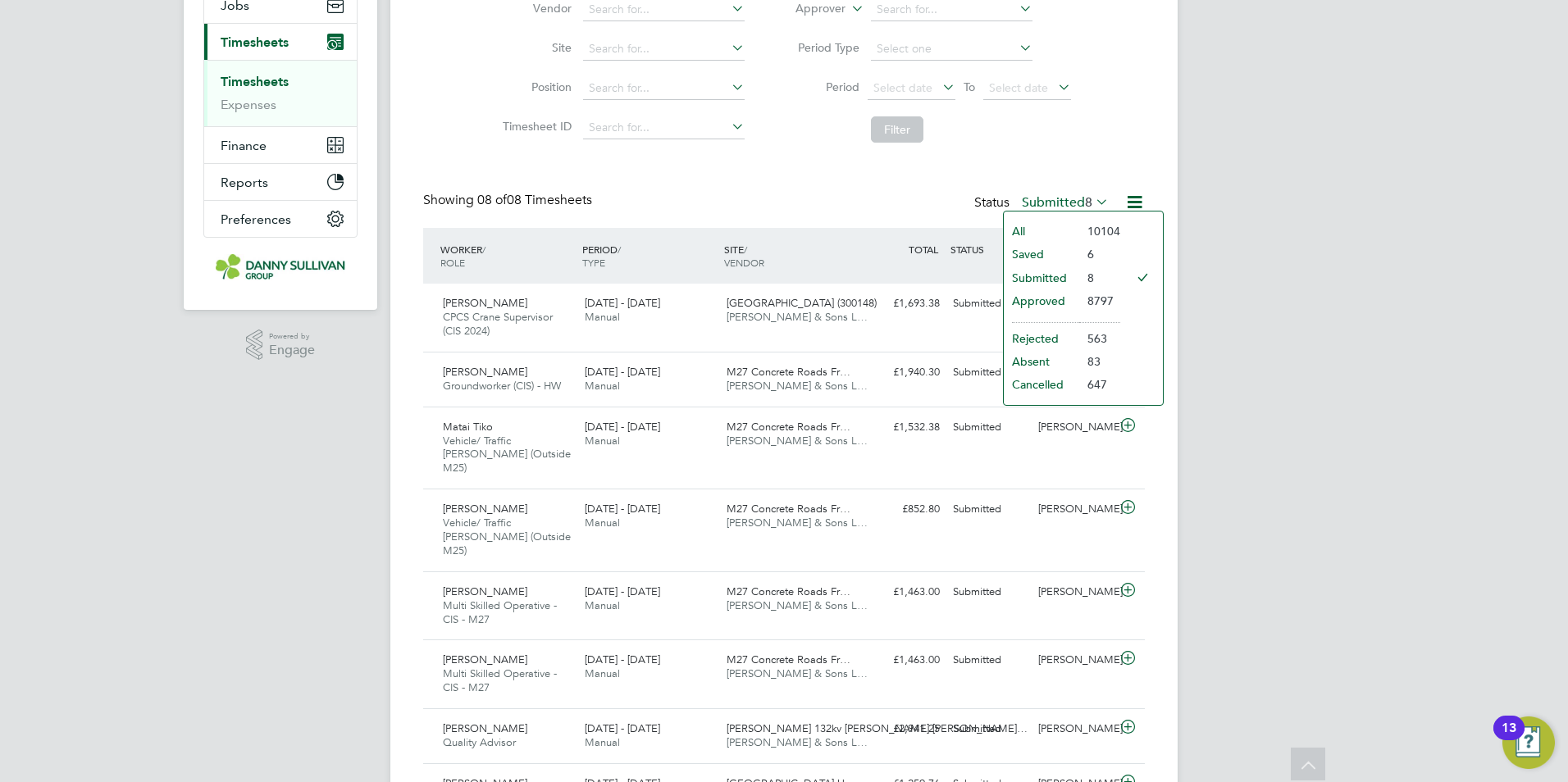
click at [1074, 293] on li "Approved" at bounding box center [1041, 300] width 76 height 23
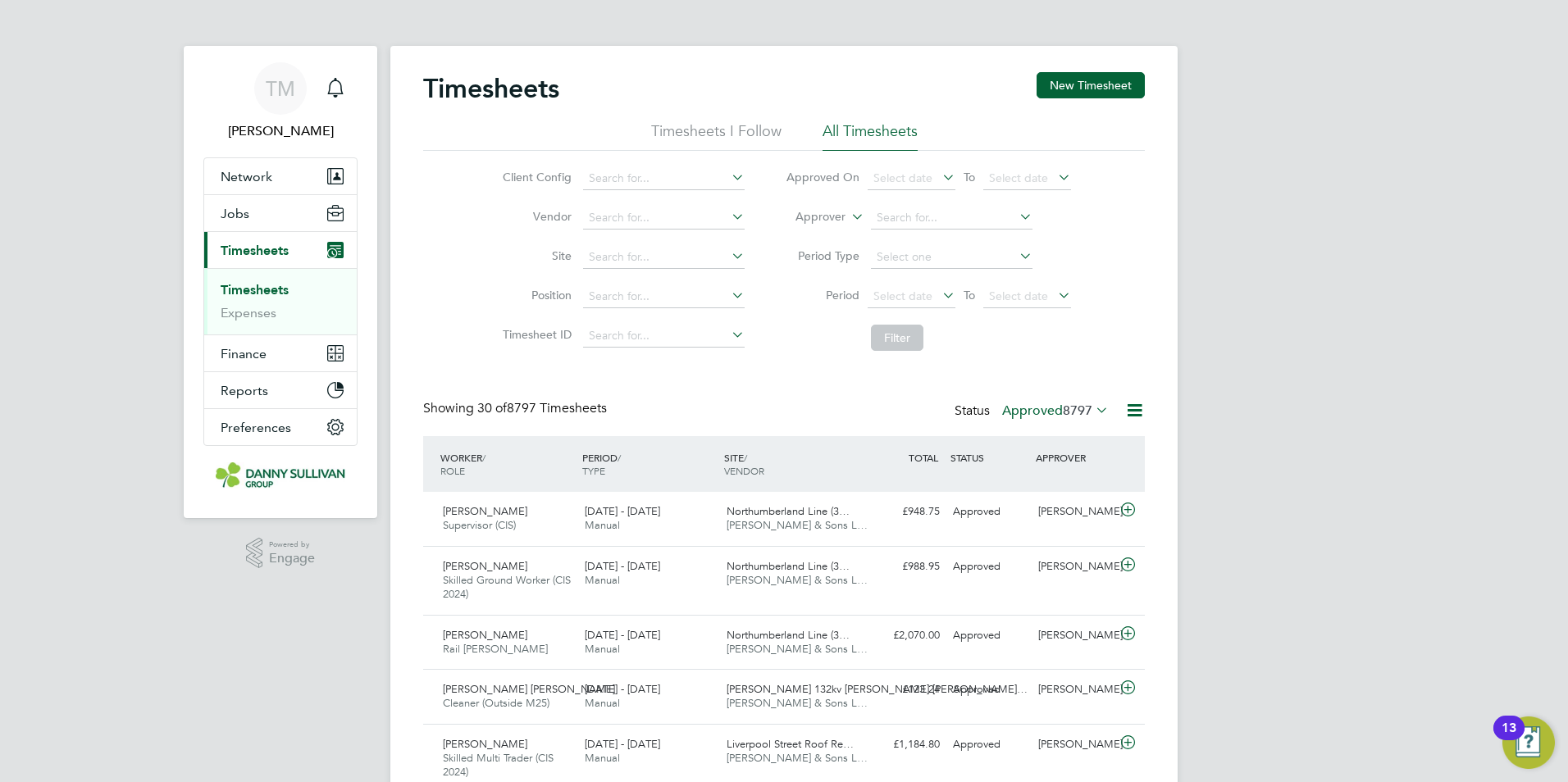
click at [1035, 405] on label "Approved 8797" at bounding box center [1055, 410] width 107 height 16
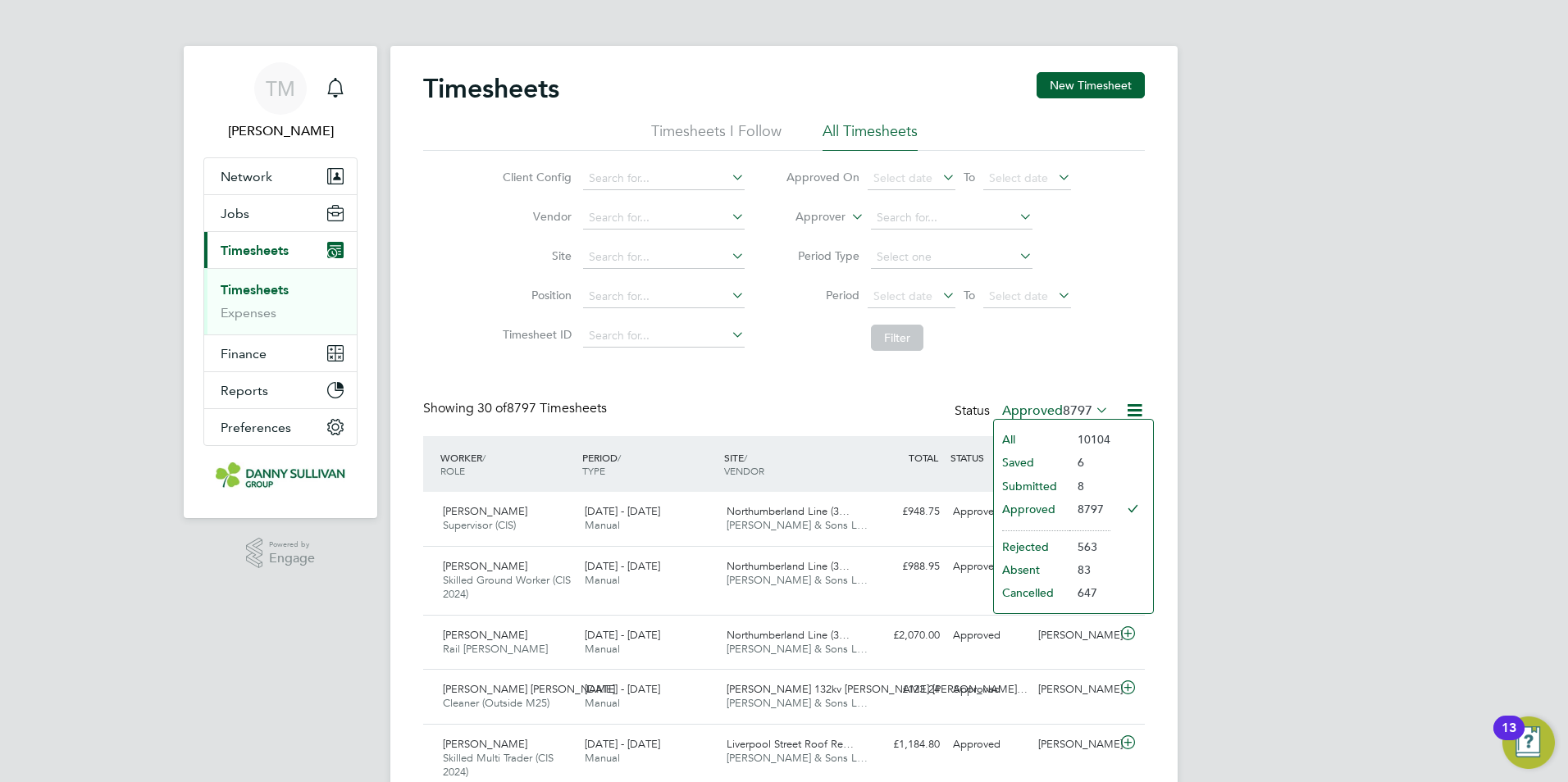
click at [1045, 473] on li "Saved" at bounding box center [1032, 462] width 76 height 23
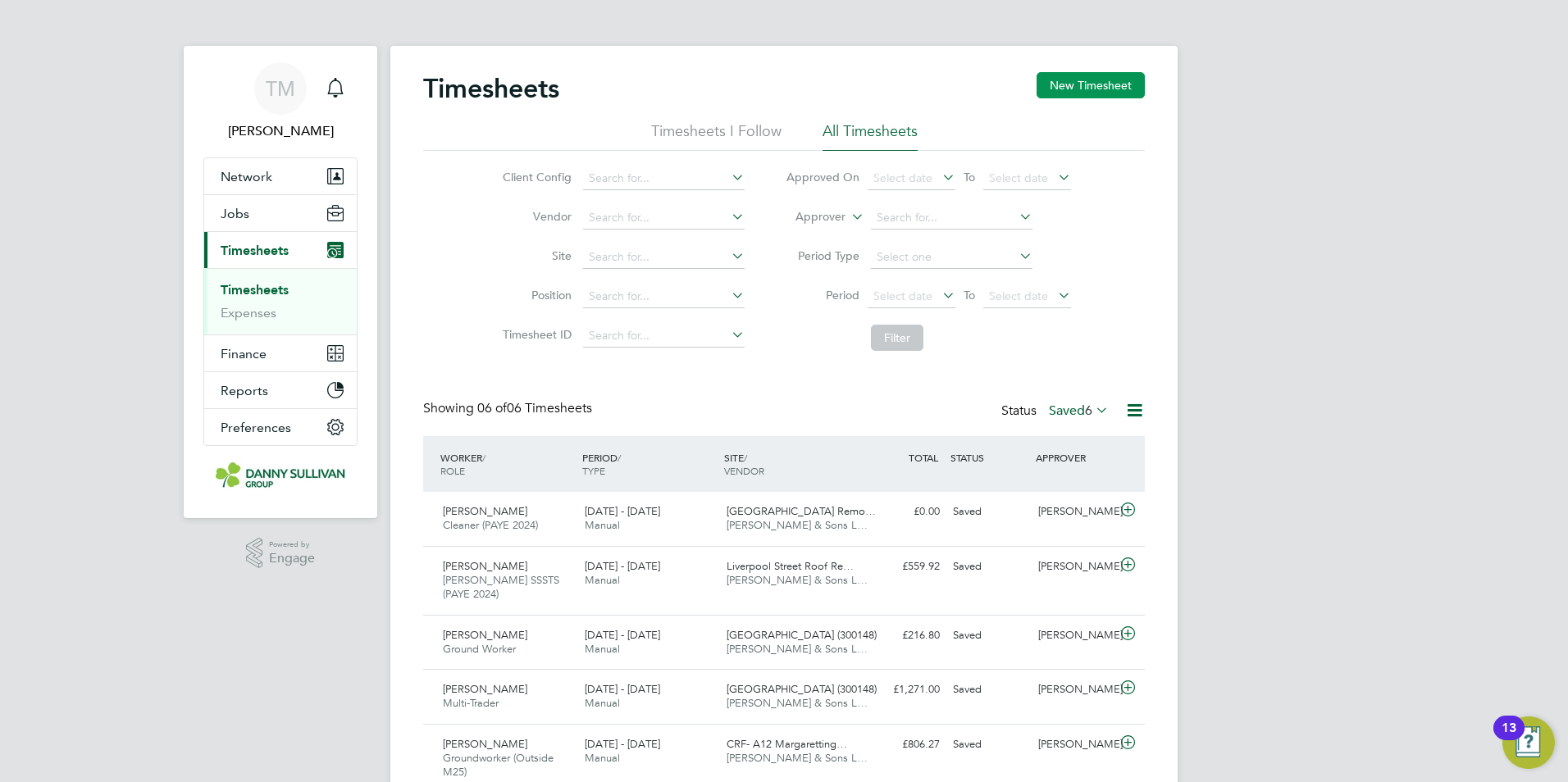
click at [1110, 84] on button "New Timesheet" at bounding box center [1090, 85] width 108 height 26
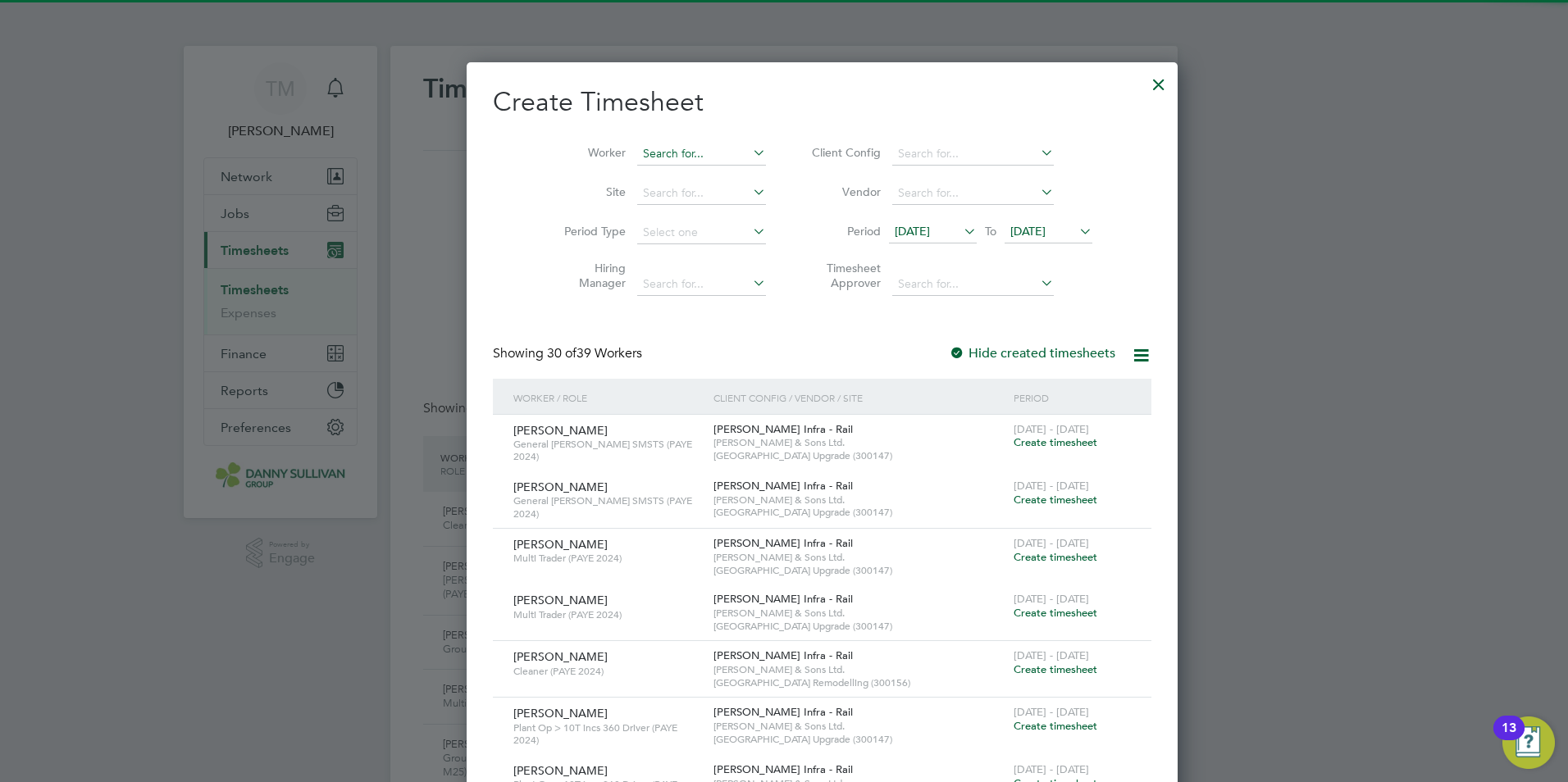
click at [709, 145] on input at bounding box center [701, 154] width 129 height 23
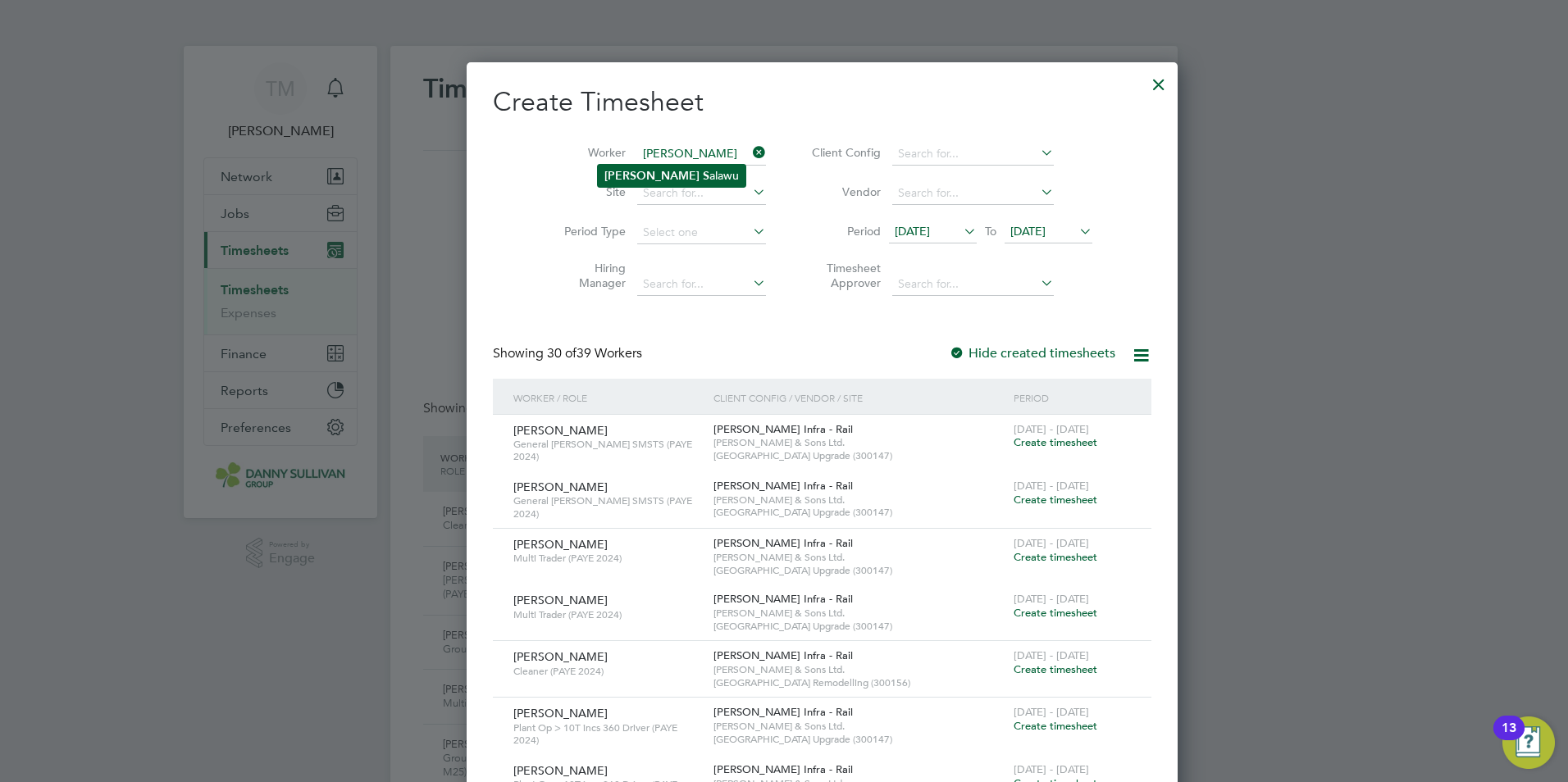
click at [676, 172] on li "Richard S alawu" at bounding box center [671, 175] width 147 height 22
type input "[PERSON_NAME]"
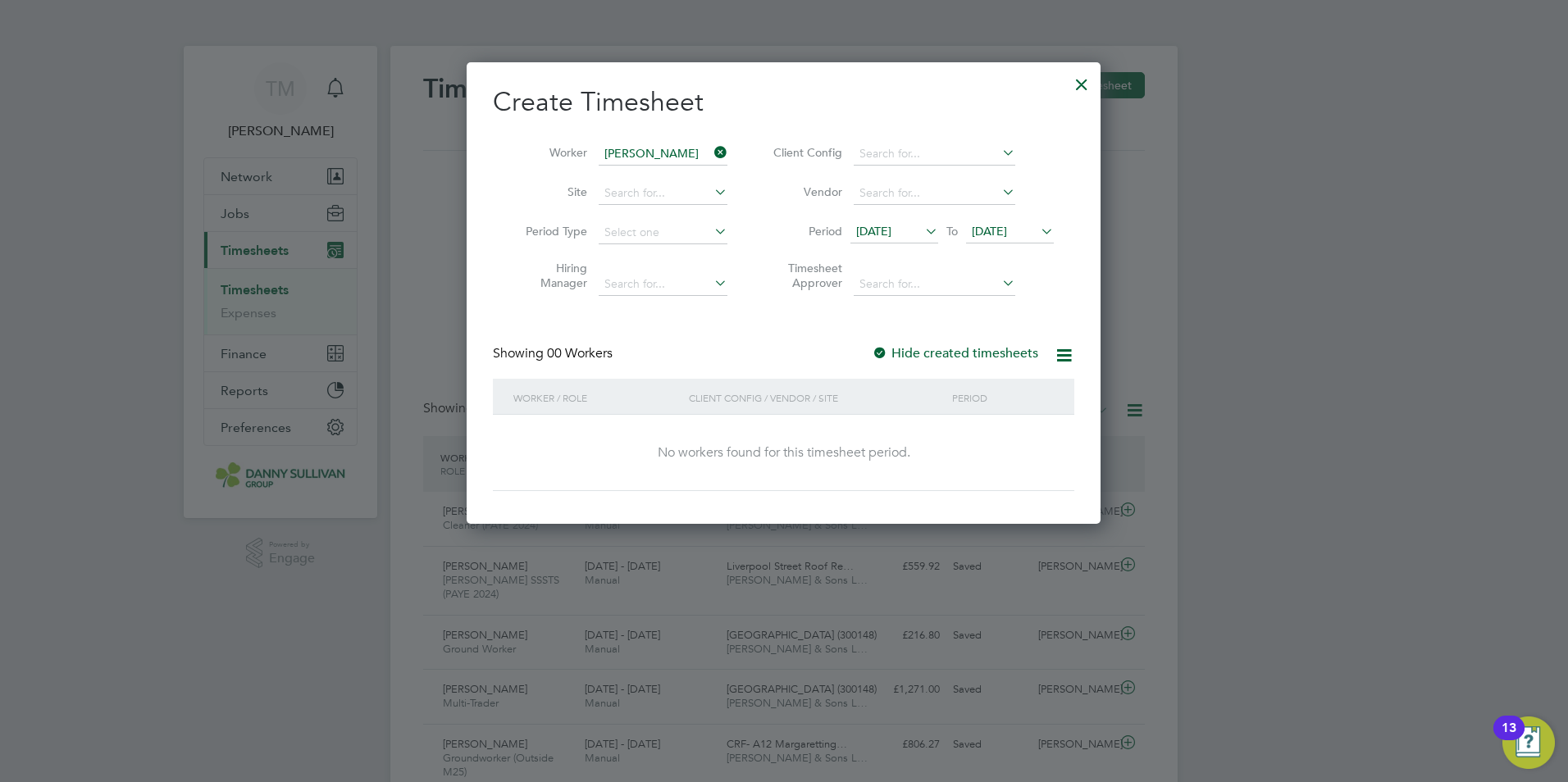
click at [946, 342] on div "Create Timesheet Worker Richard Salawu Site Period Type Hiring Manager Client C…" at bounding box center [783, 288] width 581 height 406
click at [946, 348] on label "Hide created timesheets" at bounding box center [954, 353] width 166 height 16
click at [945, 348] on label "Hide created timesheets" at bounding box center [954, 353] width 166 height 16
click at [892, 234] on span "12 Aug 2025" at bounding box center [874, 231] width 35 height 15
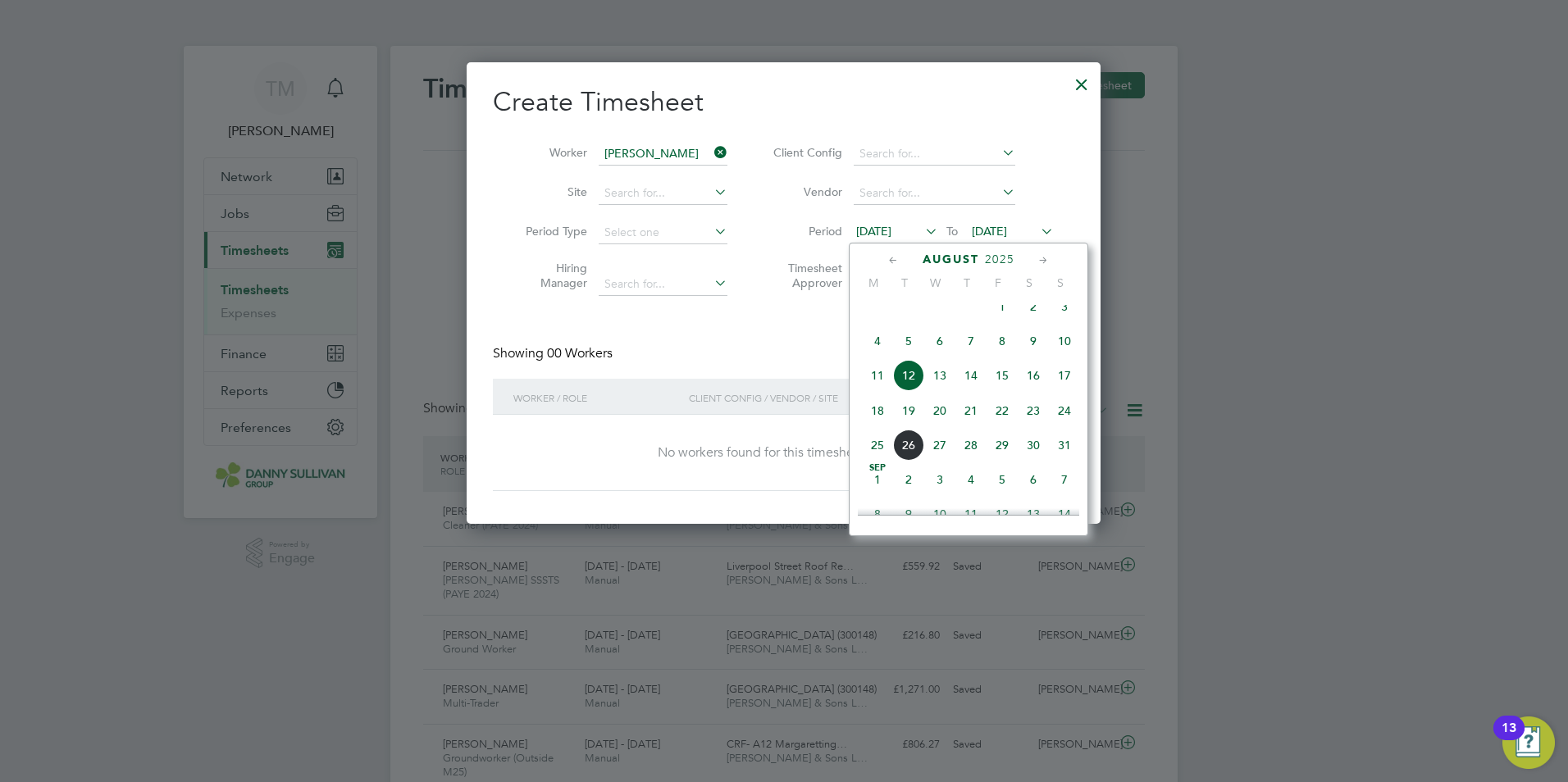
click at [878, 426] on span "18" at bounding box center [877, 410] width 31 height 31
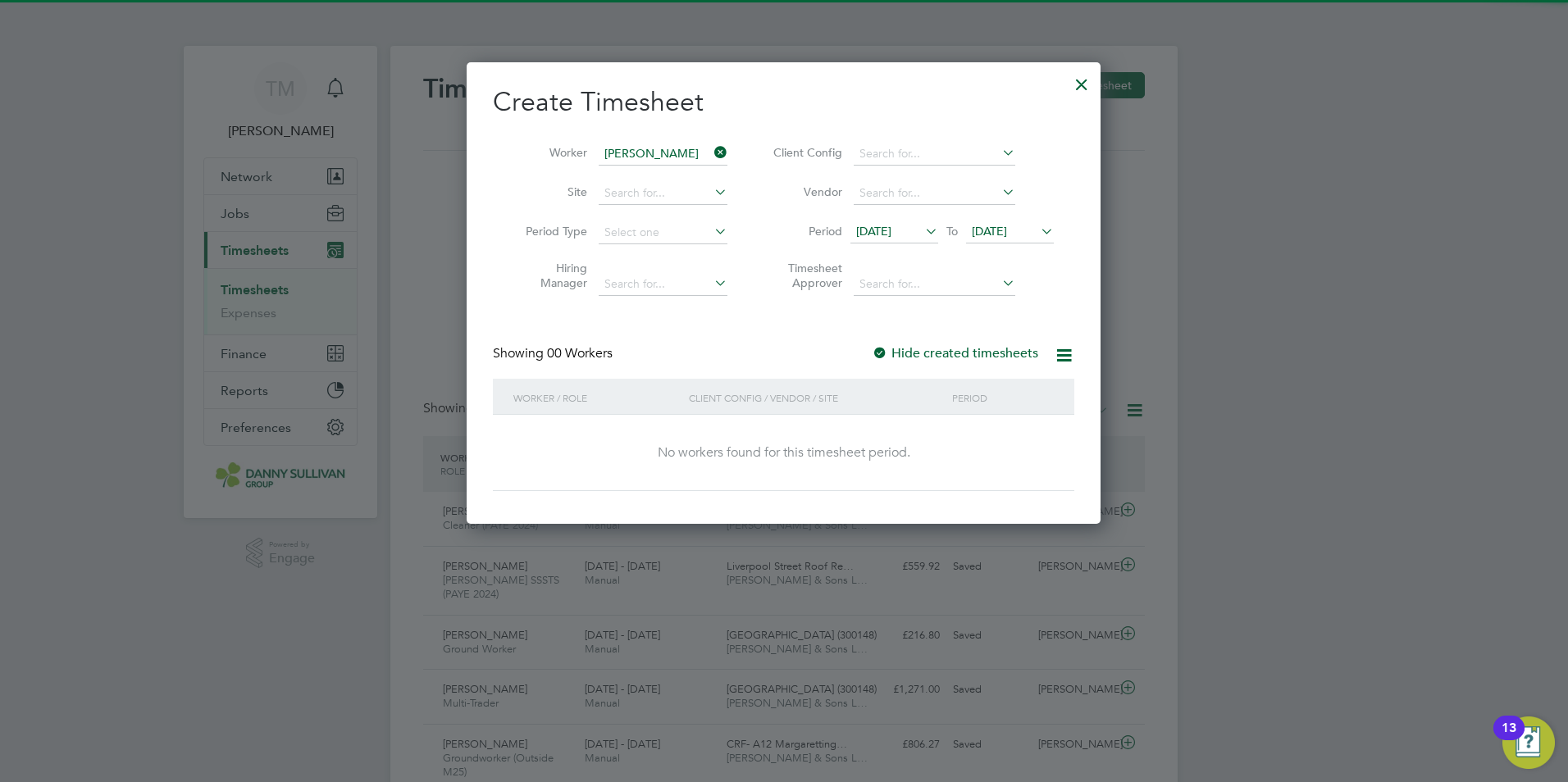
click at [979, 226] on span "19 Aug 2025" at bounding box center [989, 231] width 35 height 15
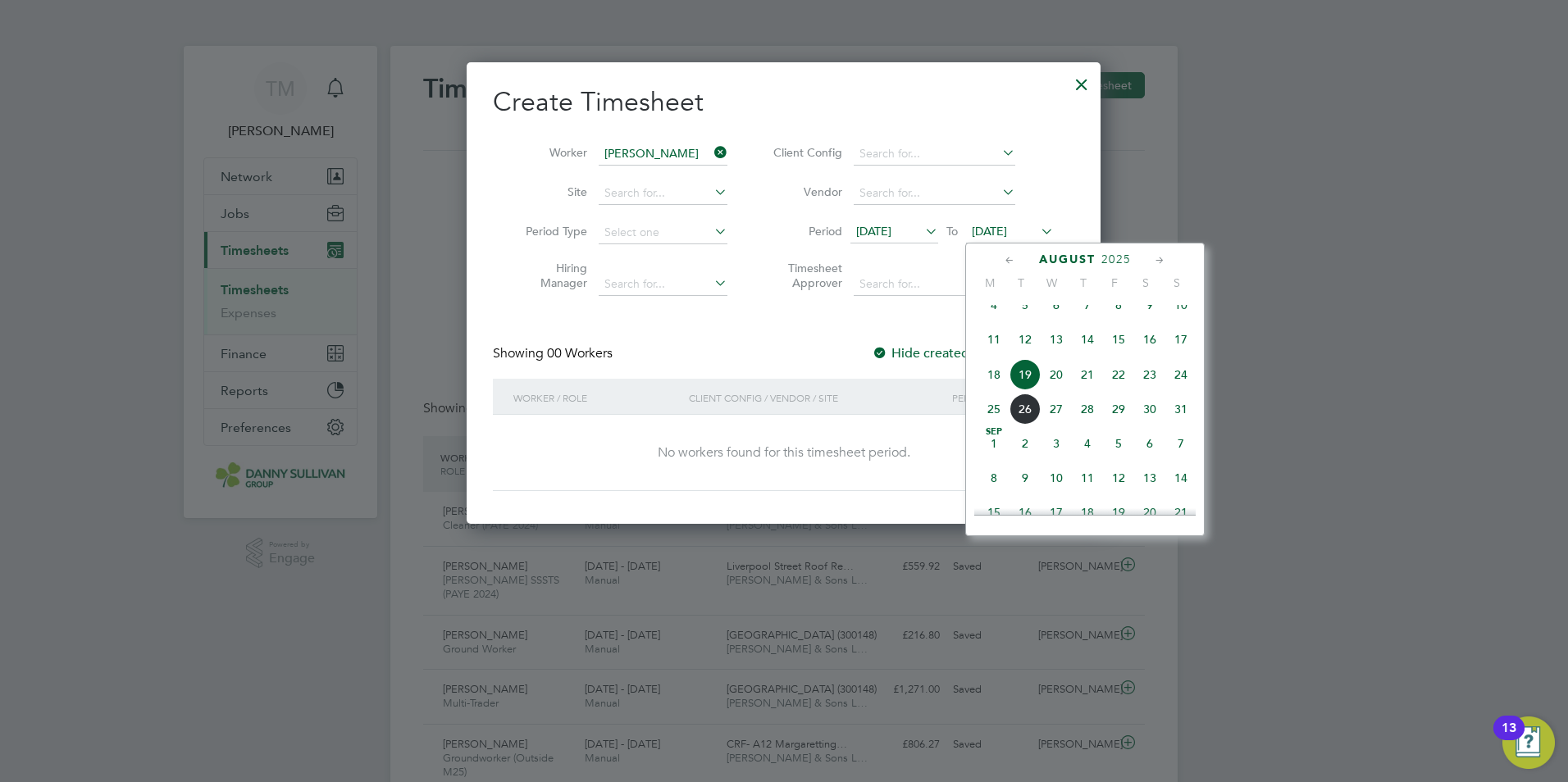
click at [1173, 388] on span "24" at bounding box center [1181, 374] width 31 height 31
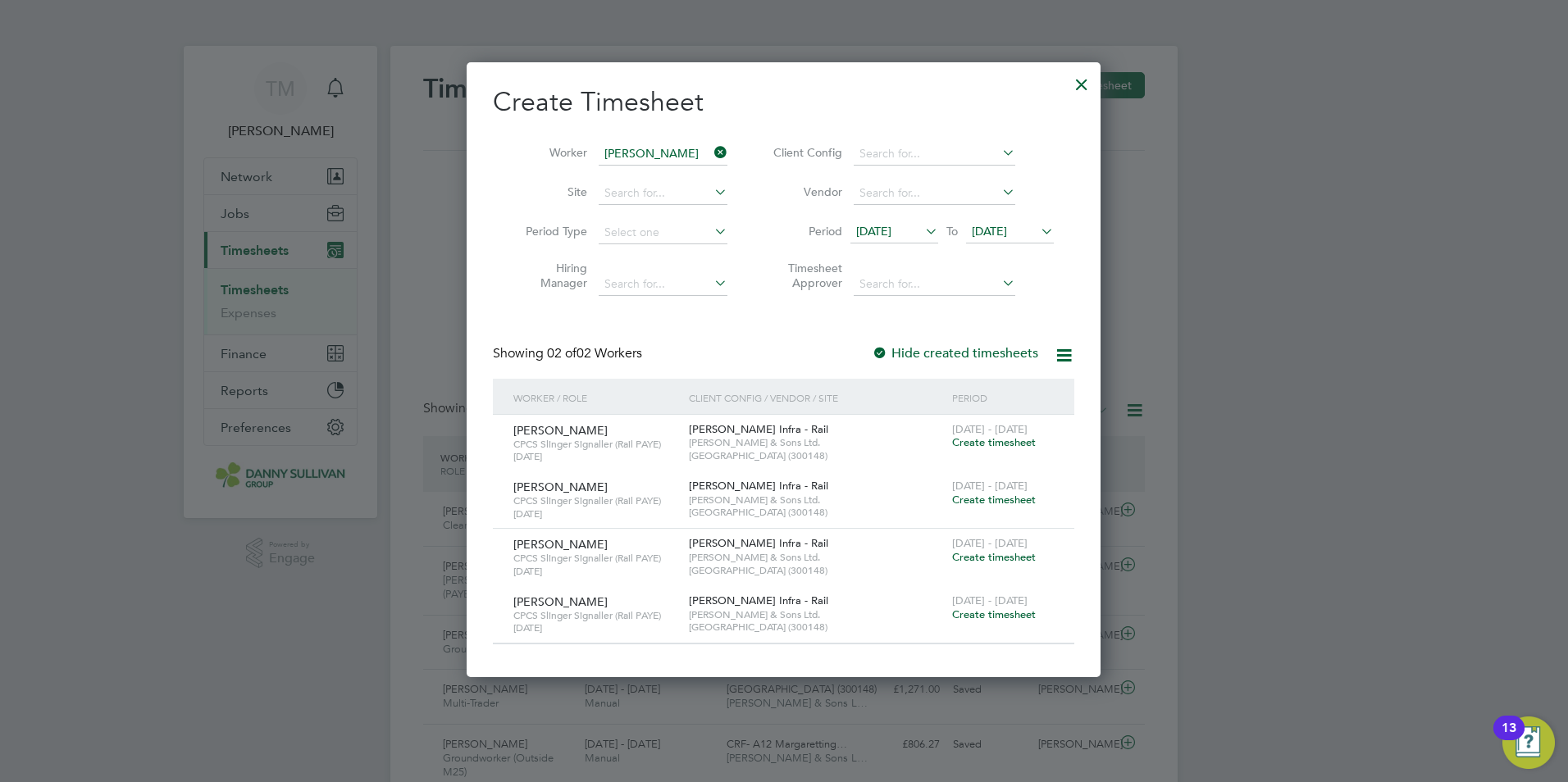
click at [1075, 83] on div at bounding box center [1081, 80] width 29 height 29
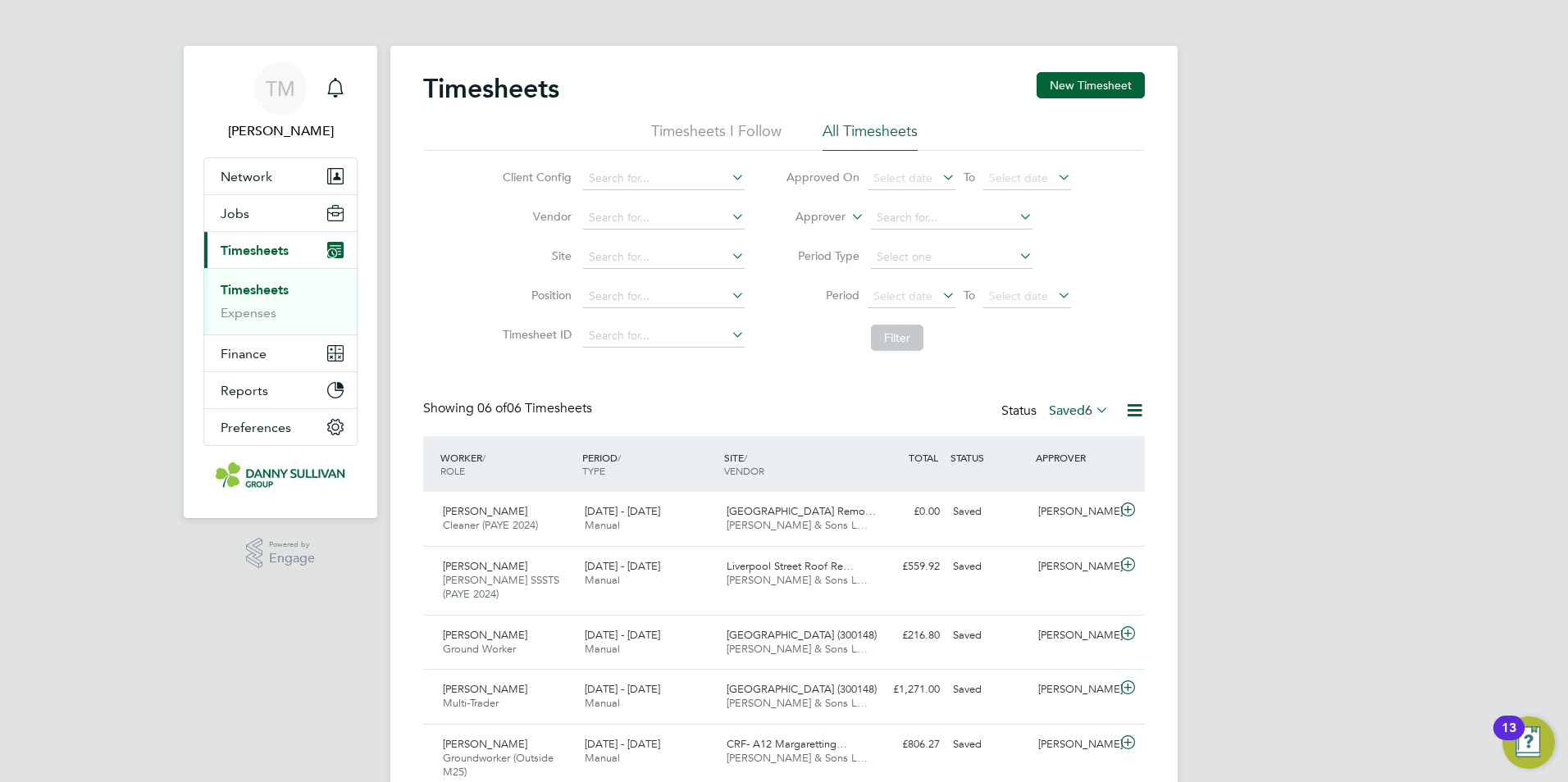
click at [257, 298] on li "Timesheets" at bounding box center [281, 293] width 123 height 23
click at [258, 297] on link "Timesheets" at bounding box center [254, 290] width 68 height 15
